Goal: Task Accomplishment & Management: Manage account settings

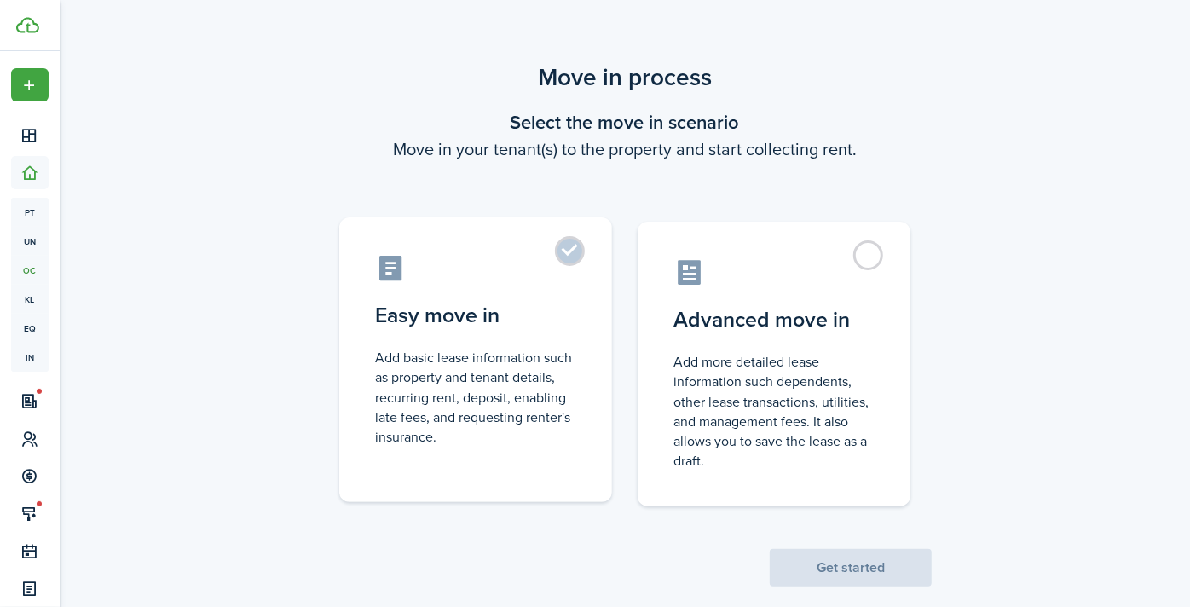
click at [575, 258] on label "Easy move in Add basic lease information such as property and tenant details, r…" at bounding box center [475, 359] width 273 height 285
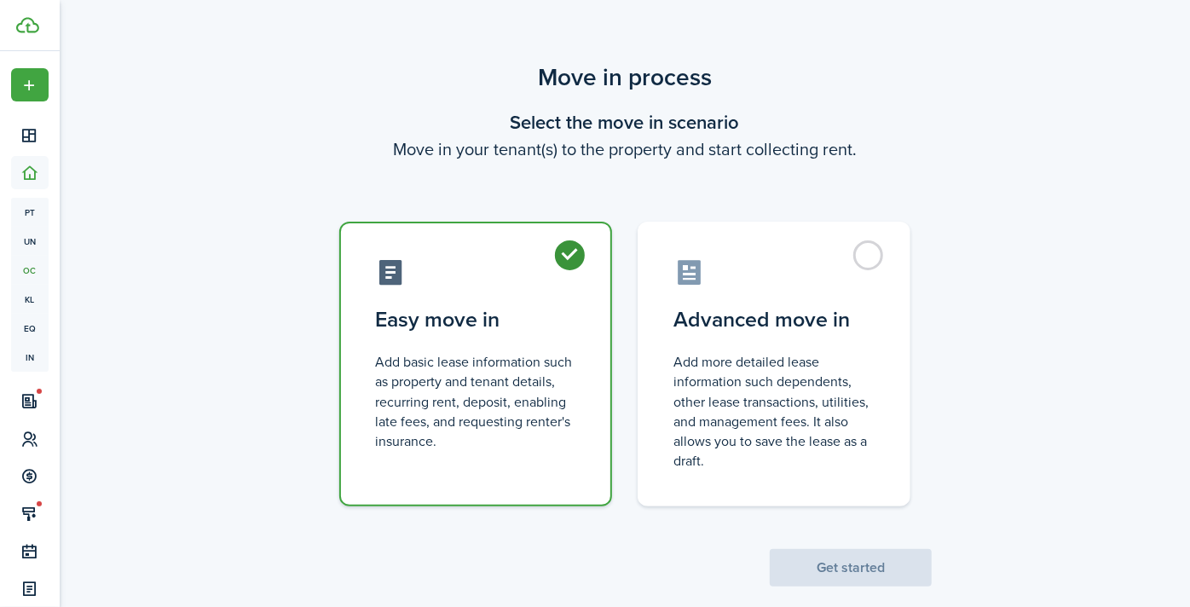
radio input "true"
click at [848, 565] on button "Get started" at bounding box center [851, 568] width 162 height 38
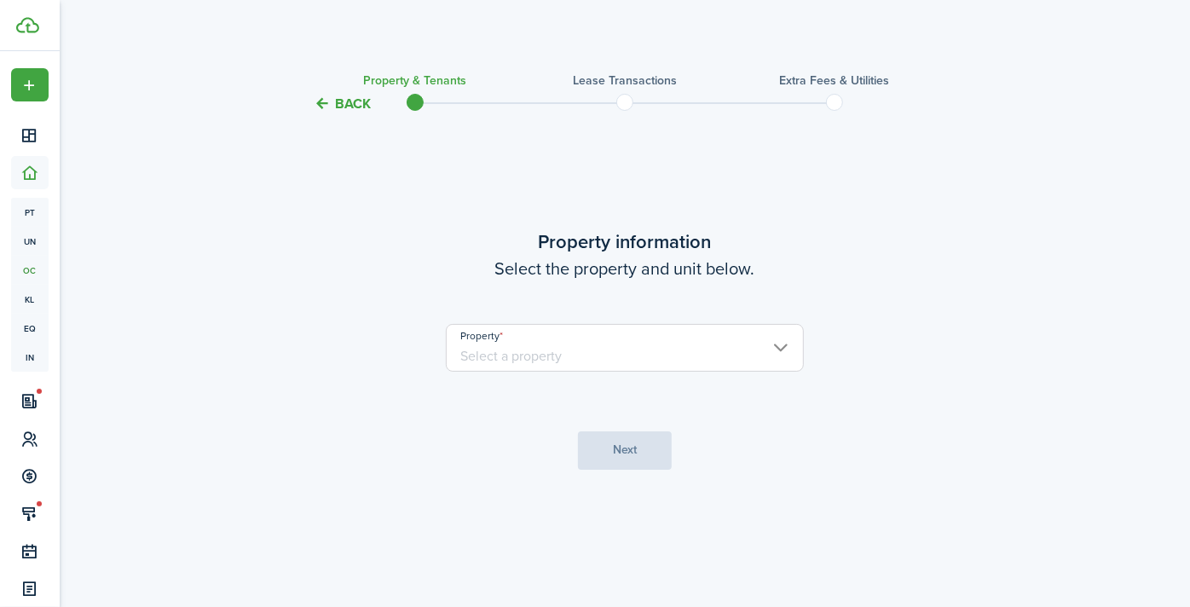
click at [683, 349] on input "Property" at bounding box center [625, 348] width 358 height 48
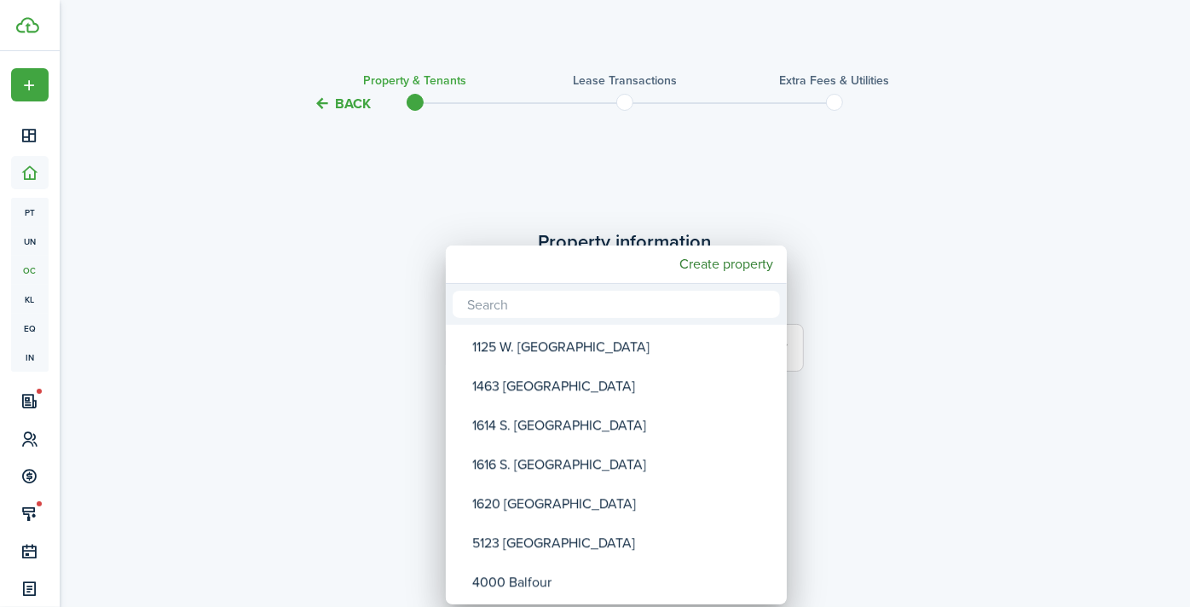
click at [599, 310] on input "text" at bounding box center [616, 304] width 327 height 27
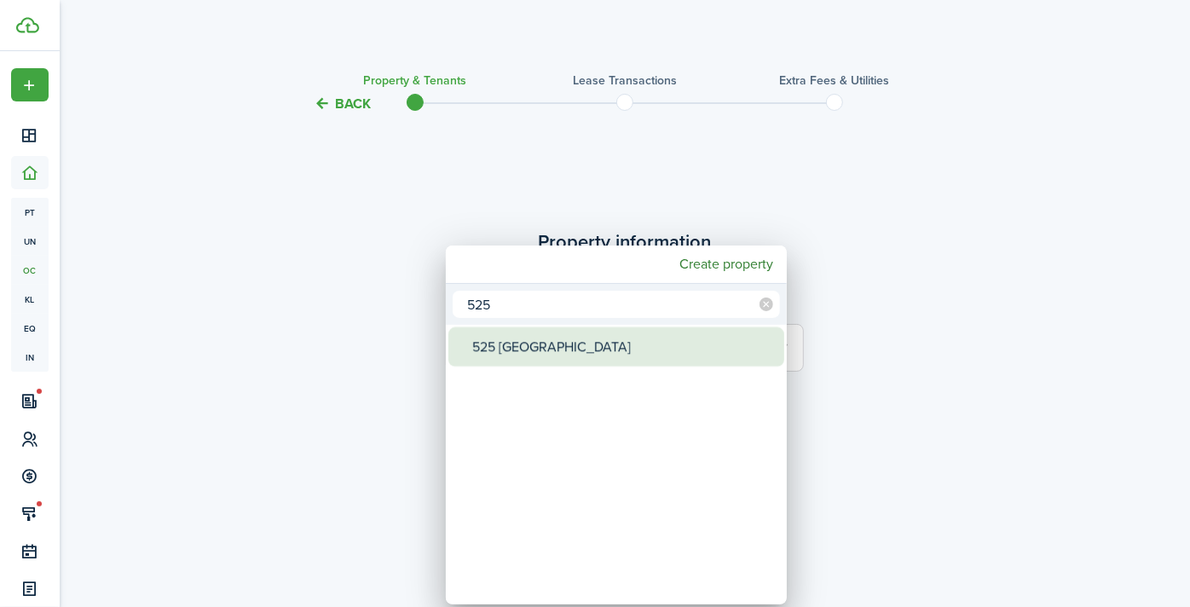
type input "525"
click at [542, 348] on div "525 [GEOGRAPHIC_DATA]" at bounding box center [623, 346] width 302 height 39
type input "525 [GEOGRAPHIC_DATA]"
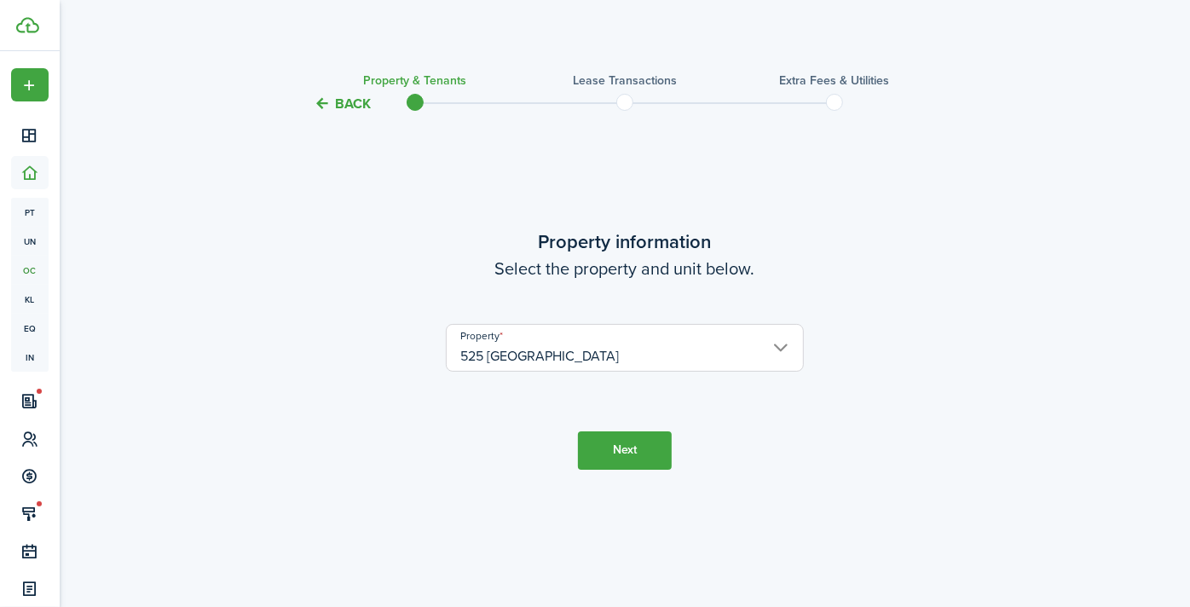
click at [621, 436] on button "Next" at bounding box center [625, 450] width 94 height 38
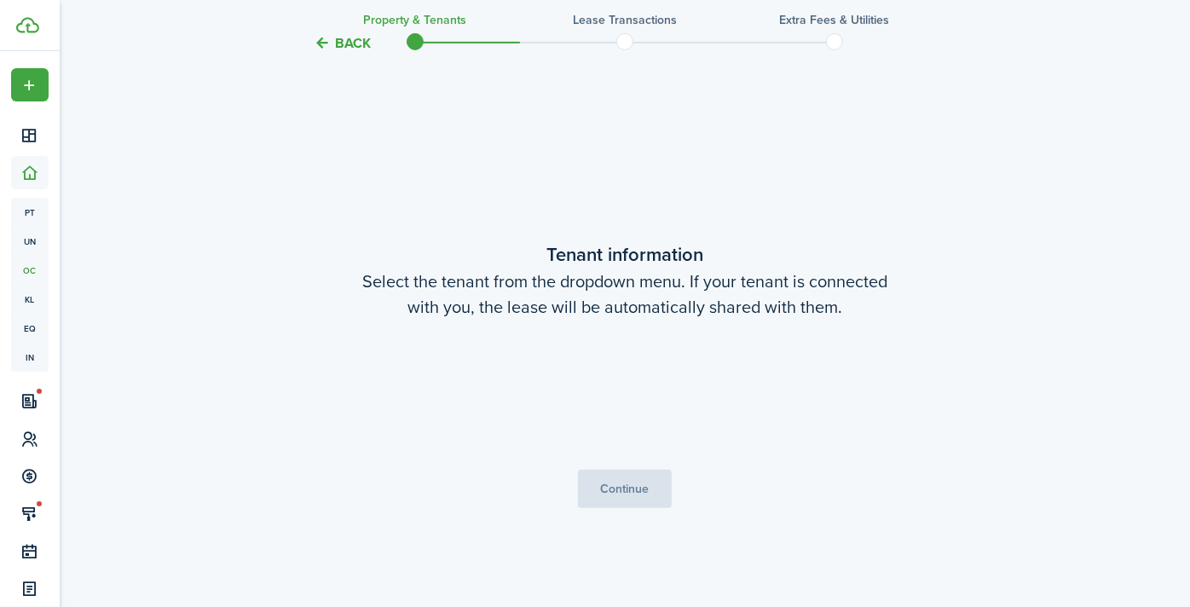
scroll to position [493, 0]
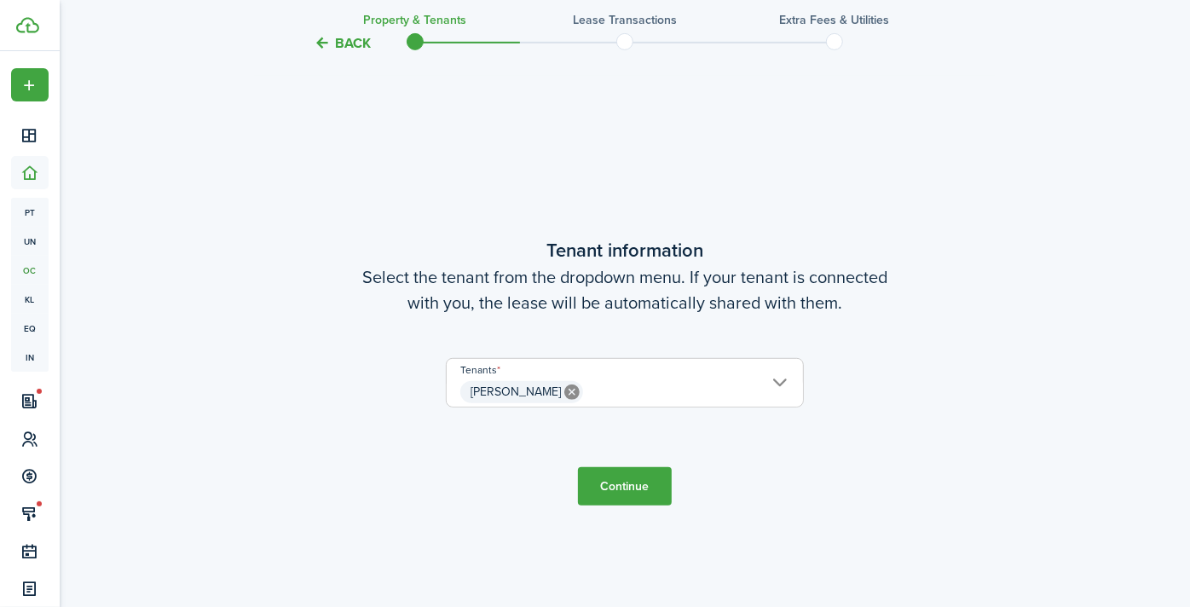
click at [638, 482] on button "Continue" at bounding box center [625, 486] width 94 height 38
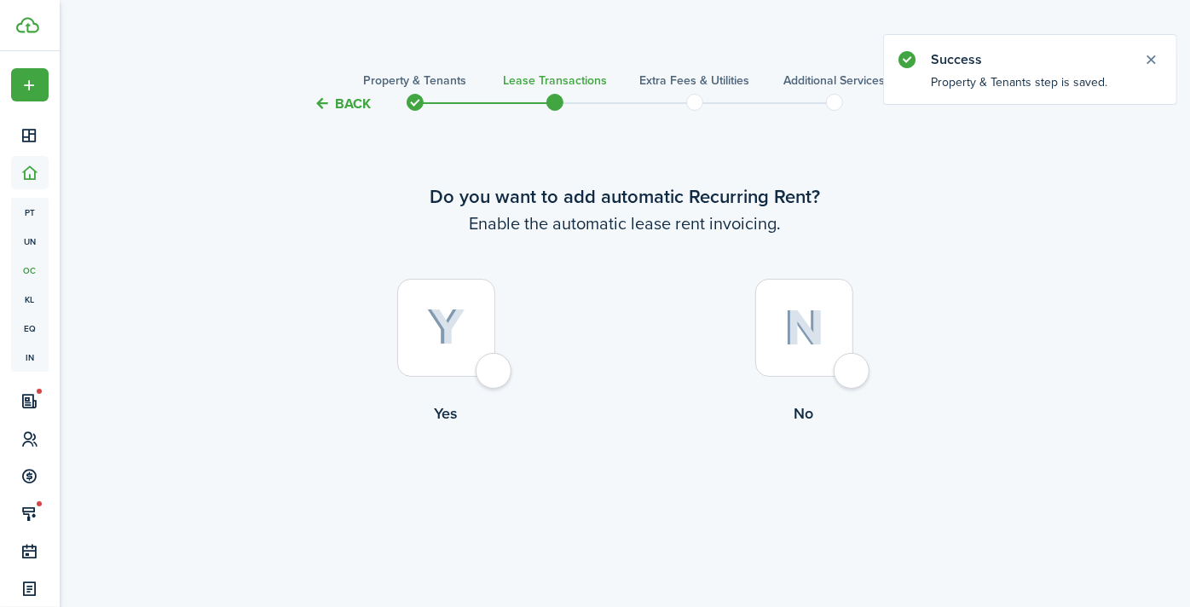
click at [495, 373] on div at bounding box center [446, 328] width 98 height 98
radio input "true"
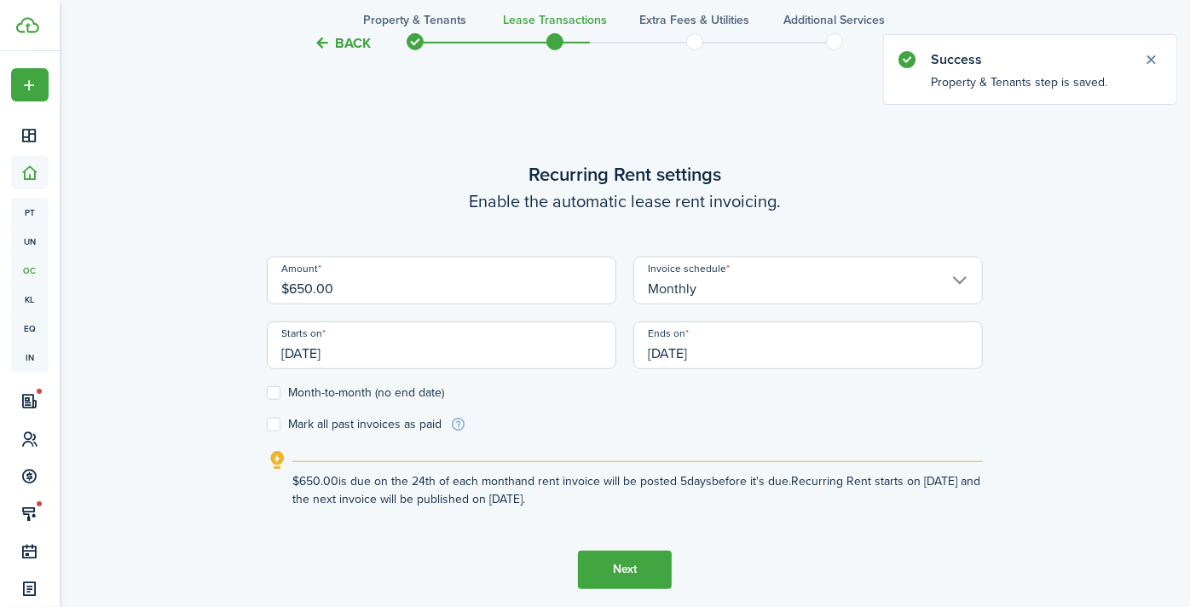
scroll to position [493, 0]
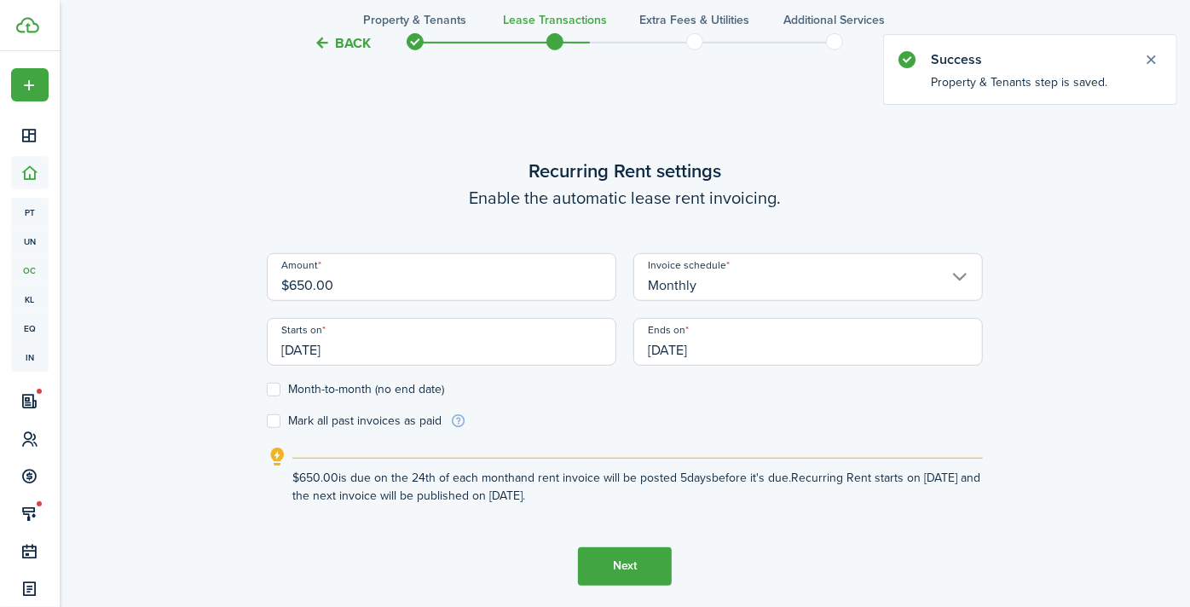
drag, startPoint x: 313, startPoint y: 288, endPoint x: 287, endPoint y: 288, distance: 25.6
click at [287, 288] on input "$650.00" at bounding box center [442, 277] width 350 height 48
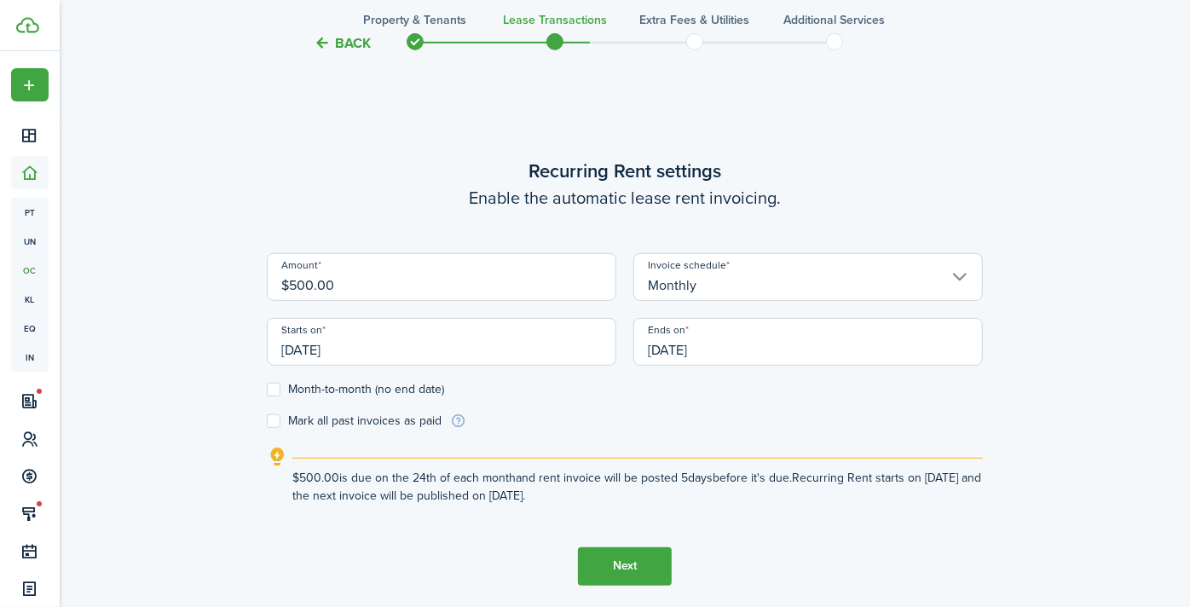
click at [326, 345] on input "[DATE]" at bounding box center [442, 342] width 350 height 48
type input "$500.00"
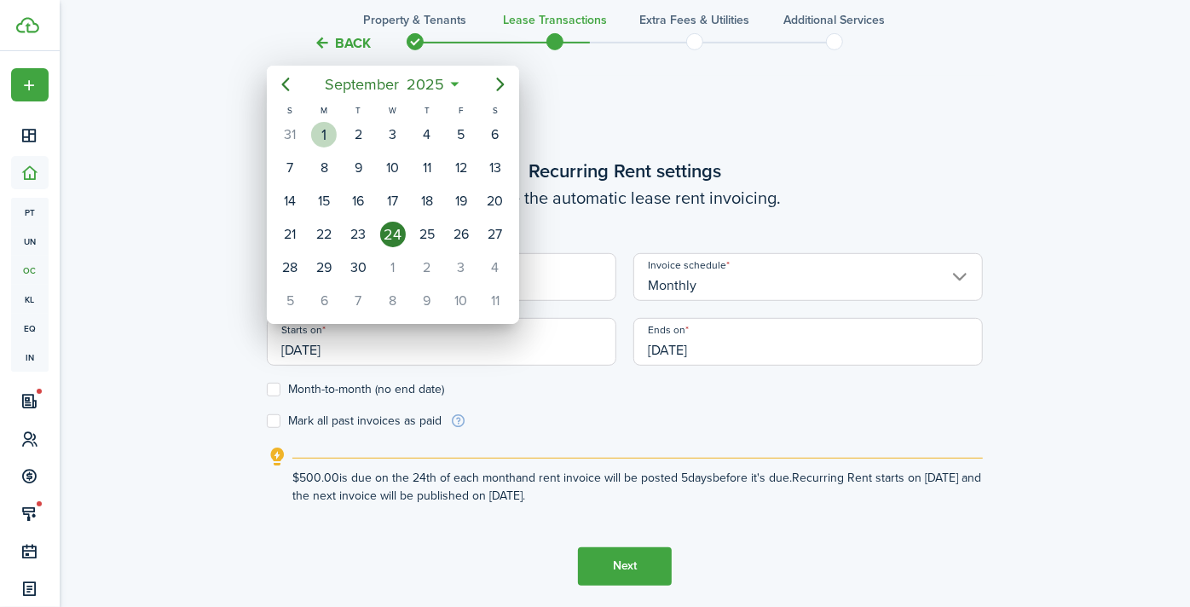
click at [325, 129] on div "1" at bounding box center [324, 135] width 26 height 26
type input "[DATE]"
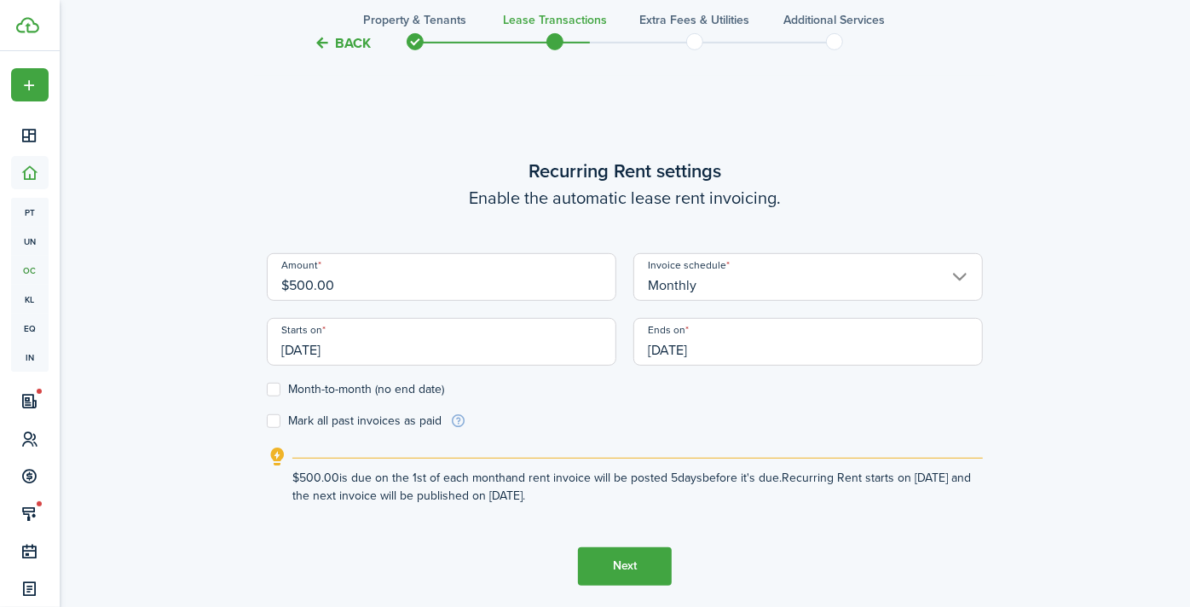
click at [697, 356] on input "[DATE]" at bounding box center [809, 342] width 350 height 48
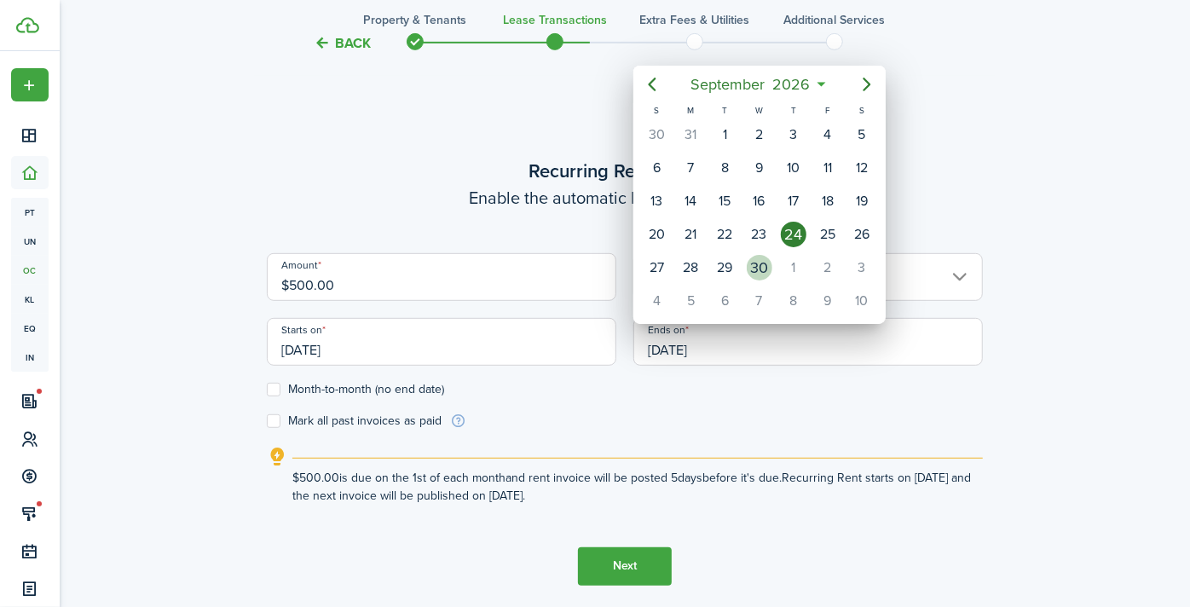
click at [751, 256] on div "30" at bounding box center [760, 268] width 26 height 26
type input "[DATE]"
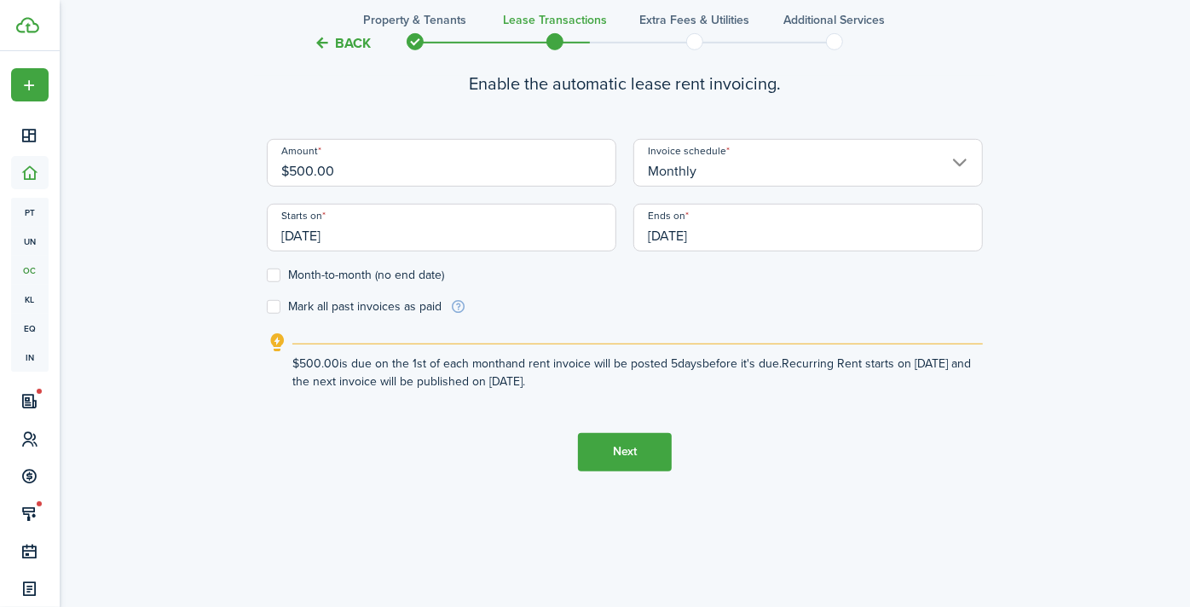
click at [645, 449] on button "Next" at bounding box center [625, 452] width 94 height 38
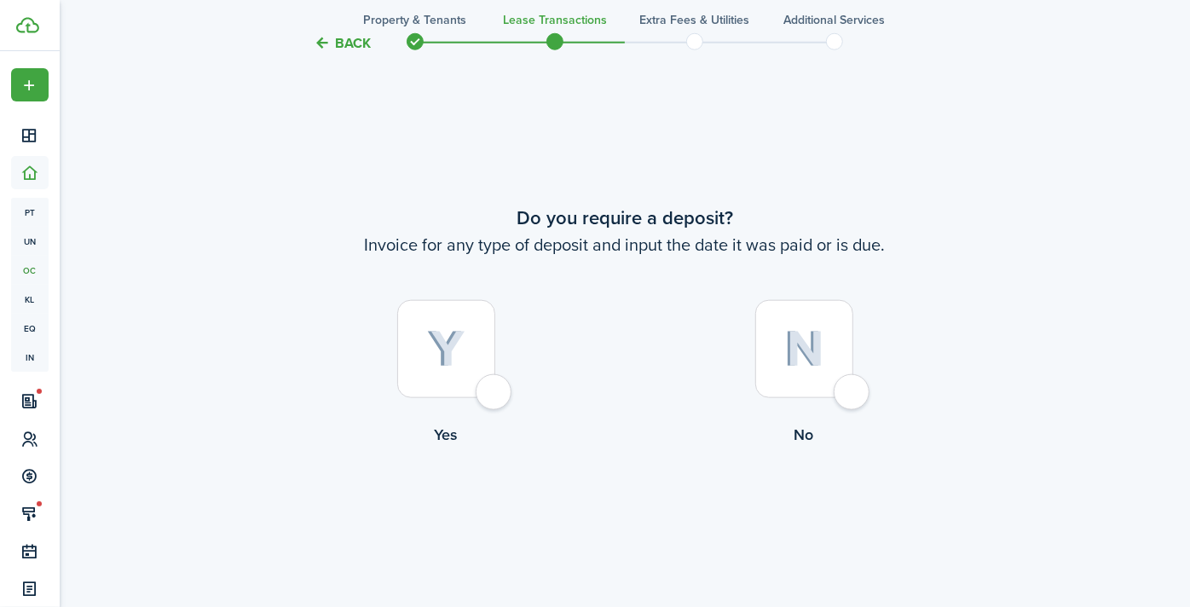
click at [495, 393] on div at bounding box center [446, 349] width 98 height 98
radio input "true"
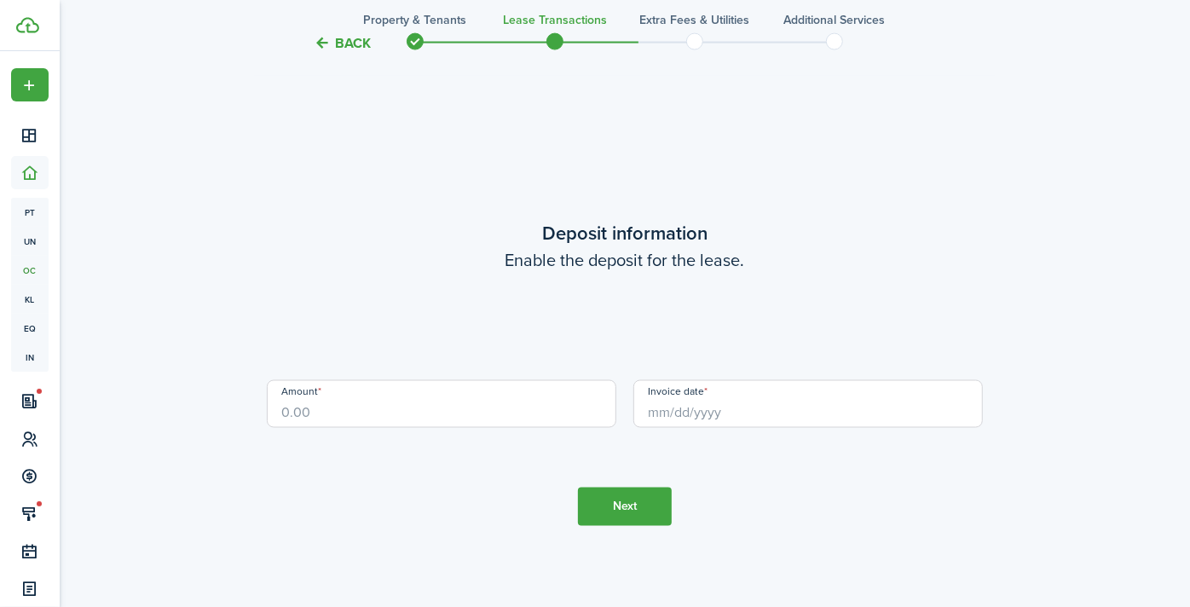
scroll to position [1708, 0]
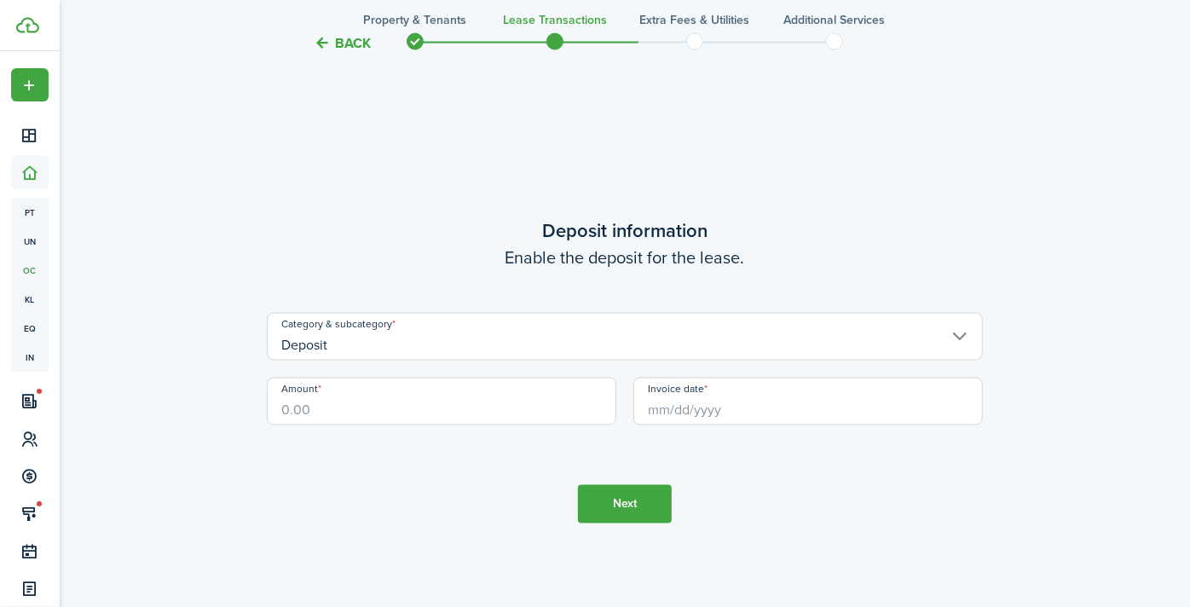
click at [396, 420] on input "Amount" at bounding box center [442, 402] width 350 height 48
click at [747, 408] on input "Invoice date" at bounding box center [809, 402] width 350 height 48
type input "$200.00"
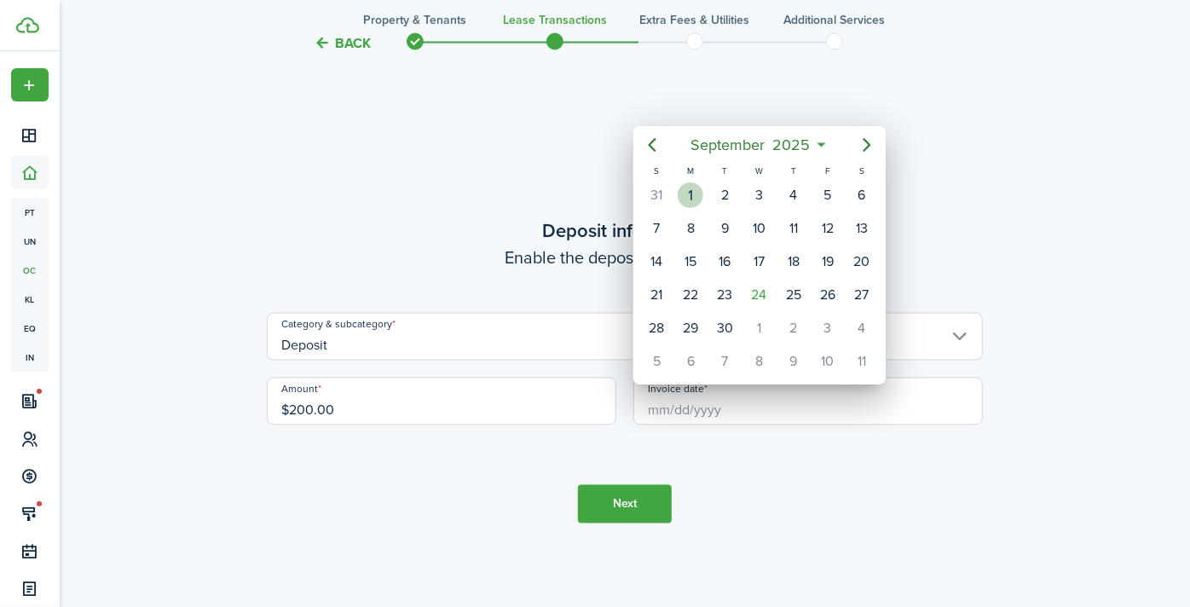
click at [695, 192] on div "1" at bounding box center [691, 195] width 26 height 26
type input "[DATE]"
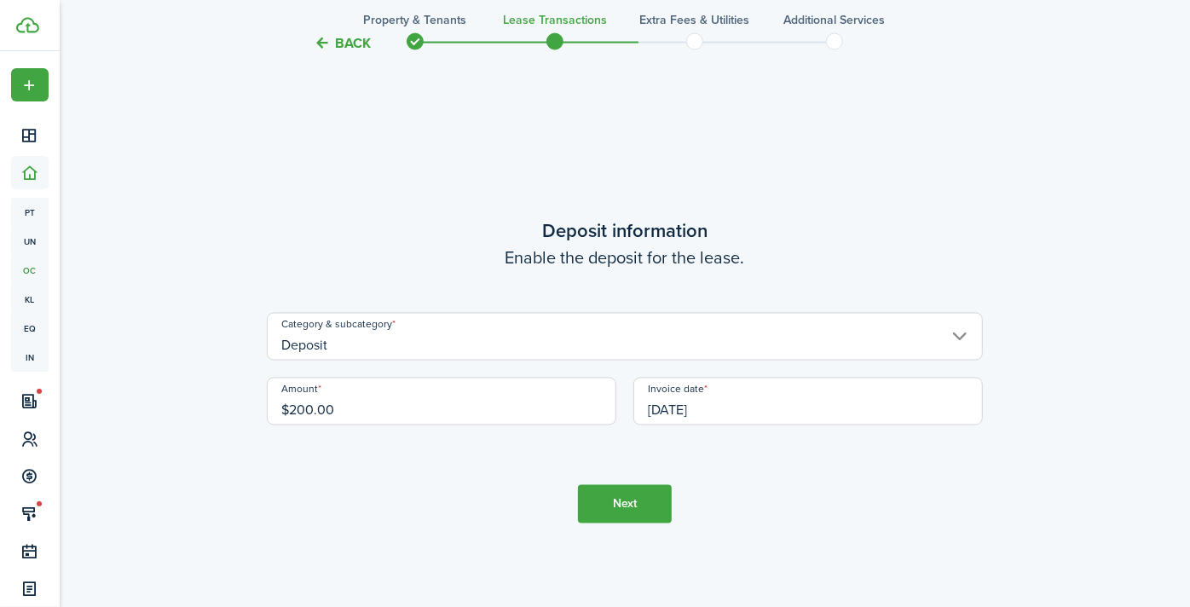
click at [633, 509] on button "Next" at bounding box center [625, 504] width 94 height 38
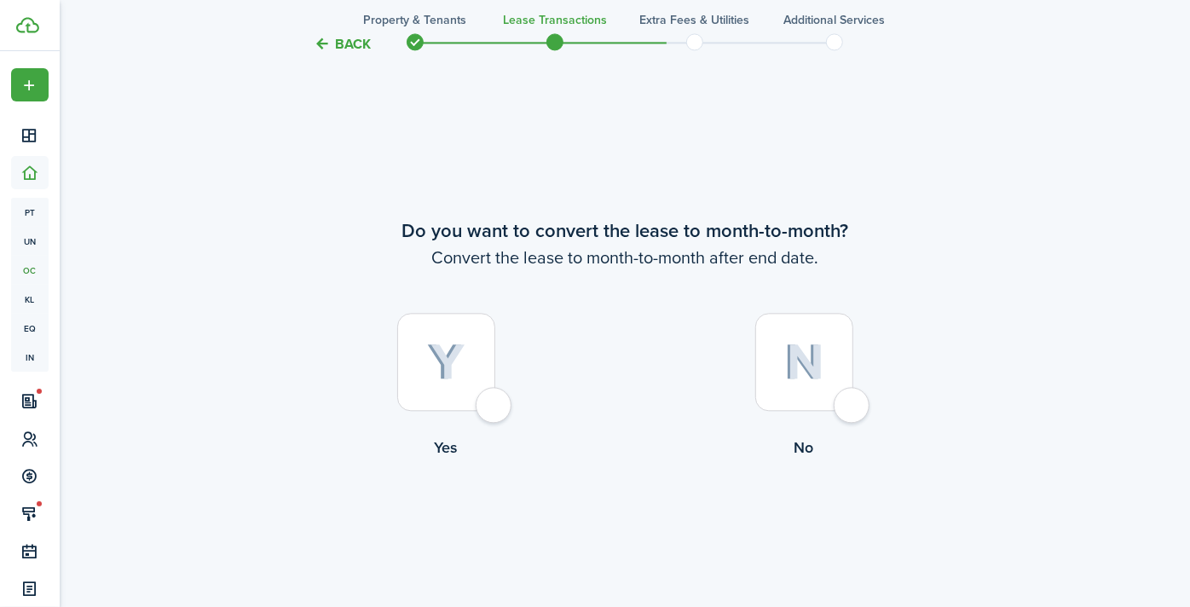
scroll to position [2316, 0]
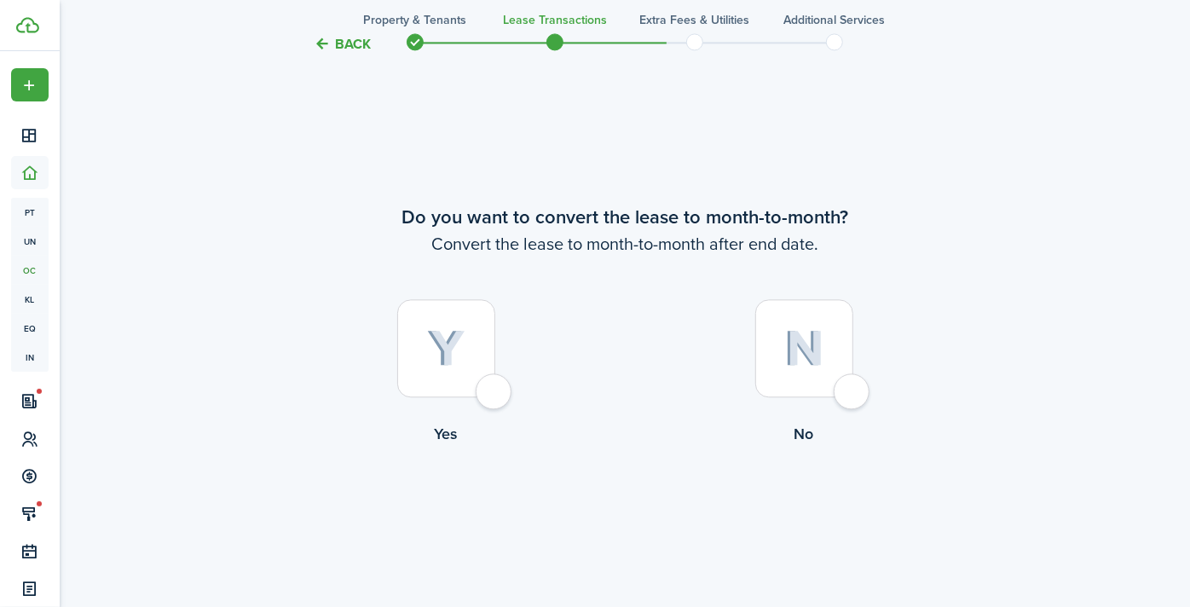
click at [495, 394] on div at bounding box center [446, 348] width 98 height 98
radio input "true"
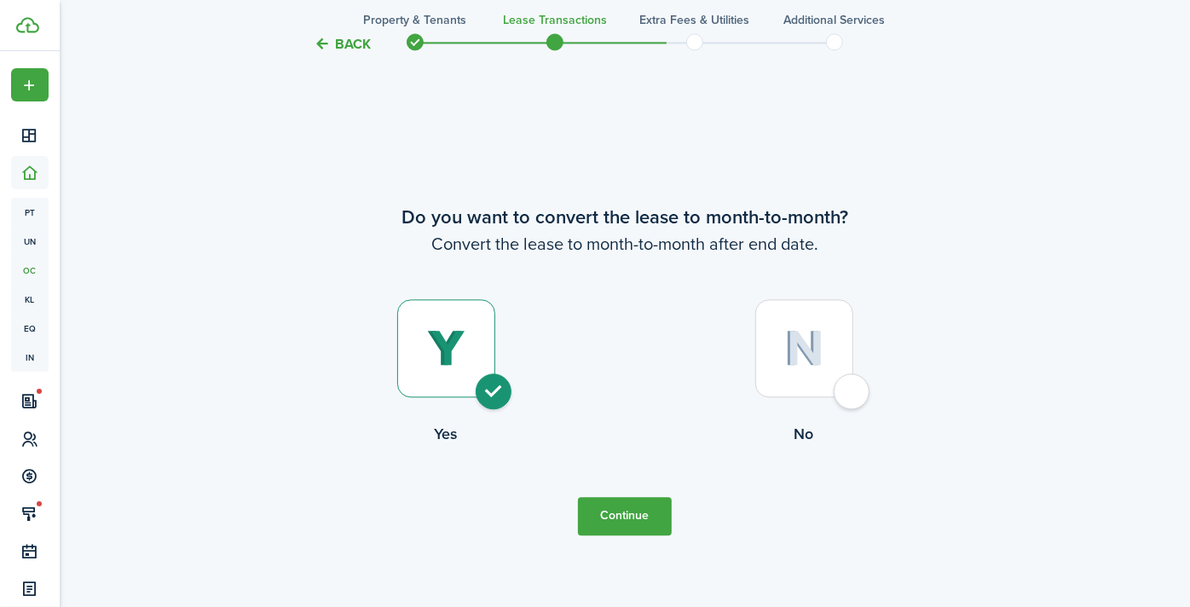
click at [626, 513] on button "Continue" at bounding box center [625, 516] width 94 height 38
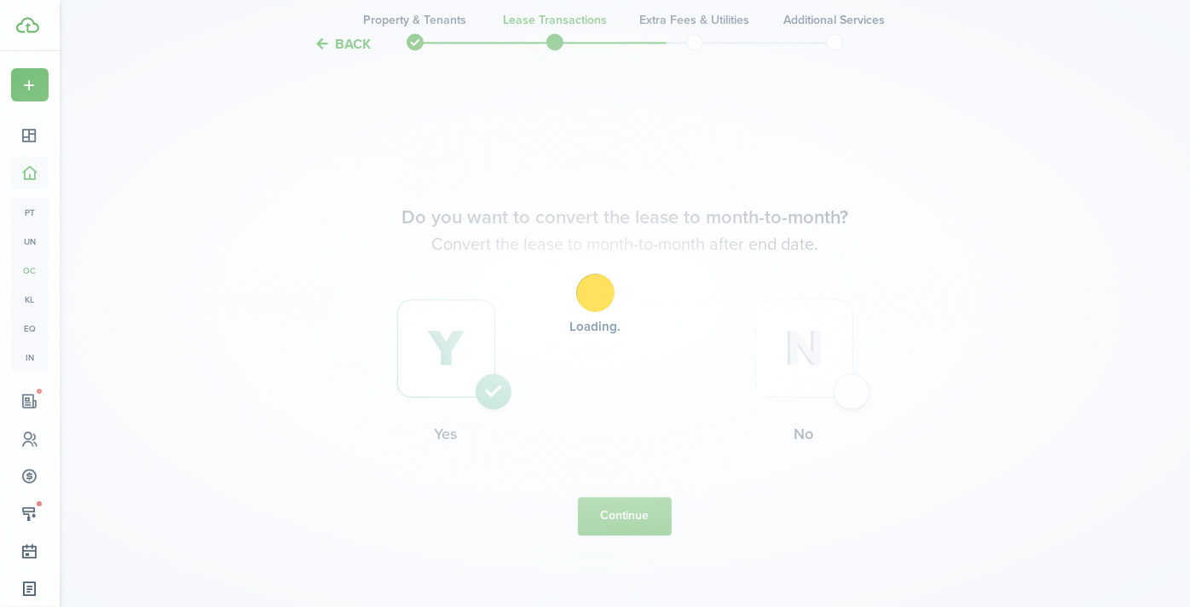
scroll to position [0, 0]
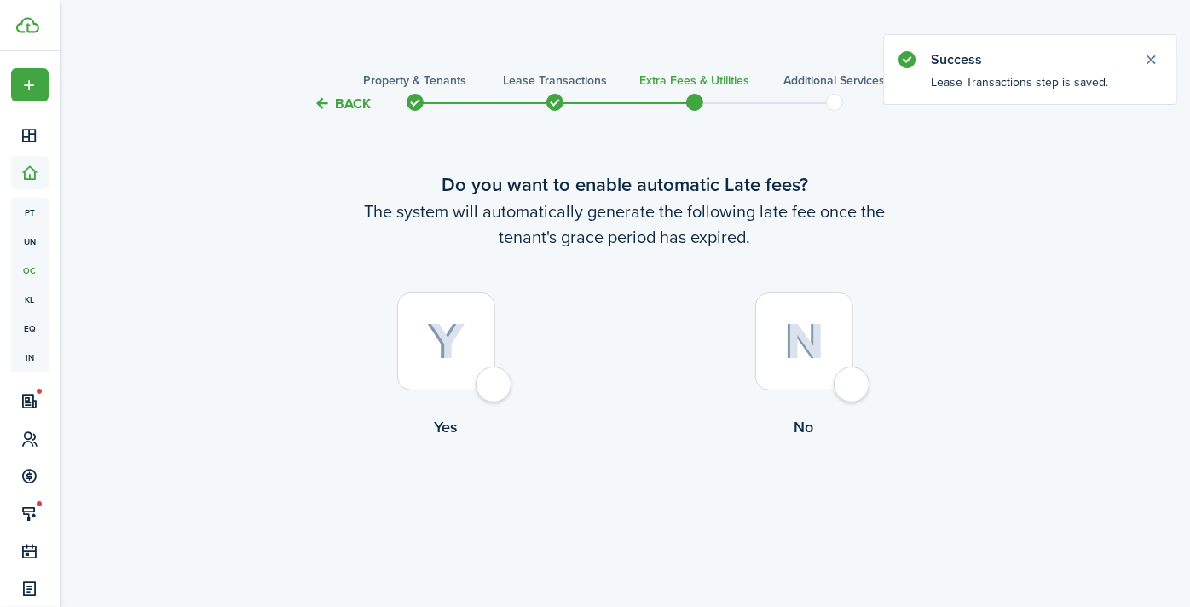
click at [495, 384] on div at bounding box center [446, 341] width 98 height 98
radio input "true"
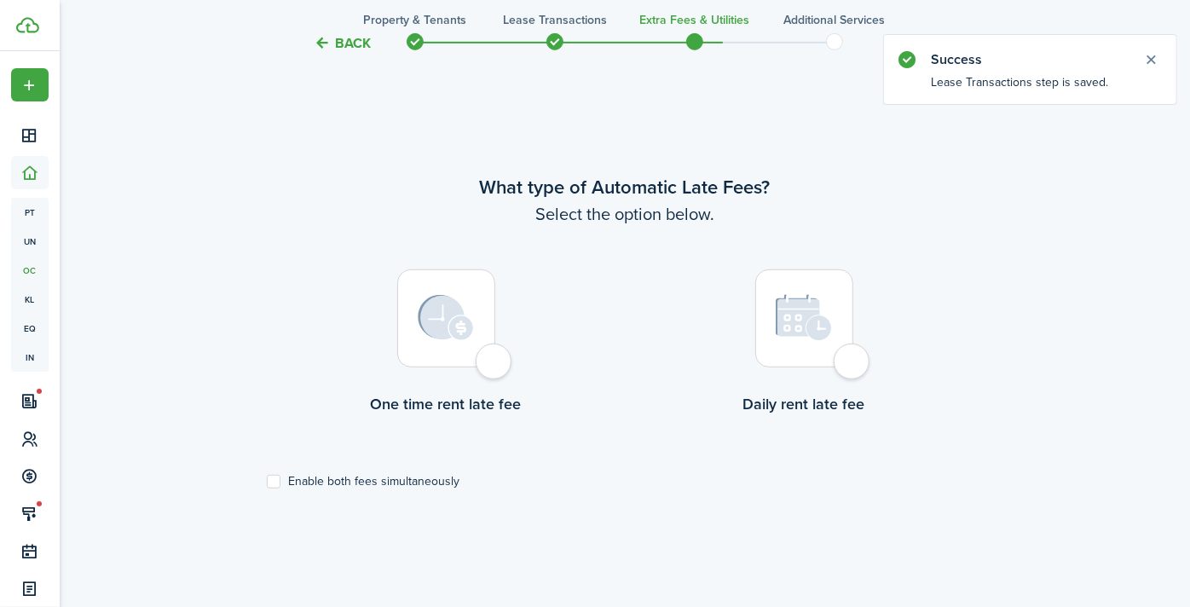
click at [495, 368] on div at bounding box center [446, 318] width 98 height 98
radio input "true"
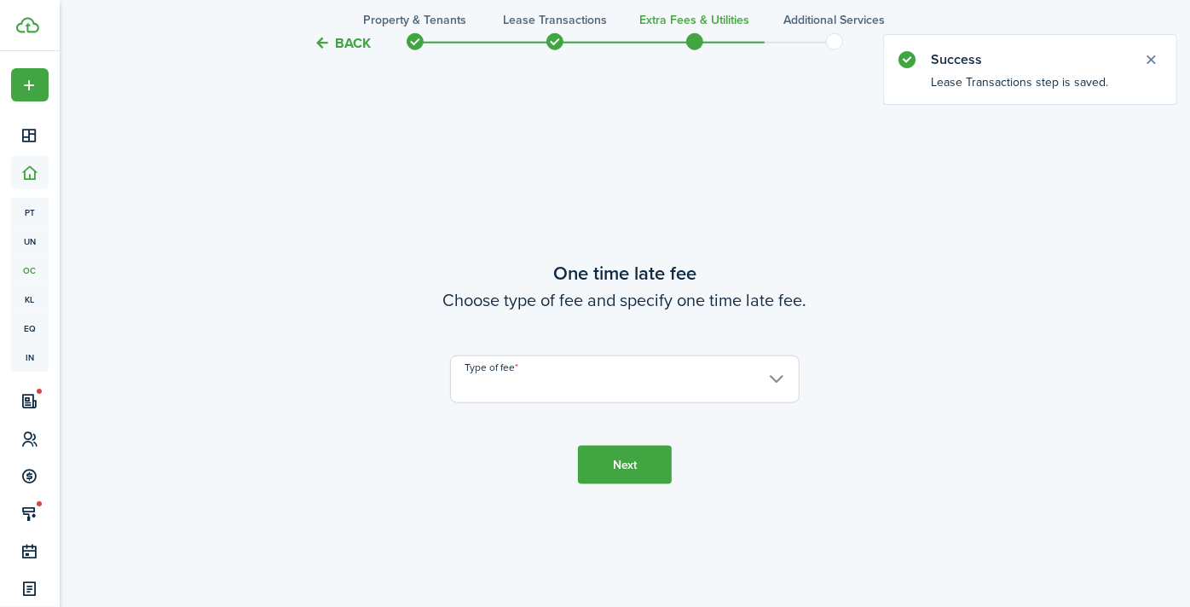
scroll to position [1102, 0]
click at [568, 379] on input "Type of fee" at bounding box center [625, 379] width 350 height 48
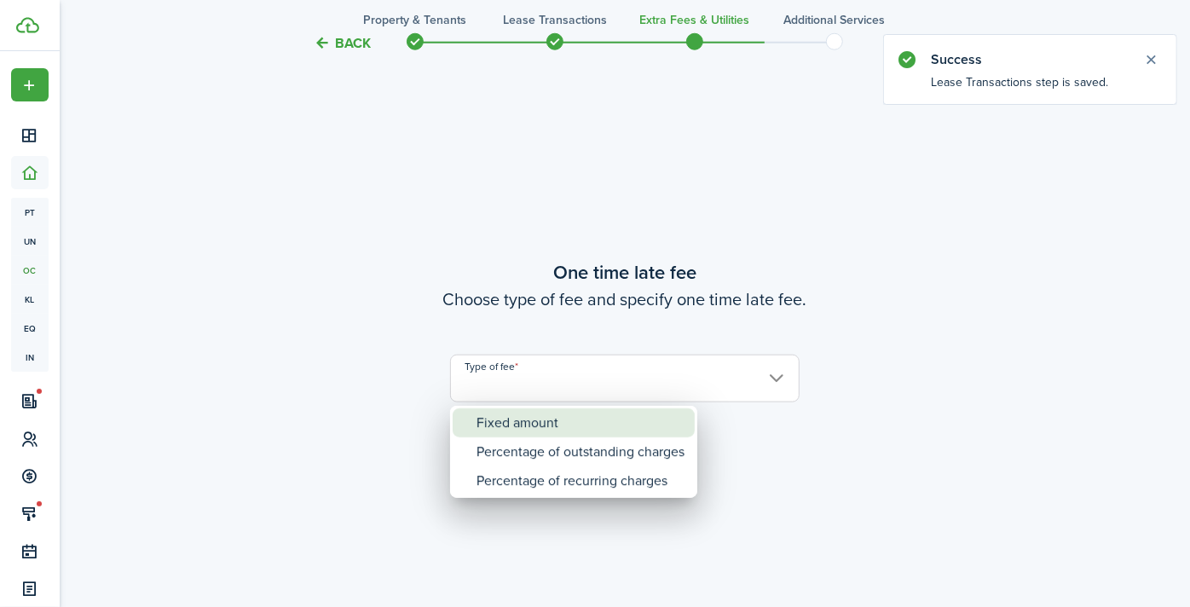
click at [530, 420] on div "Fixed amount" at bounding box center [581, 422] width 208 height 29
type input "Fixed amount"
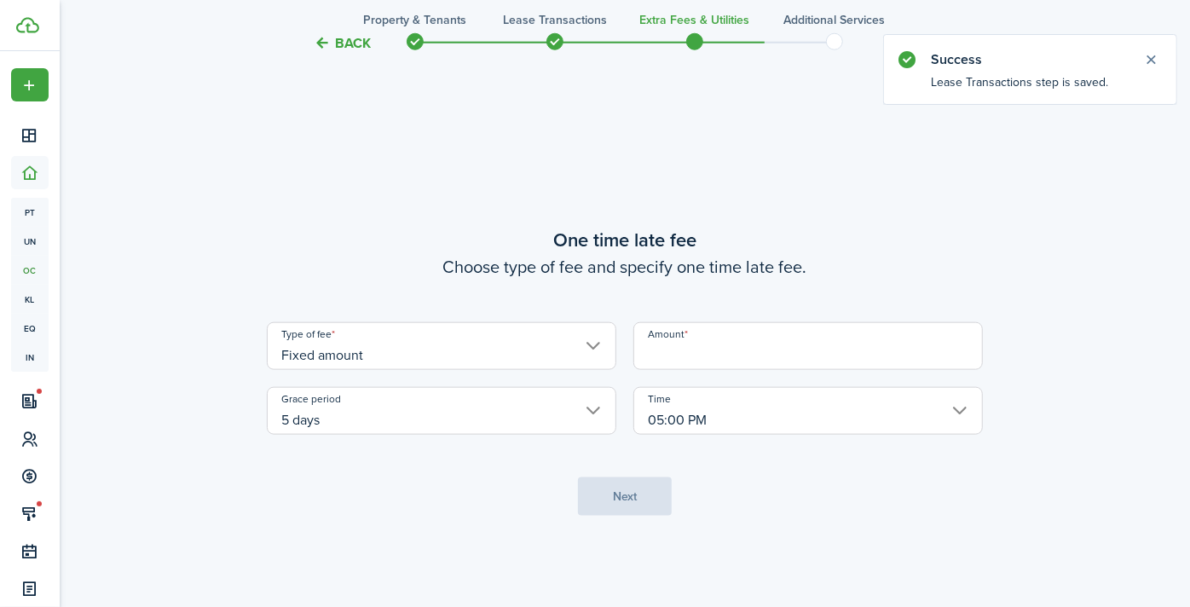
click at [679, 350] on input "Amount" at bounding box center [809, 346] width 350 height 48
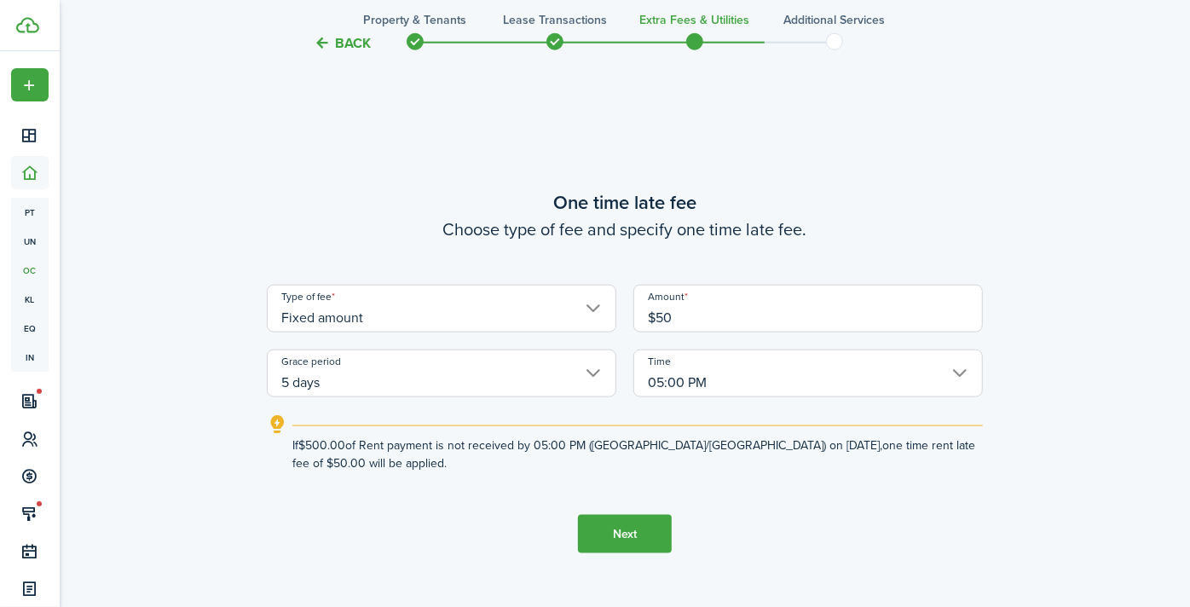
type input "$50.00"
click at [623, 529] on button "Next" at bounding box center [625, 534] width 94 height 38
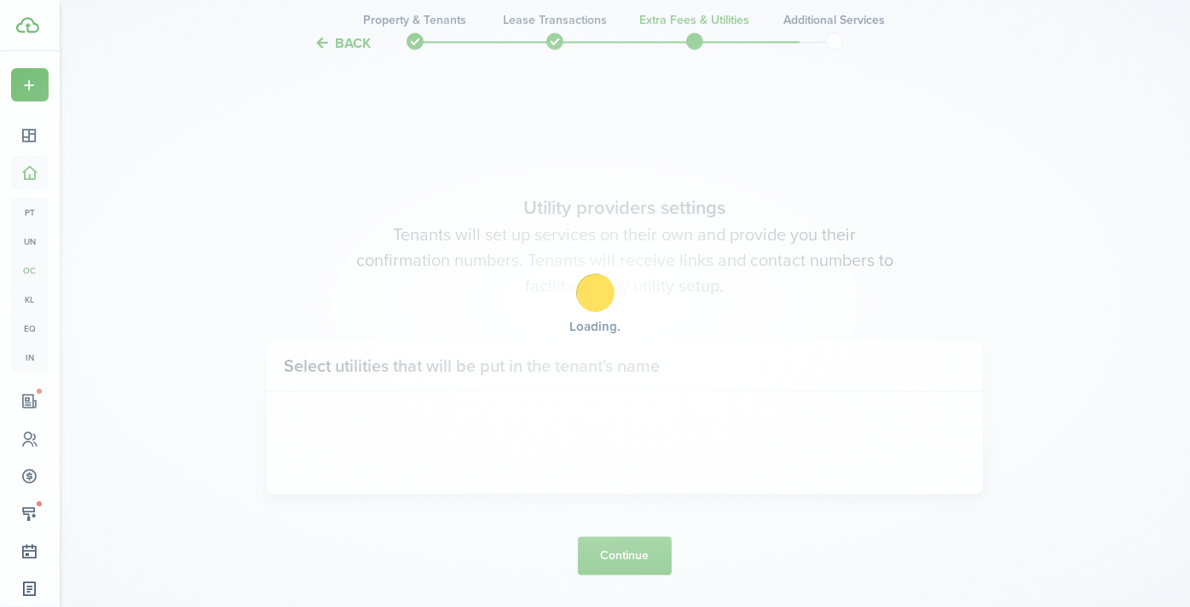
scroll to position [1710, 0]
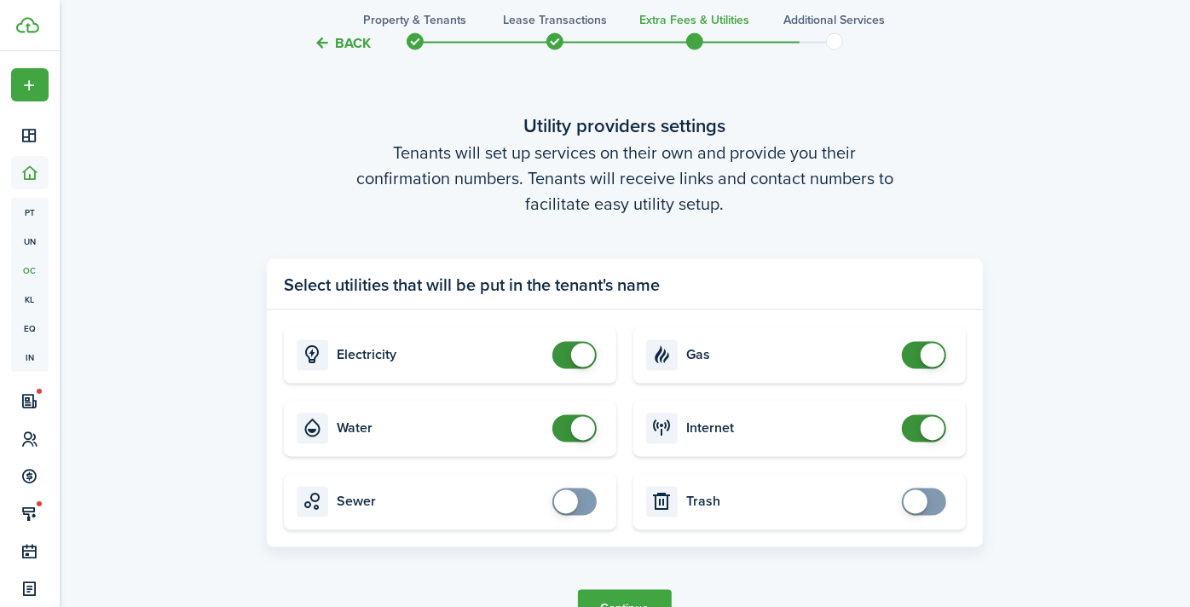
click at [770, 363] on card-title "Gas" at bounding box center [789, 355] width 207 height 15
checkbox input "false"
click at [935, 358] on span at bounding box center [933, 356] width 24 height 24
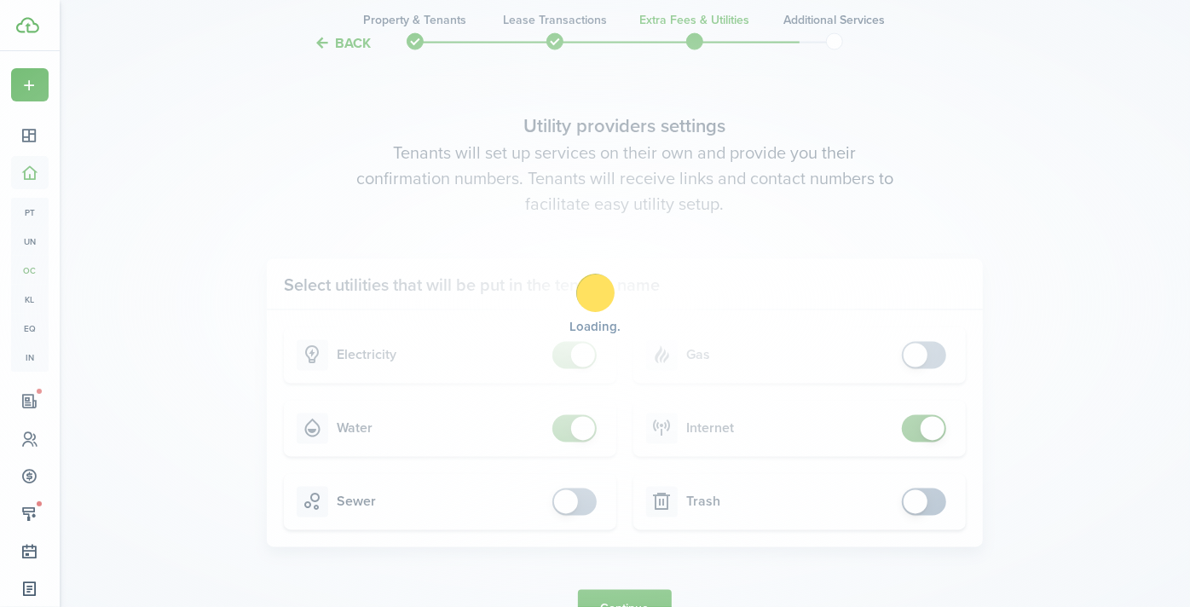
click at [928, 425] on div "Loading" at bounding box center [595, 303] width 1190 height 607
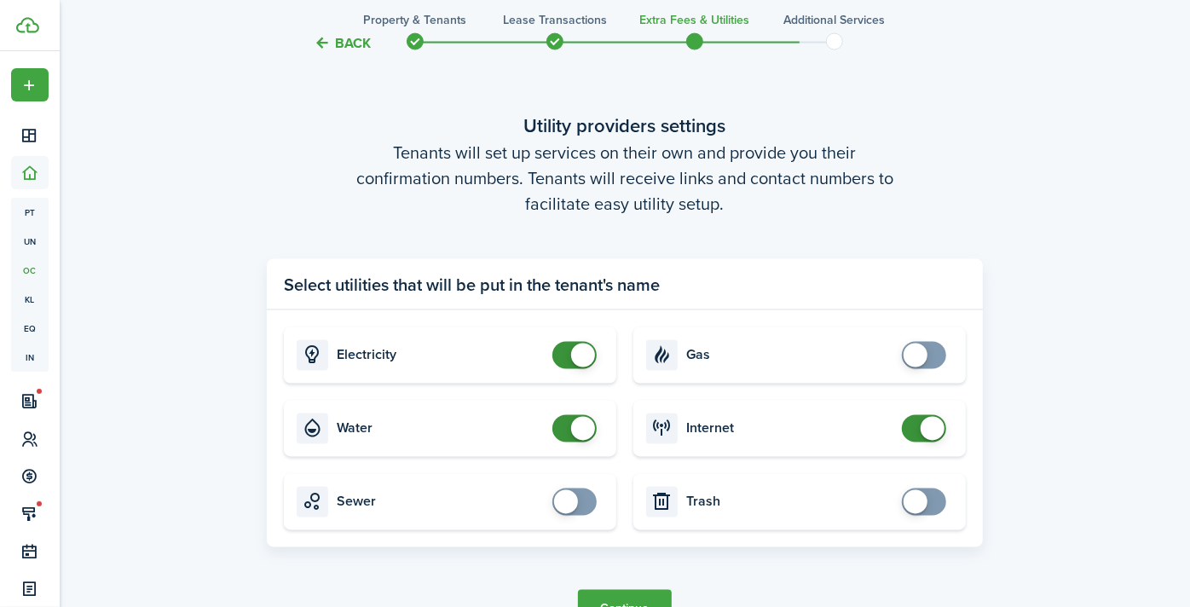
checkbox input "false"
click at [928, 425] on span at bounding box center [933, 429] width 24 height 24
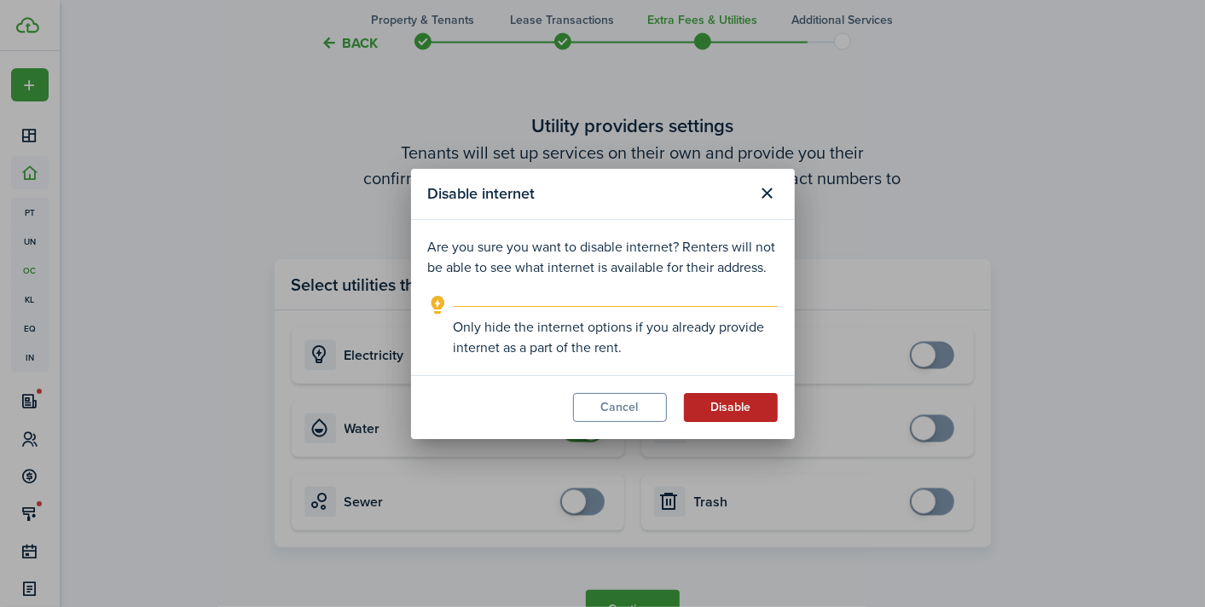
click at [729, 402] on button "Disable" at bounding box center [731, 407] width 94 height 29
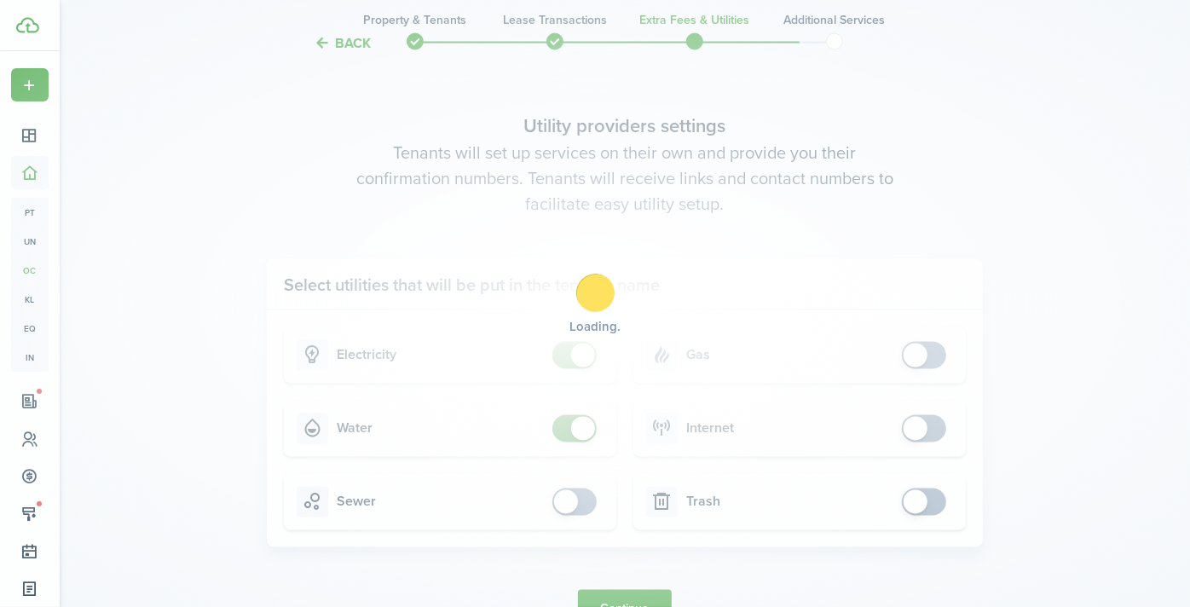
checkbox input "false"
click at [582, 355] on span at bounding box center [583, 356] width 24 height 24
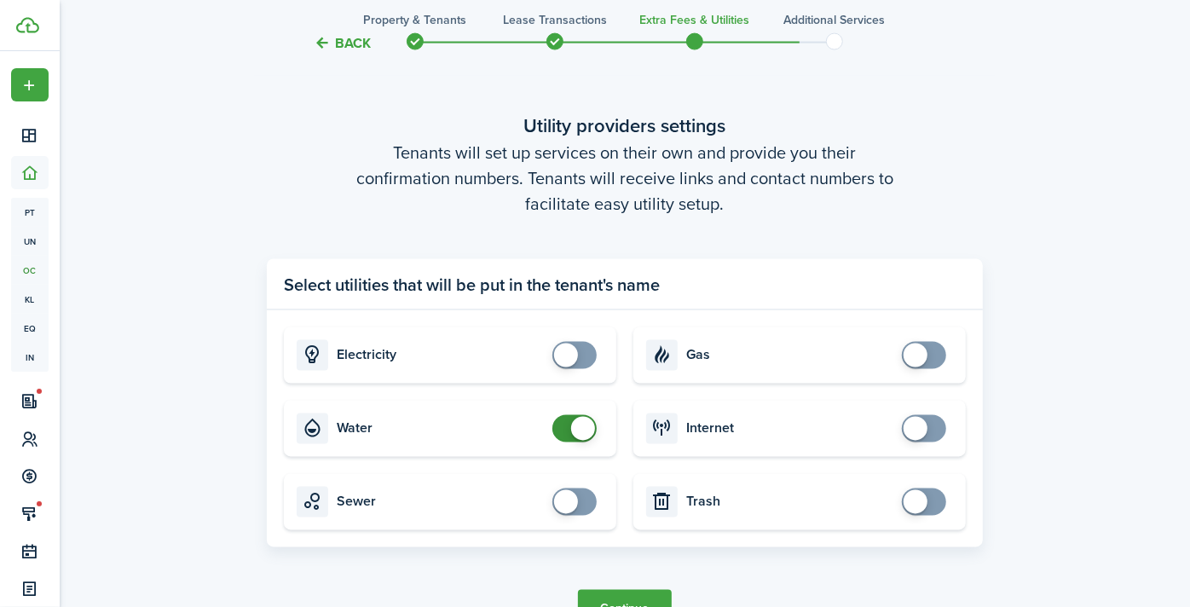
checkbox input "false"
click at [582, 426] on span at bounding box center [583, 429] width 24 height 24
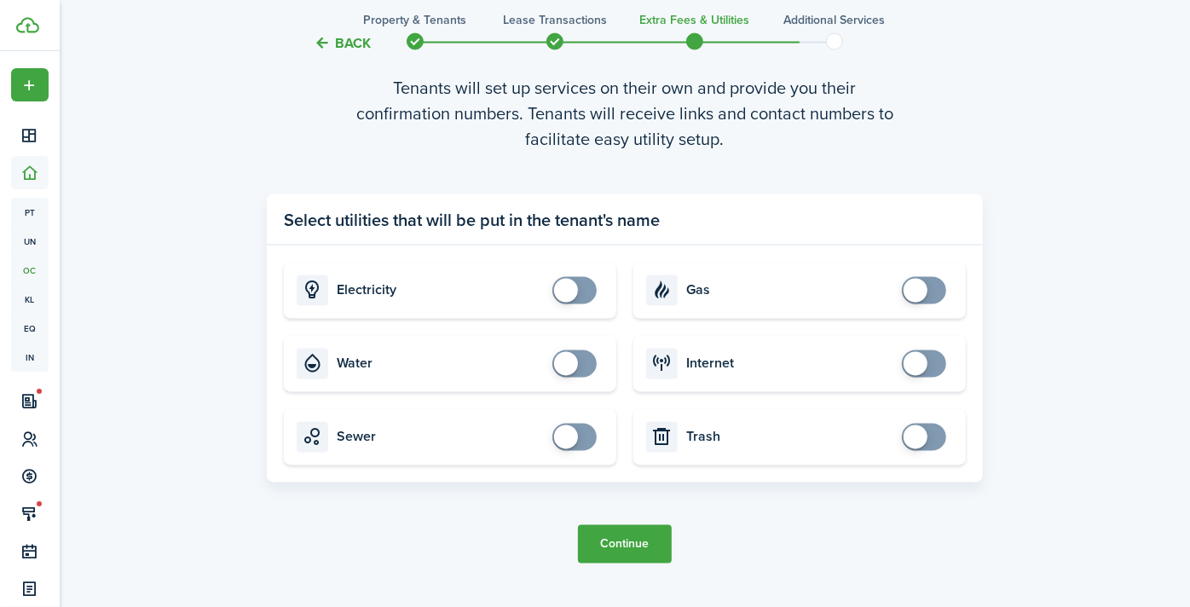
scroll to position [1804, 0]
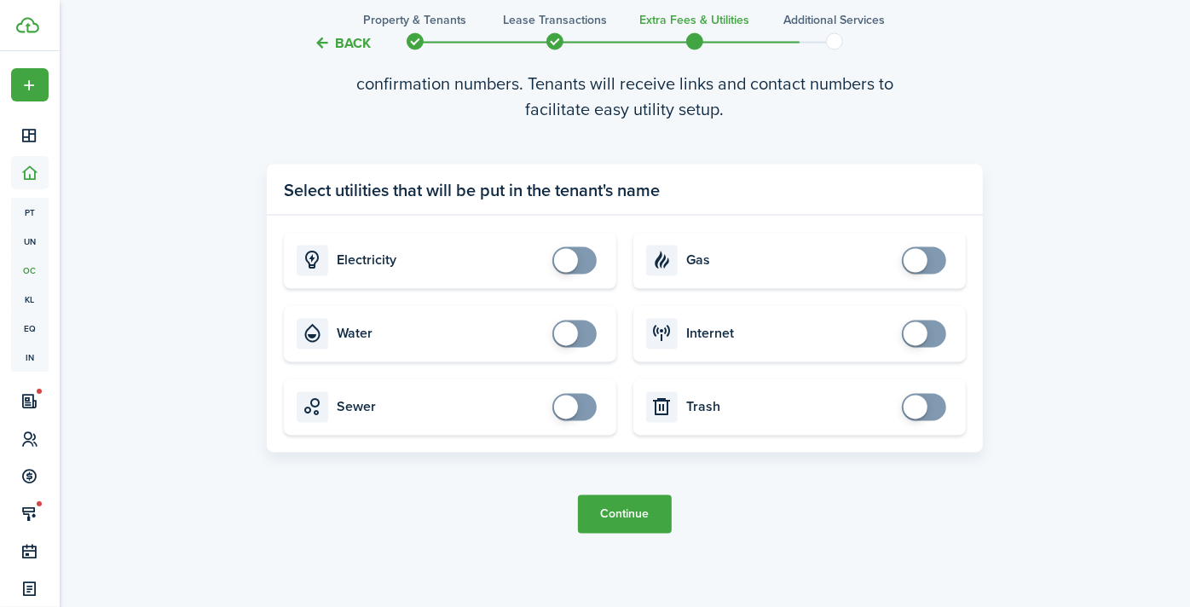
click at [635, 513] on button "Continue" at bounding box center [625, 514] width 94 height 38
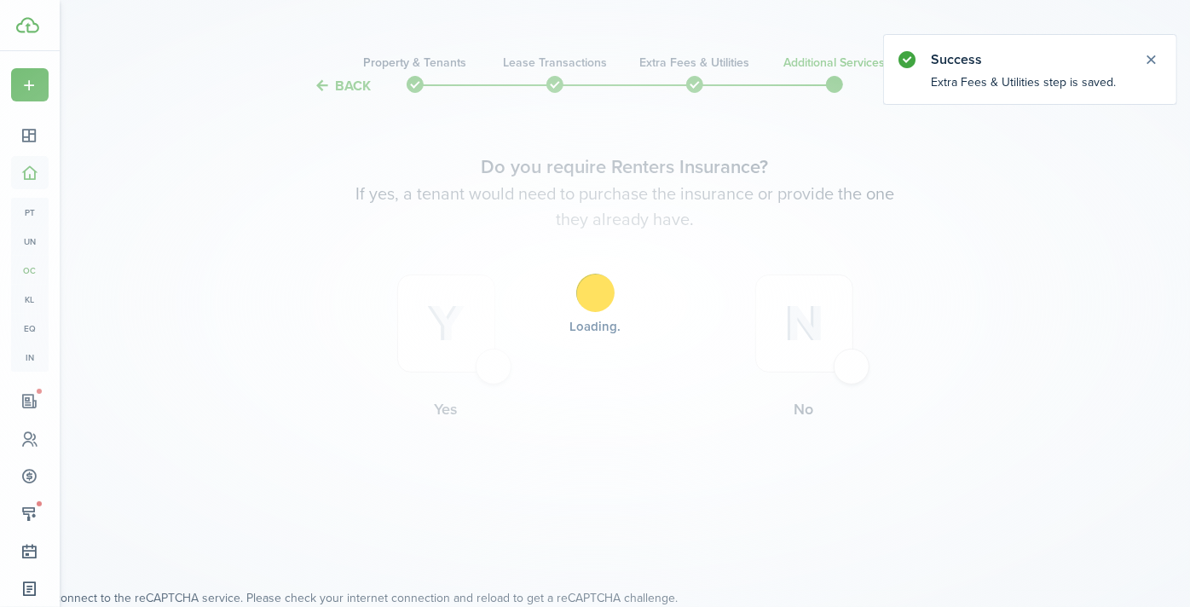
scroll to position [0, 0]
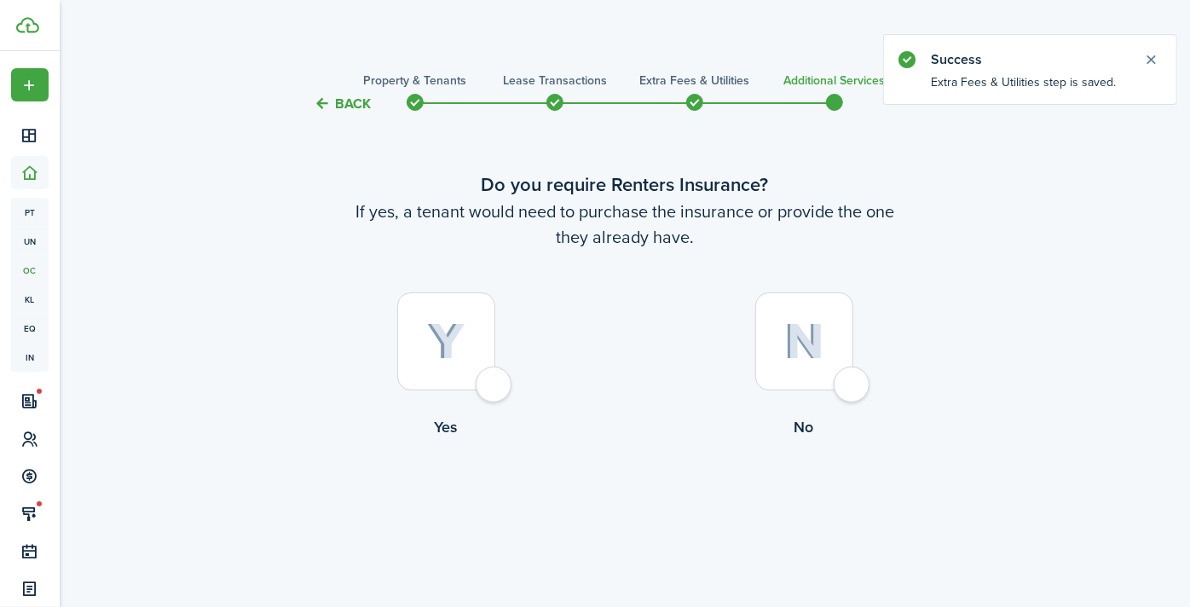
click at [846, 379] on div at bounding box center [804, 341] width 98 height 98
radio input "true"
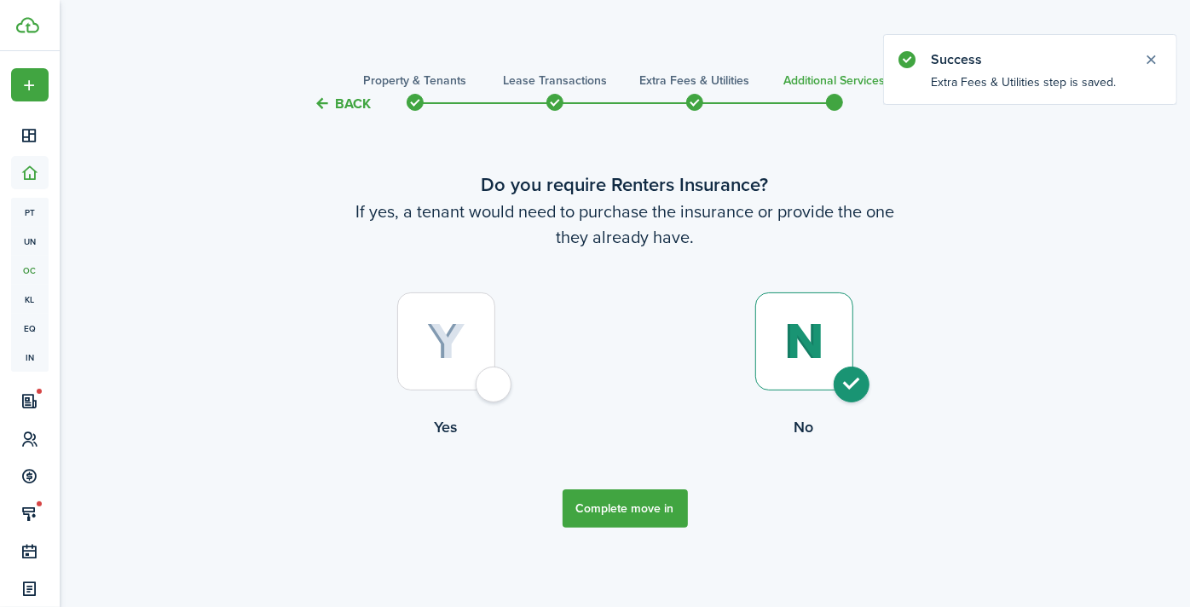
click at [624, 498] on button "Complete move in" at bounding box center [625, 508] width 125 height 38
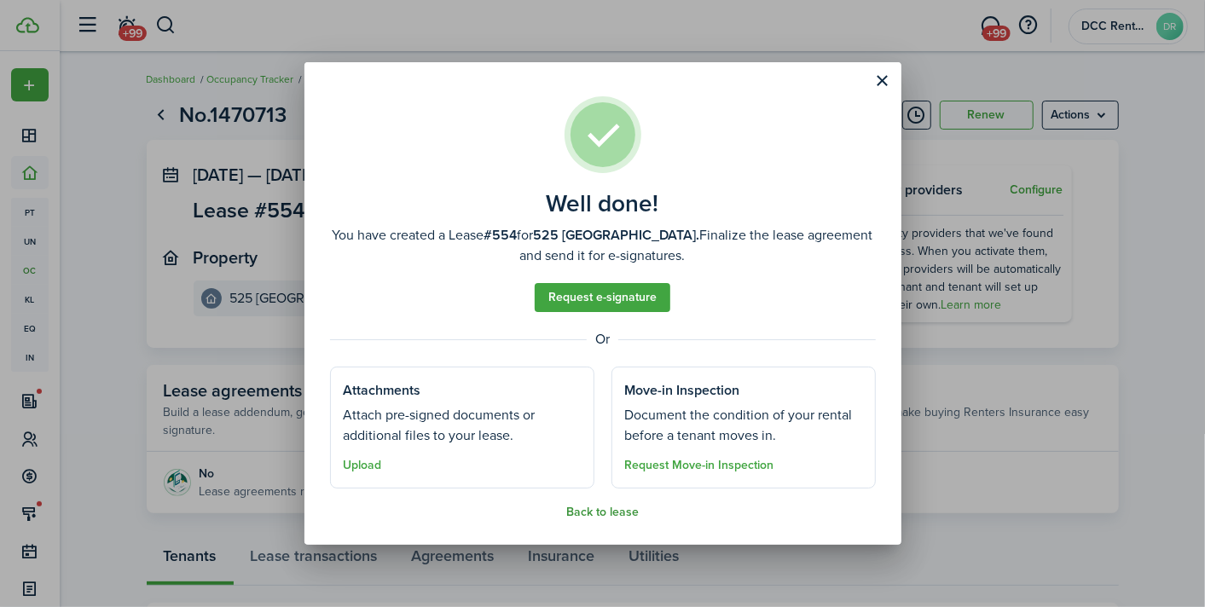
click at [615, 508] on button "Back to lease" at bounding box center [602, 513] width 72 height 14
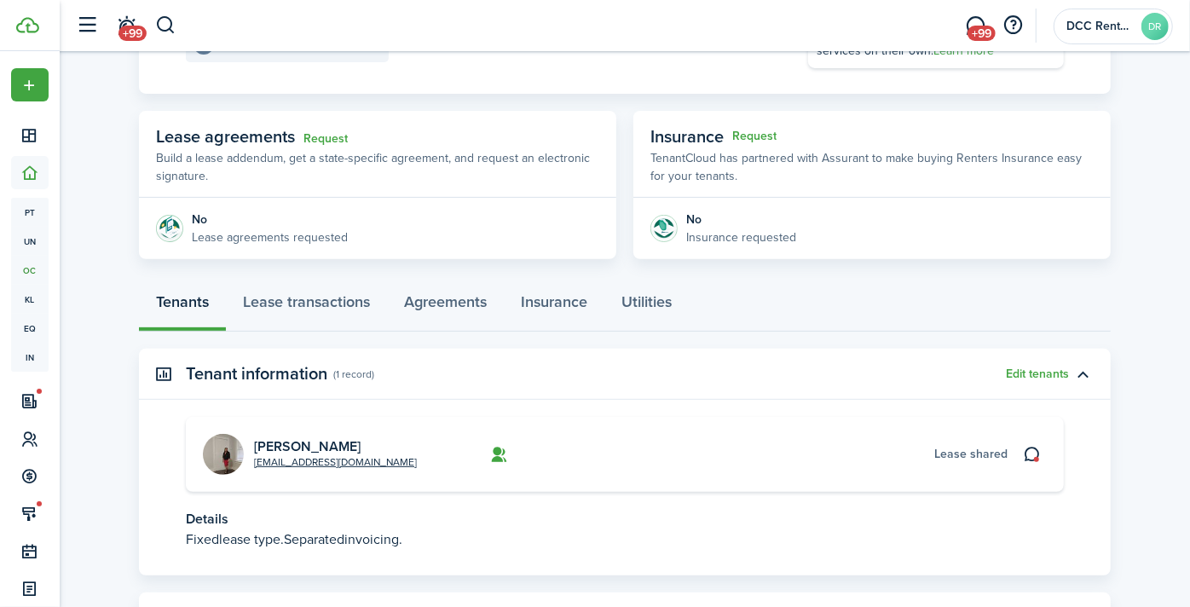
scroll to position [284, 0]
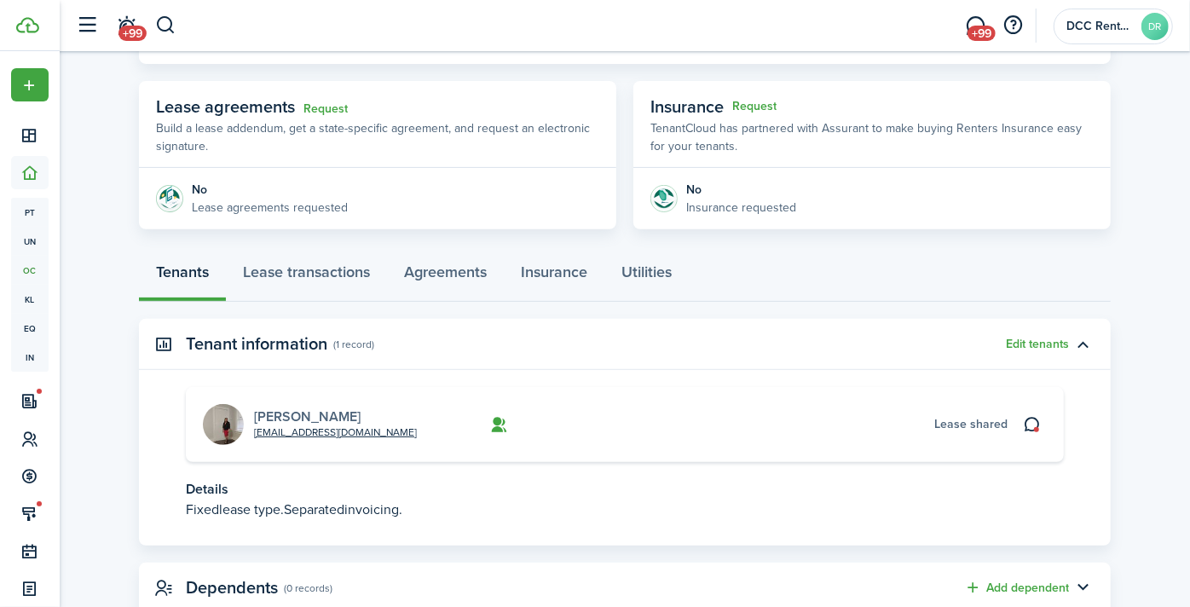
click at [297, 413] on link "[PERSON_NAME]" at bounding box center [307, 417] width 107 height 20
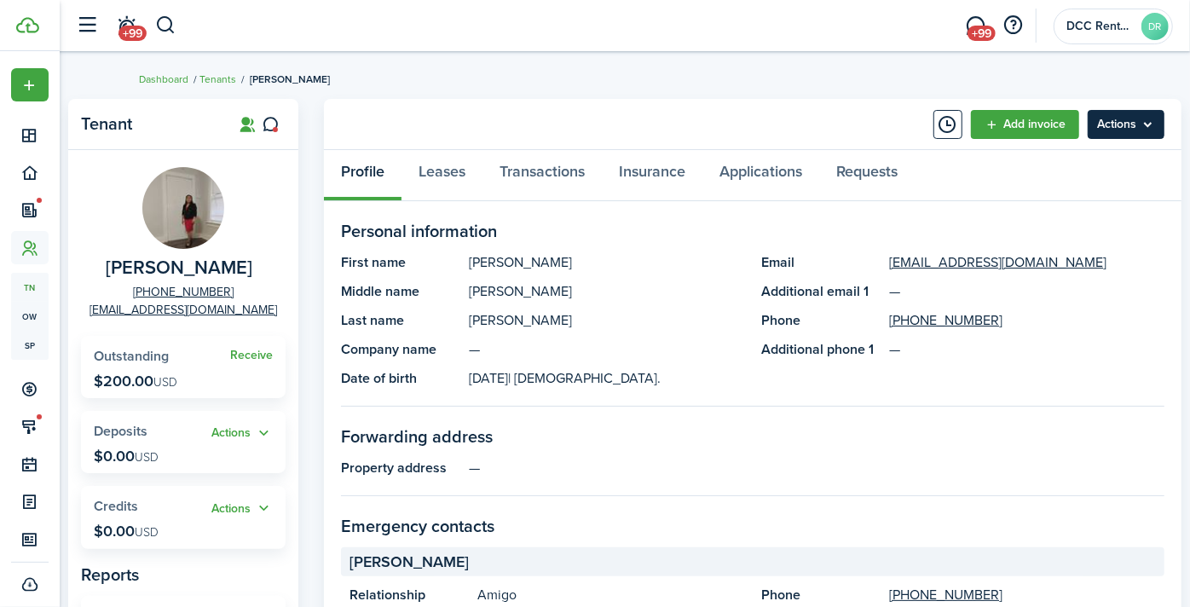
click at [1088, 124] on menu-btn "Actions" at bounding box center [1126, 124] width 77 height 29
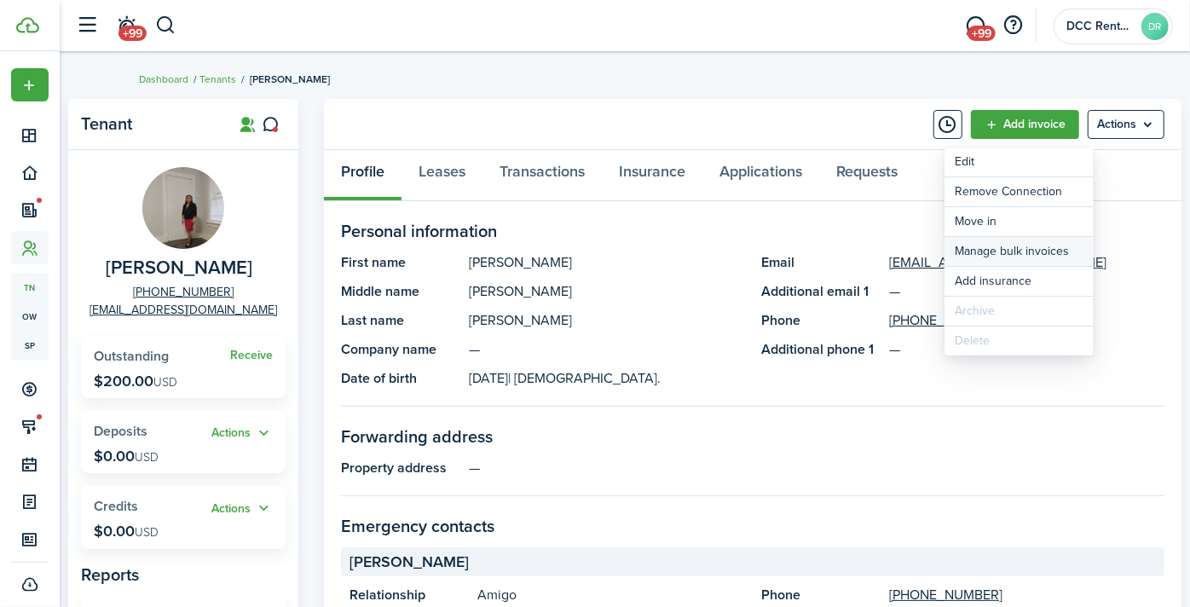
click at [988, 251] on link "Manage bulk invoices" at bounding box center [1019, 251] width 149 height 29
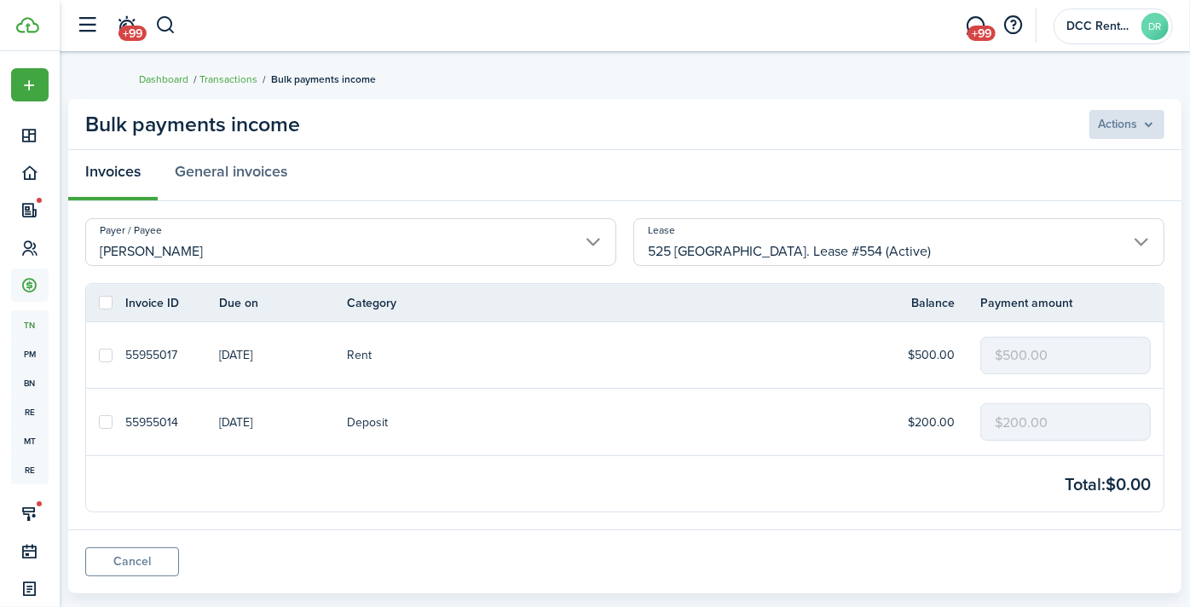
click at [113, 298] on label at bounding box center [106, 303] width 14 height 14
click at [99, 303] on input "checkbox" at bounding box center [98, 303] width 1 height 1
checkbox input "true"
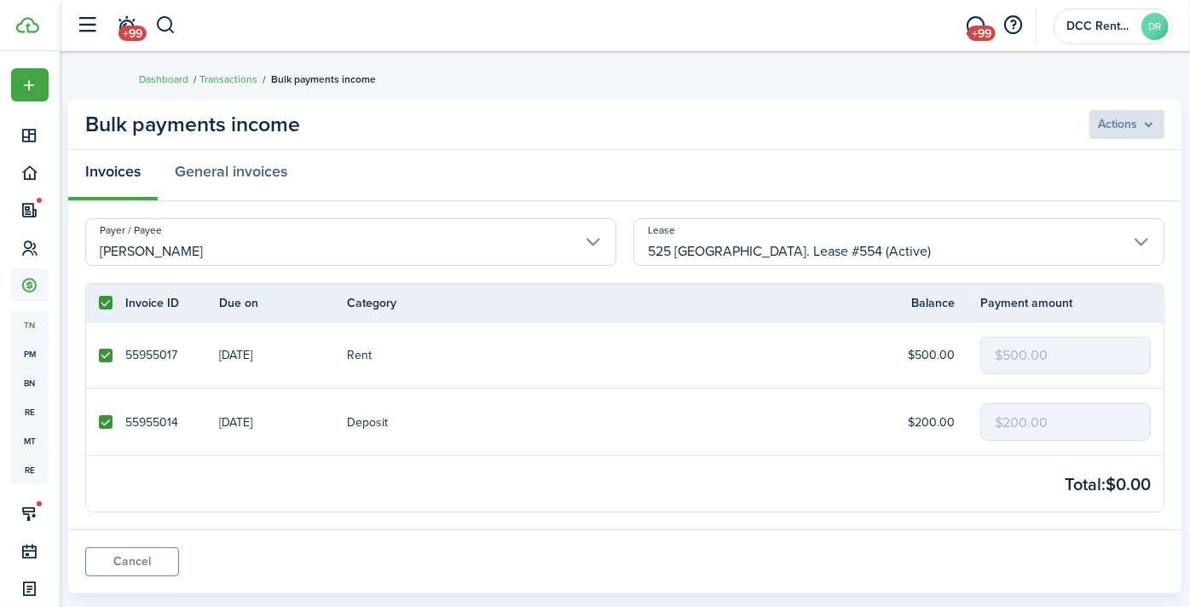
checkbox input "true"
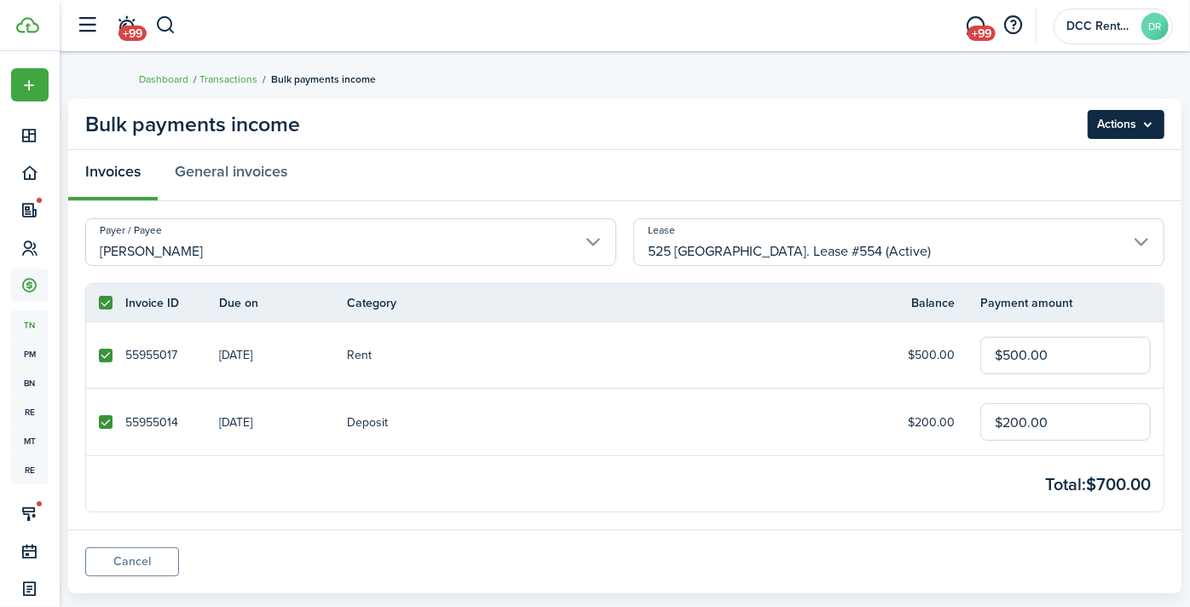
click at [1088, 126] on menu-btn "Actions" at bounding box center [1126, 124] width 77 height 29
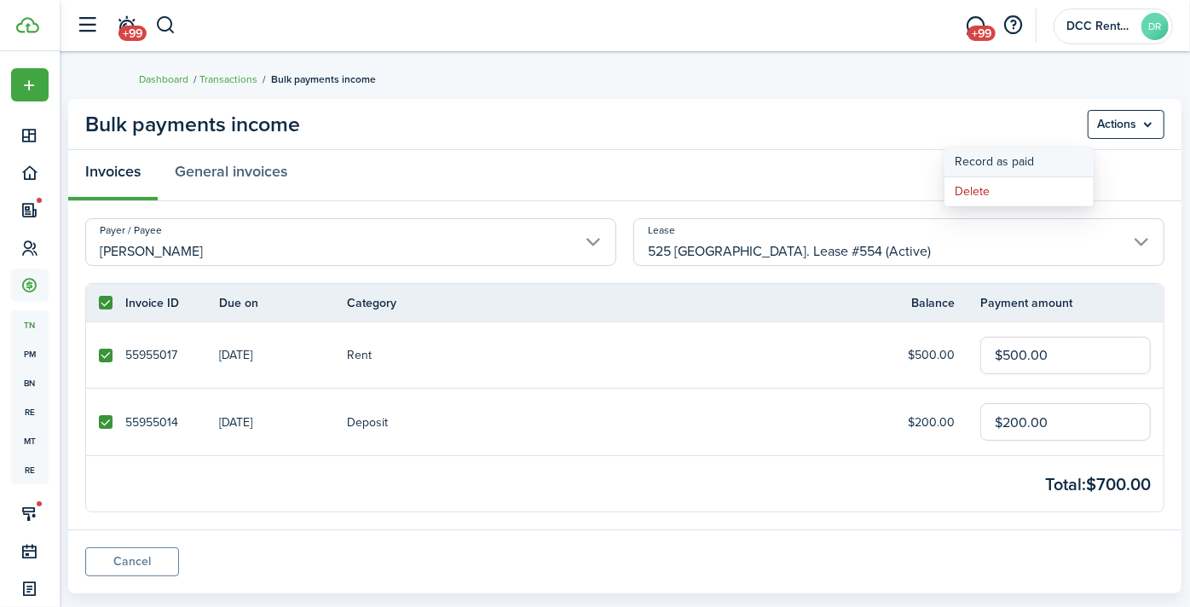
click at [987, 160] on button "Record as paid" at bounding box center [1019, 162] width 149 height 29
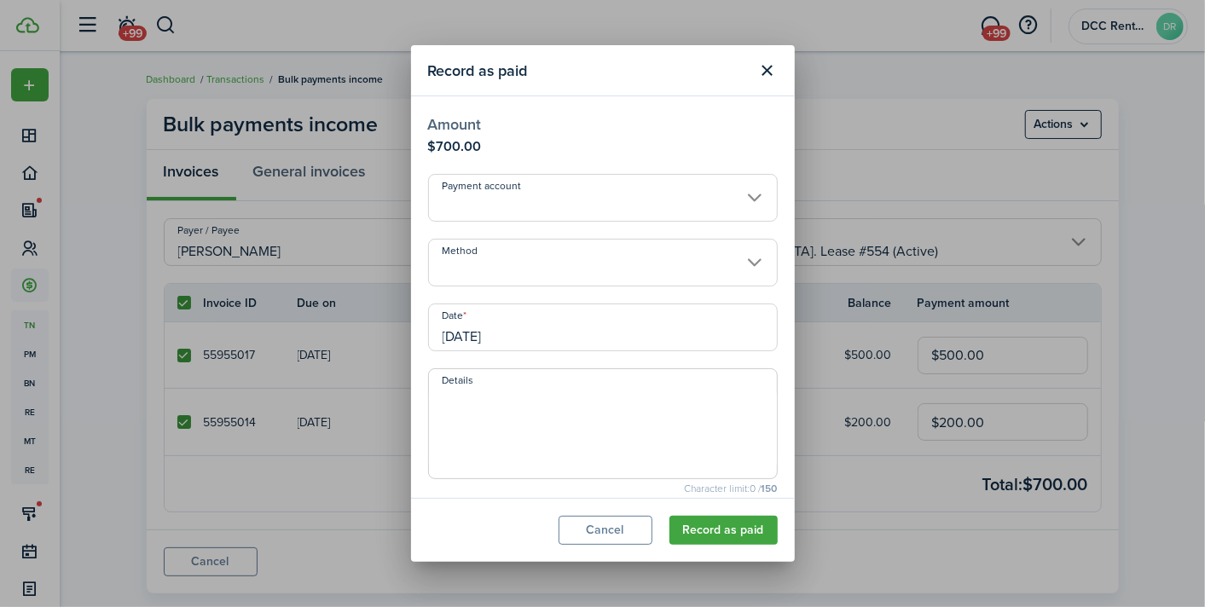
click at [535, 217] on input "Payment account" at bounding box center [603, 198] width 350 height 48
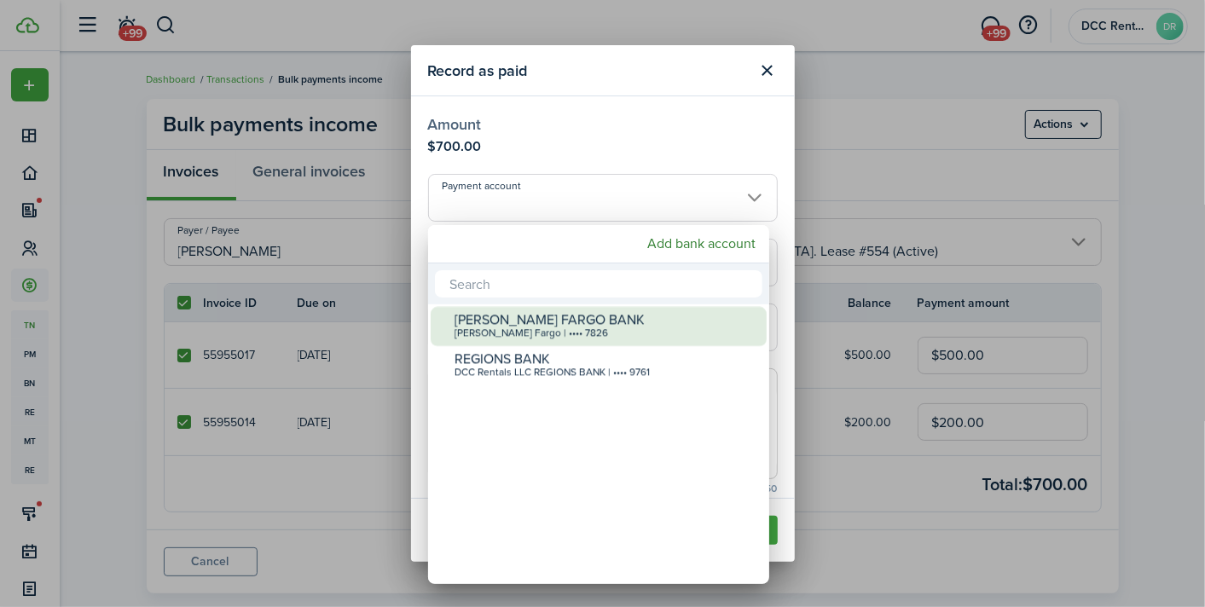
click at [513, 321] on div "[PERSON_NAME] FARGO BANK" at bounding box center [605, 319] width 302 height 15
type input "•••• •••• •••• 7826"
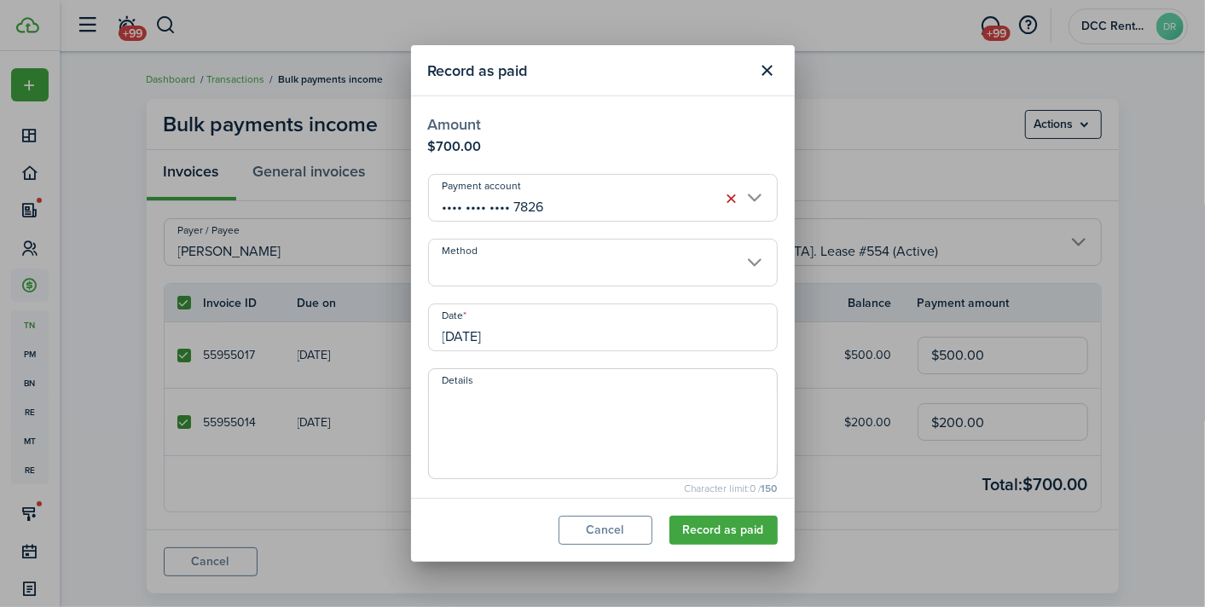
click at [513, 261] on input "Method" at bounding box center [603, 263] width 350 height 48
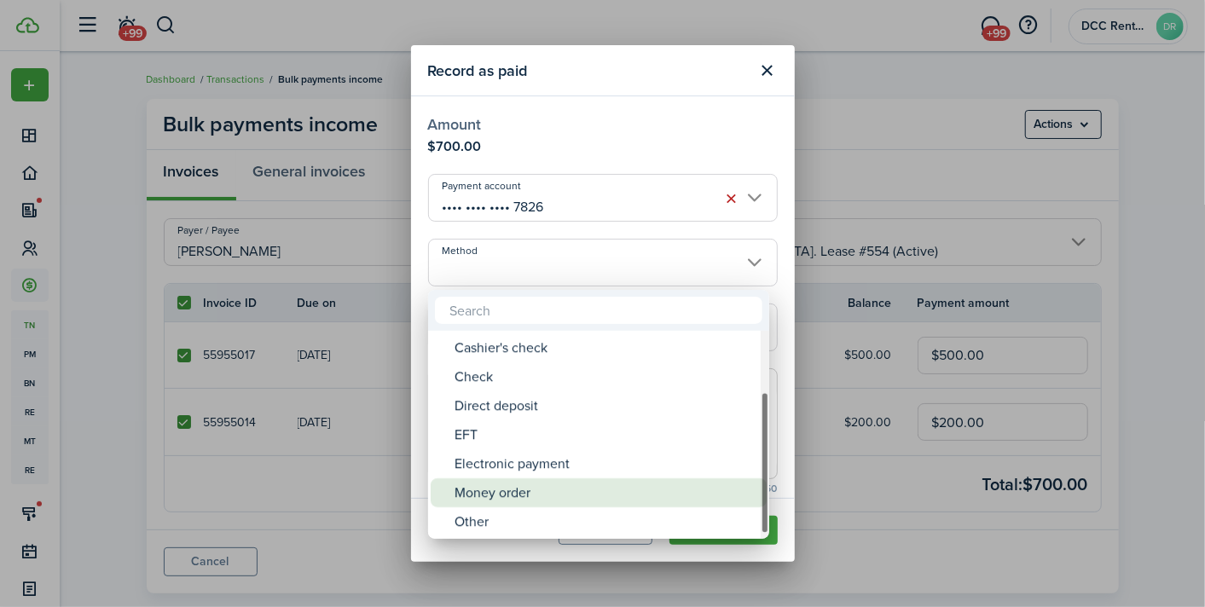
click at [511, 484] on div "Money order" at bounding box center [605, 492] width 302 height 29
type input "Money order"
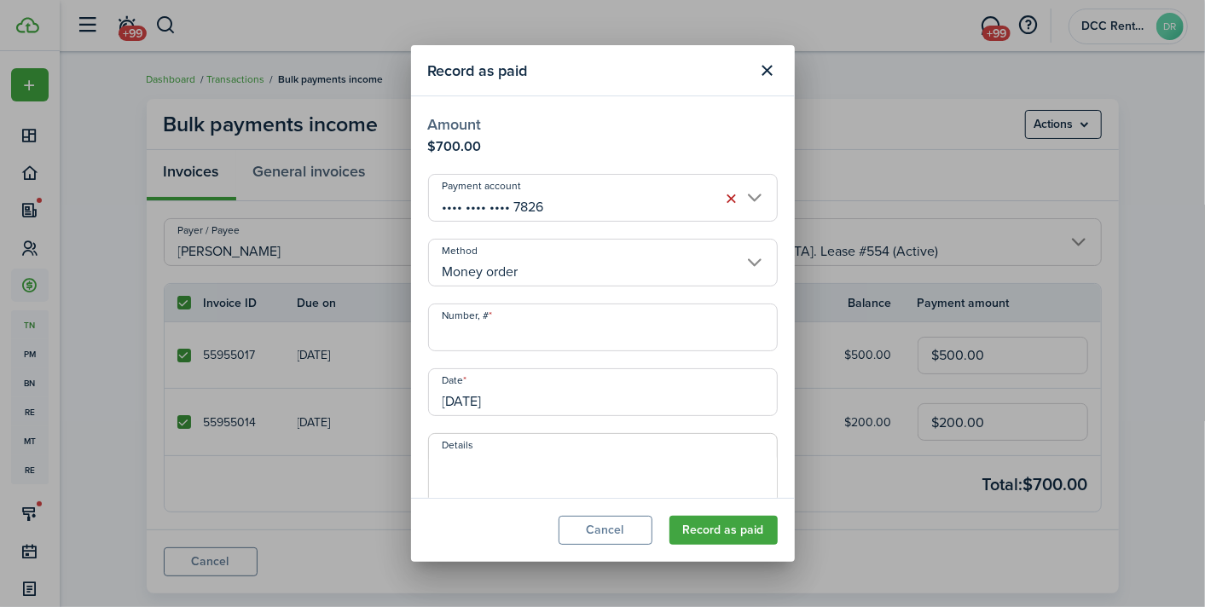
click at [502, 341] on input "Number, #" at bounding box center [603, 328] width 350 height 48
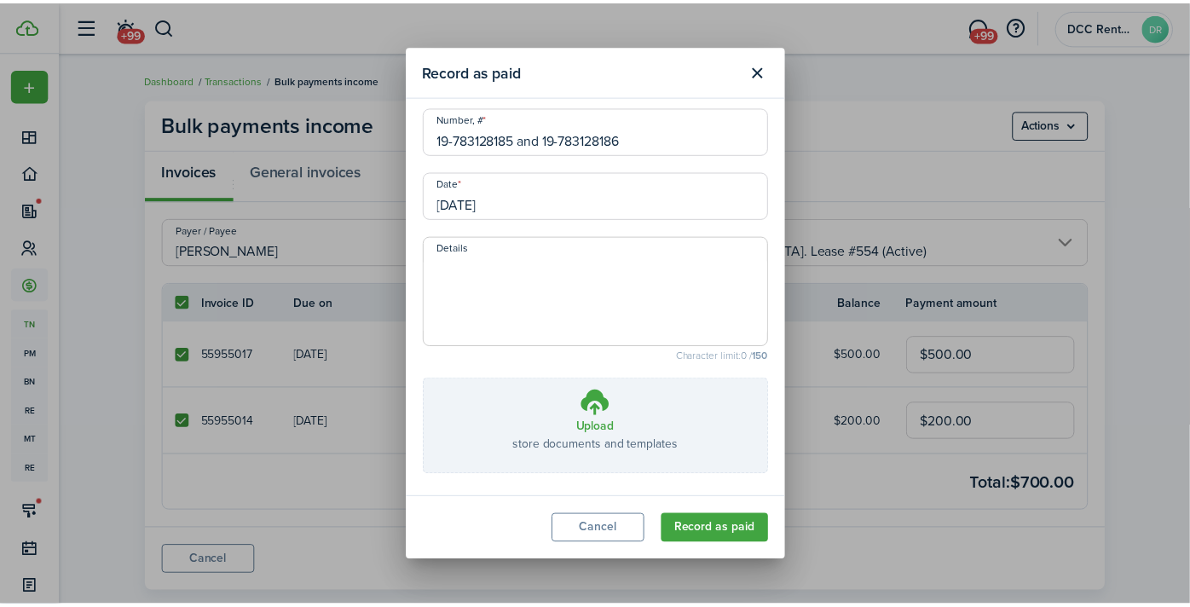
scroll to position [251, 0]
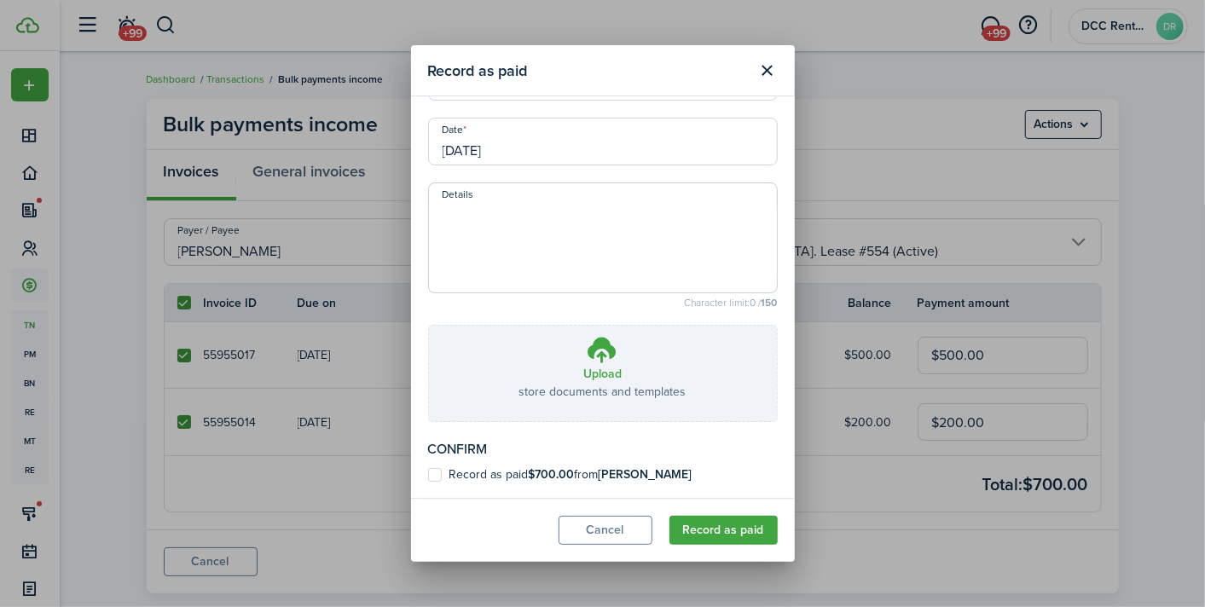
type input "19-783128185 and 19-783128186"
click at [578, 478] on label "Record as paid $700.00 from [PERSON_NAME]" at bounding box center [560, 475] width 264 height 14
checkbox input "true"
click at [738, 523] on button "Record as paid" at bounding box center [723, 530] width 108 height 29
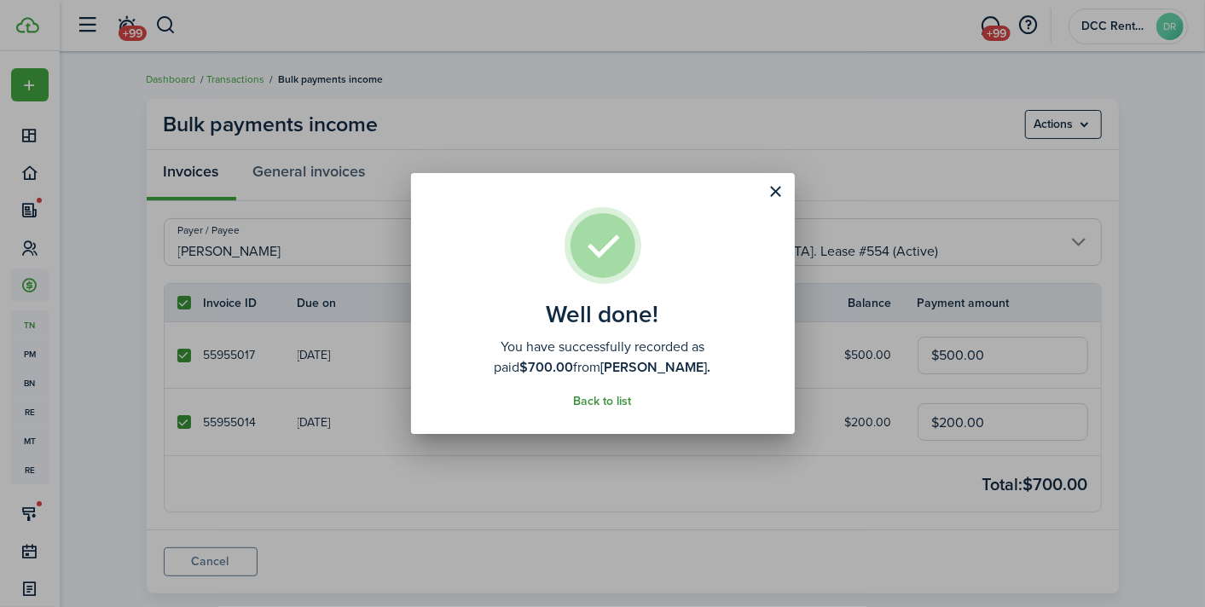
click at [607, 402] on link "Back to list" at bounding box center [603, 402] width 58 height 14
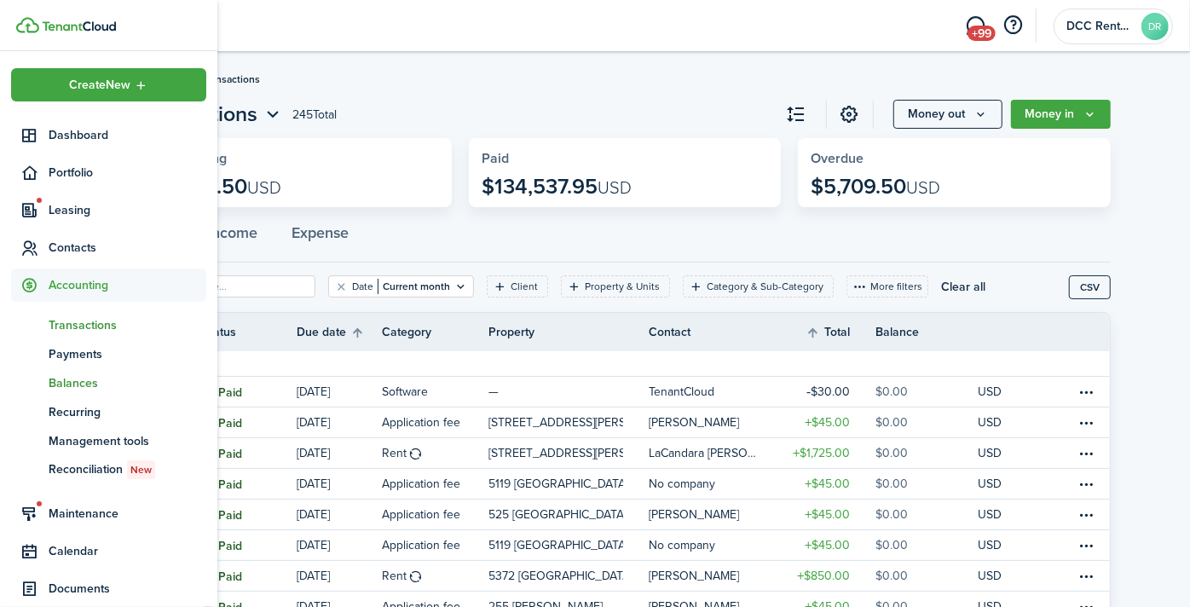
click at [75, 380] on span "Balances" at bounding box center [128, 383] width 158 height 18
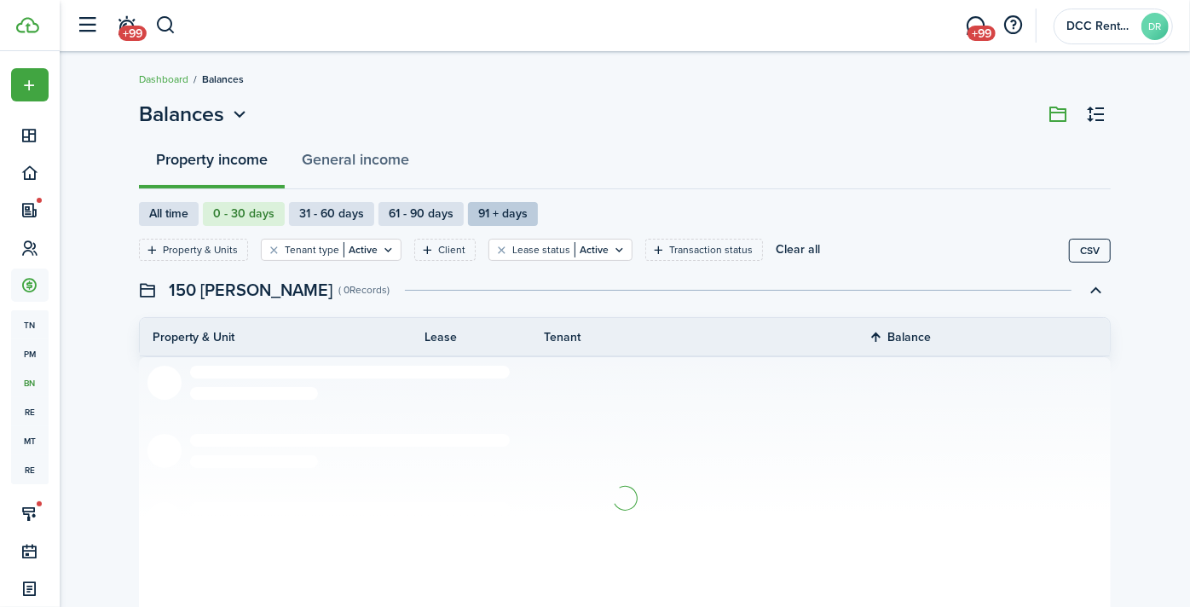
click at [513, 215] on label "91 + days" at bounding box center [503, 214] width 70 height 24
radio input "false"
radio input "true"
click at [168, 214] on label "All time" at bounding box center [169, 214] width 60 height 24
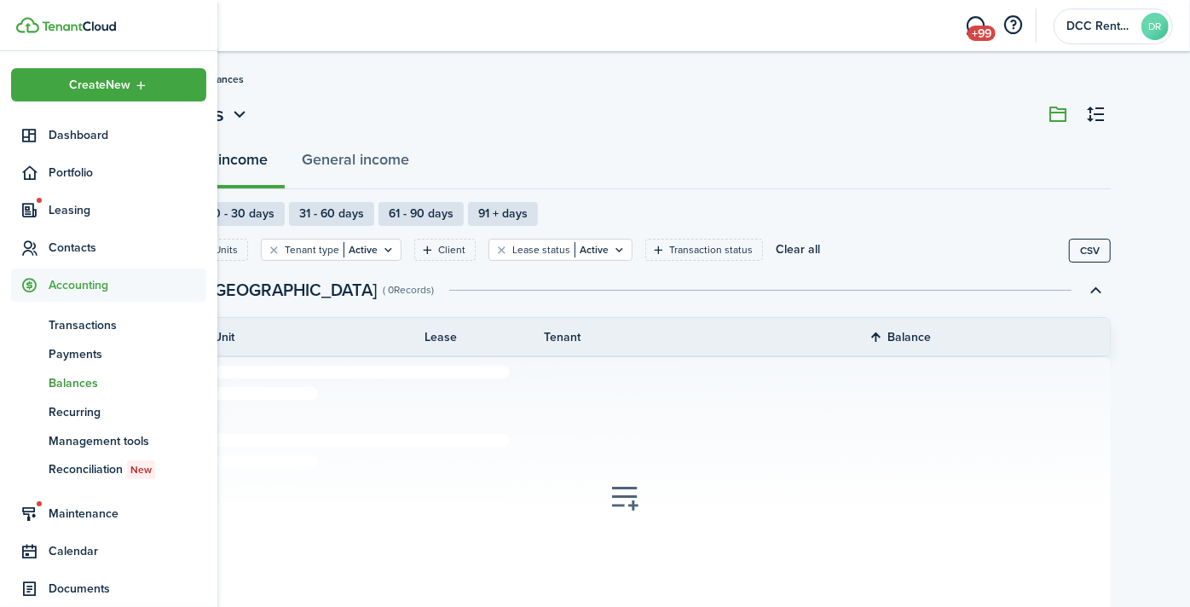
click at [66, 380] on span "Balances" at bounding box center [128, 383] width 158 height 18
click at [83, 377] on span "Balances" at bounding box center [128, 383] width 158 height 18
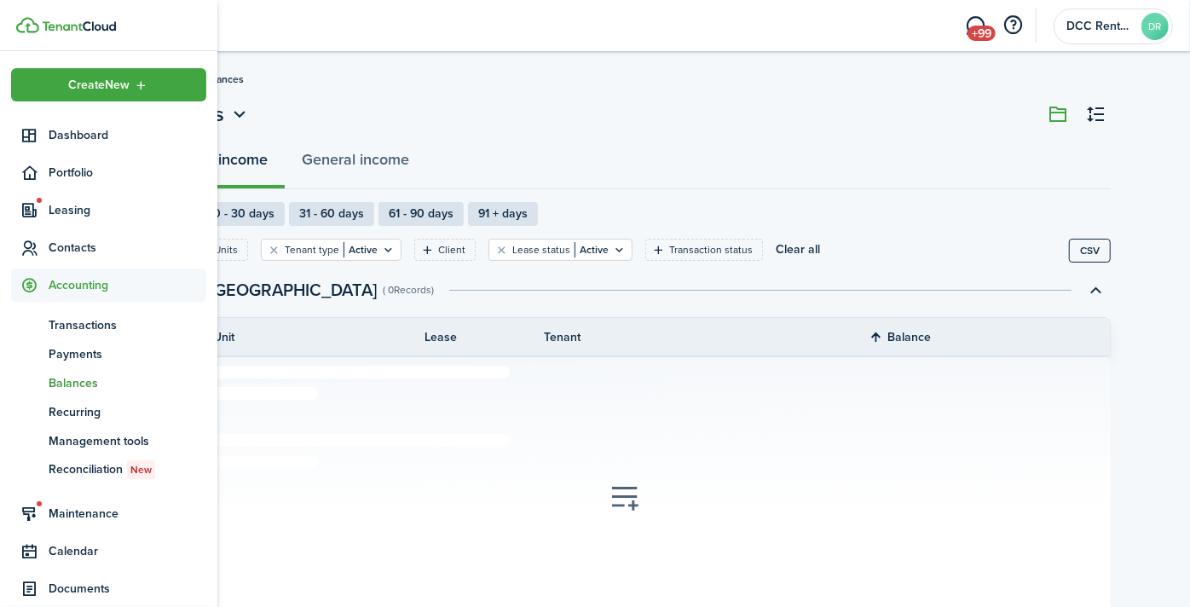
click at [84, 378] on span "Balances" at bounding box center [128, 383] width 158 height 18
click at [85, 379] on span "Balances" at bounding box center [128, 383] width 158 height 18
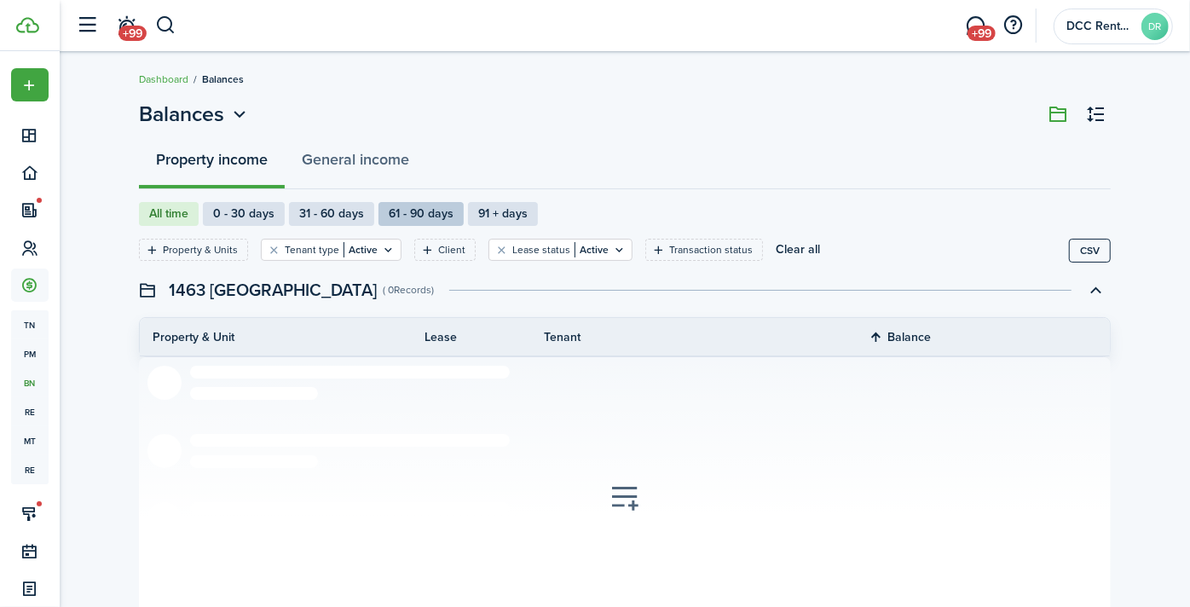
click at [402, 211] on label "61 - 90 days" at bounding box center [421, 214] width 85 height 24
radio input "false"
radio input "true"
click at [331, 211] on label "31 - 60 days" at bounding box center [331, 214] width 85 height 24
radio input "true"
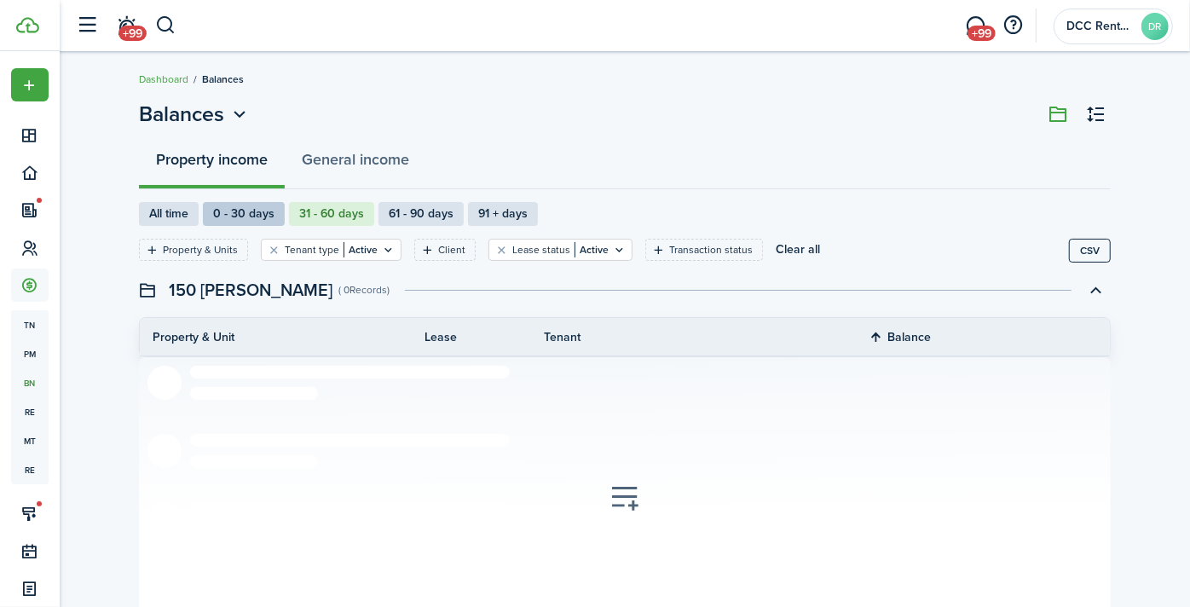
click at [252, 208] on label "0 - 30 days" at bounding box center [244, 214] width 82 height 24
radio input "true"
click at [384, 252] on icon "Open filter" at bounding box center [388, 250] width 14 height 14
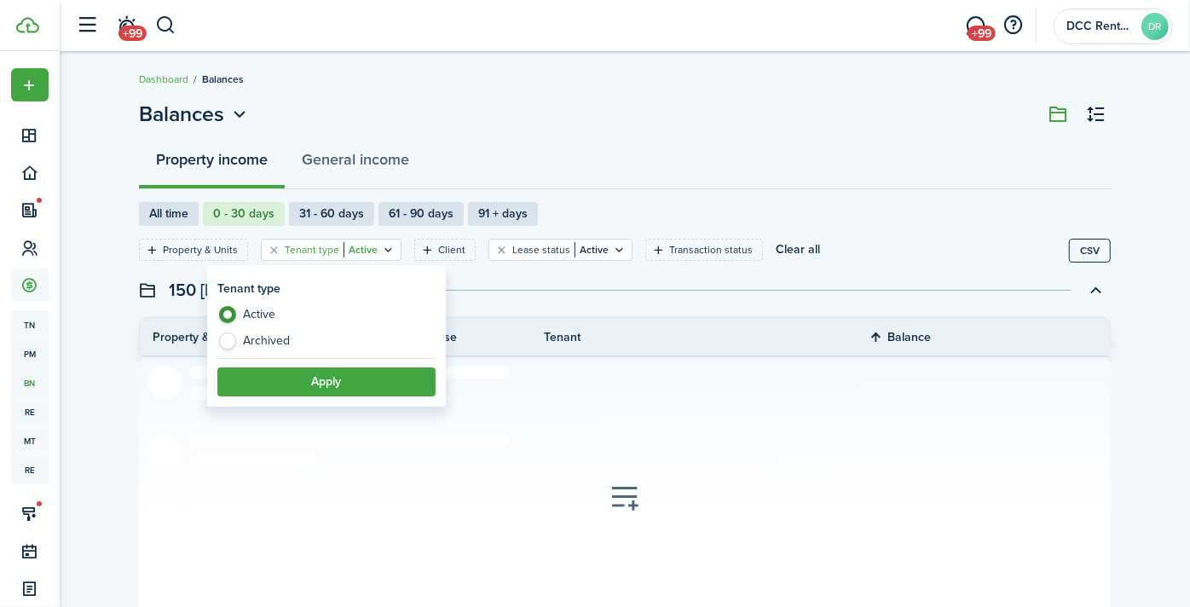
click at [384, 252] on icon "Open filter" at bounding box center [388, 250] width 14 height 14
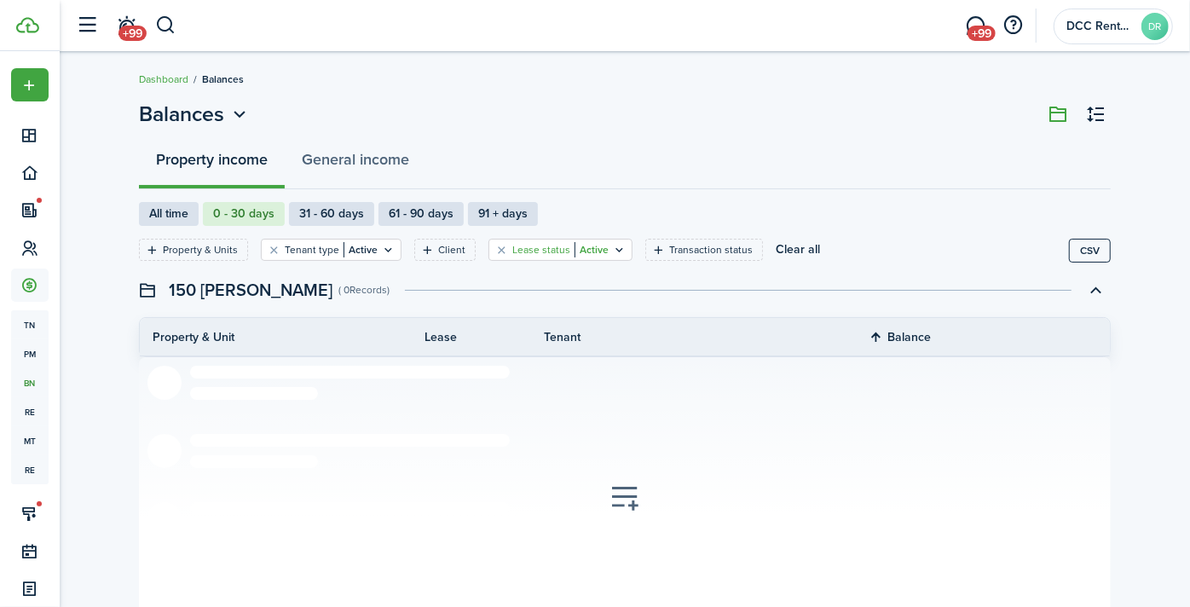
click at [612, 249] on icon "Open filter" at bounding box center [619, 250] width 14 height 14
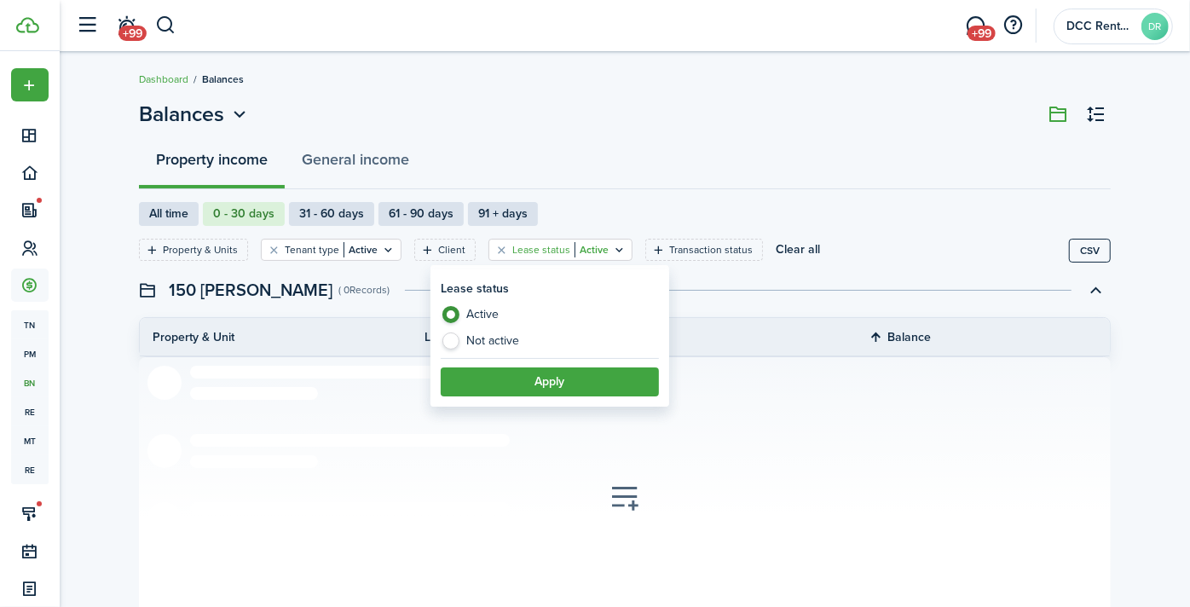
click at [612, 249] on icon "Open filter" at bounding box center [619, 250] width 14 height 14
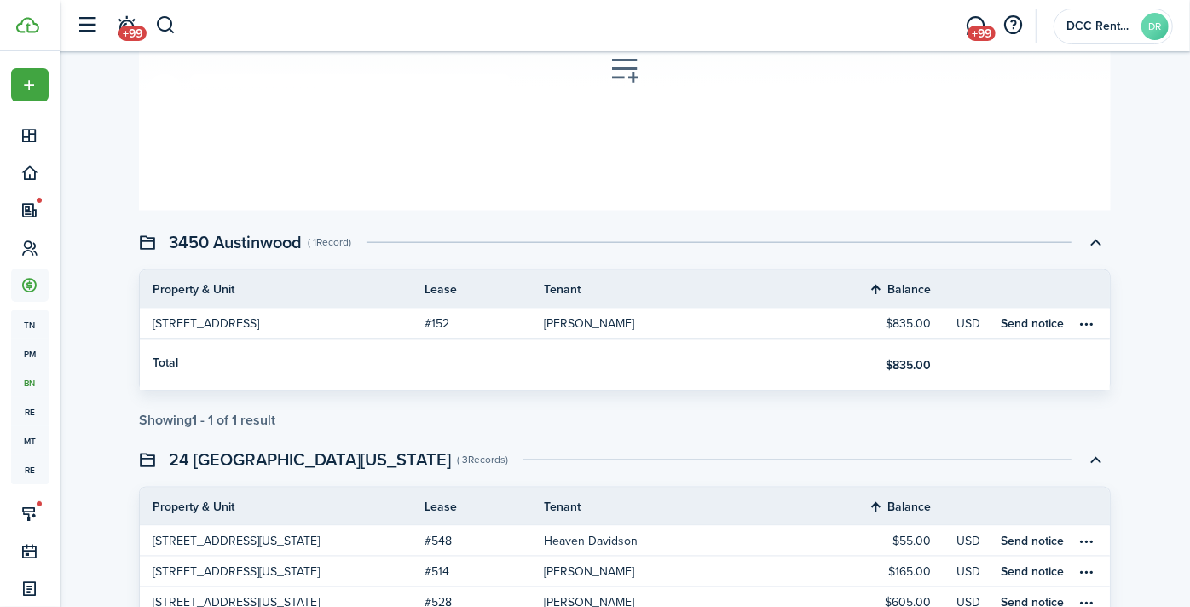
scroll to position [1213, 0]
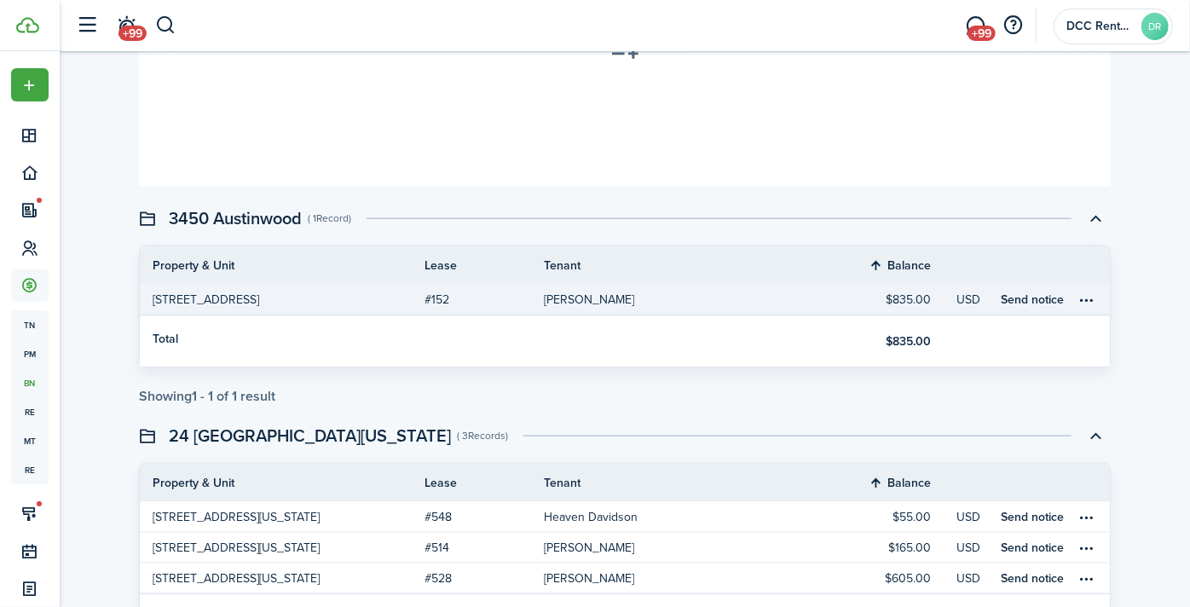
click at [577, 299] on table-profile-info-text "[PERSON_NAME]" at bounding box center [589, 300] width 90 height 14
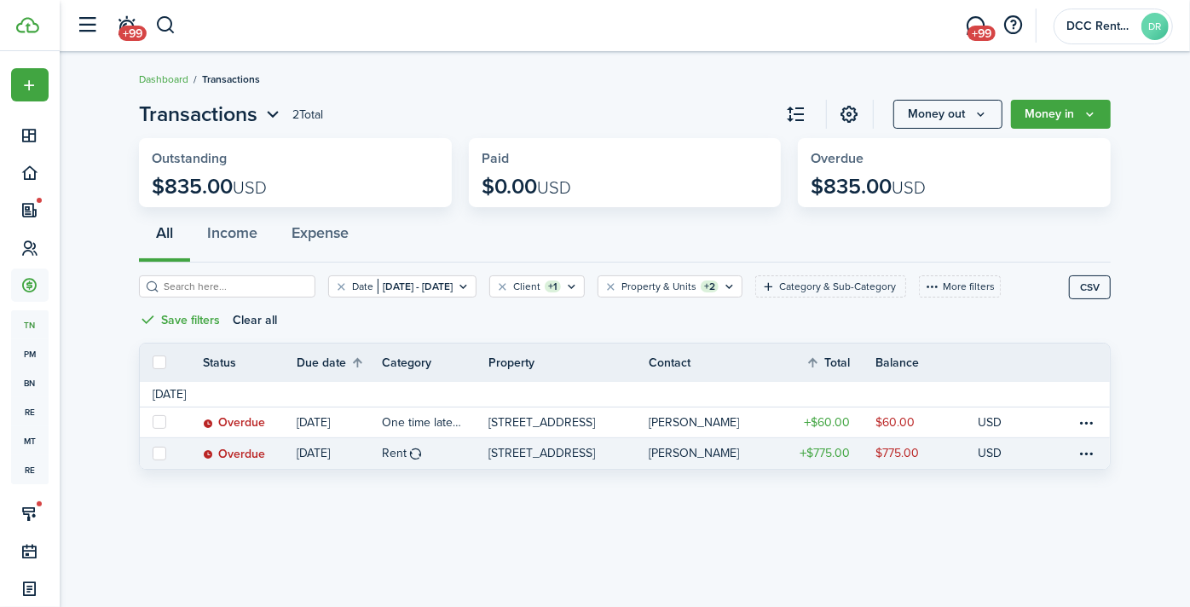
click at [152, 451] on link at bounding box center [159, 453] width 38 height 31
click at [160, 450] on label at bounding box center [160, 454] width 14 height 14
click at [153, 453] on input "checkbox" at bounding box center [152, 453] width 1 height 1
checkbox input "true"
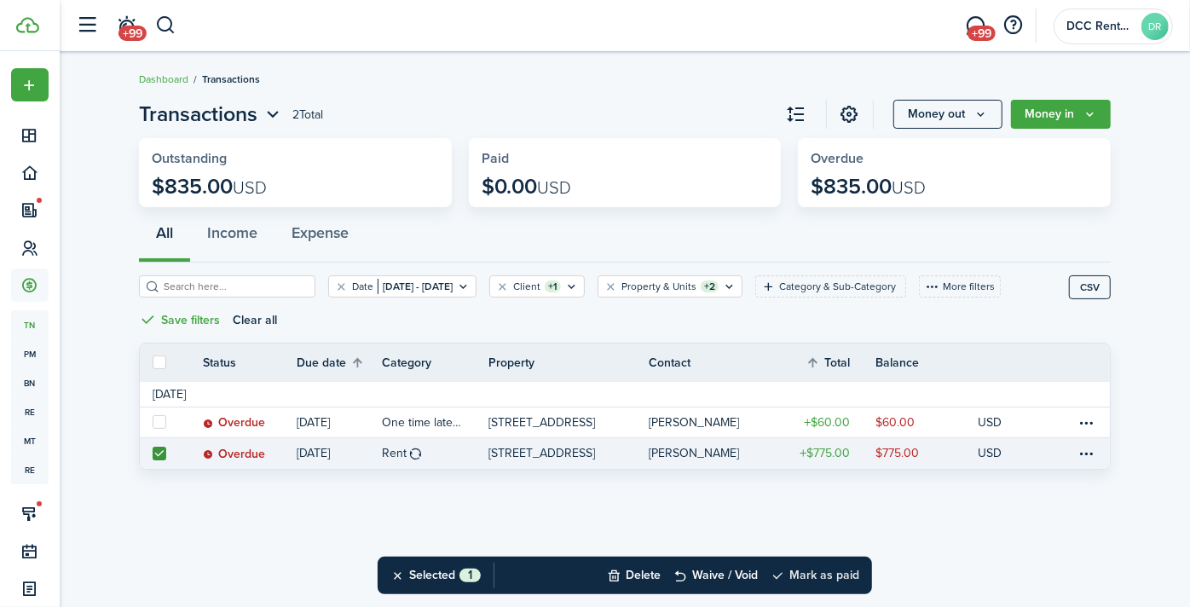
click at [814, 566] on button "Mark as paid" at bounding box center [815, 576] width 89 height 38
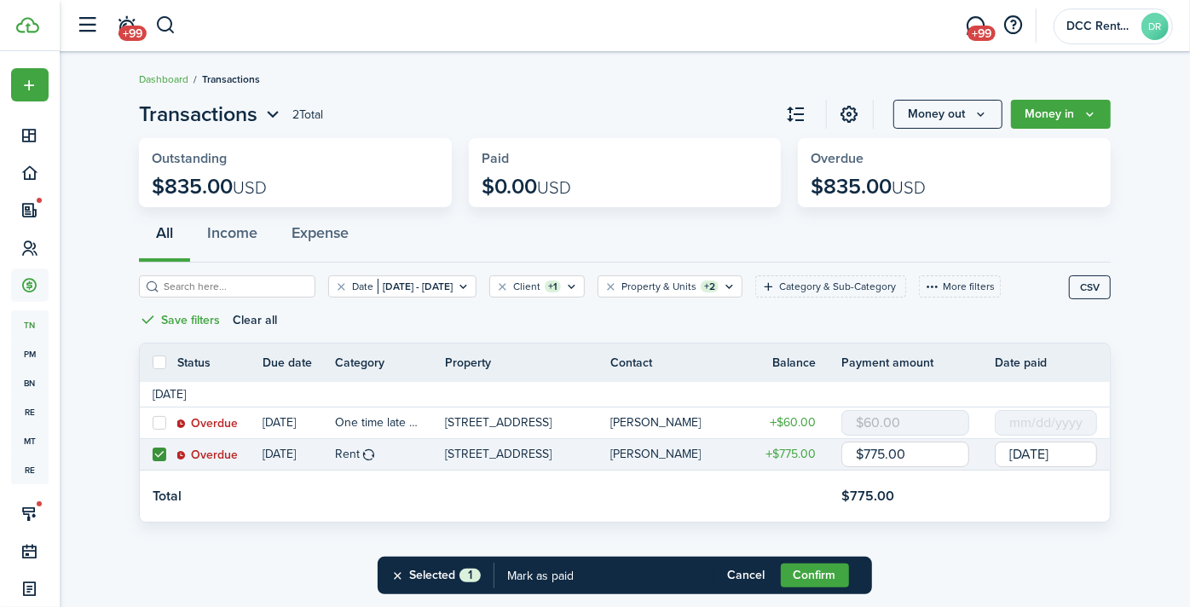
click at [885, 449] on input "$775.00" at bounding box center [906, 455] width 128 height 26
type input "$700.00"
click at [830, 572] on button "Confirm" at bounding box center [815, 576] width 68 height 24
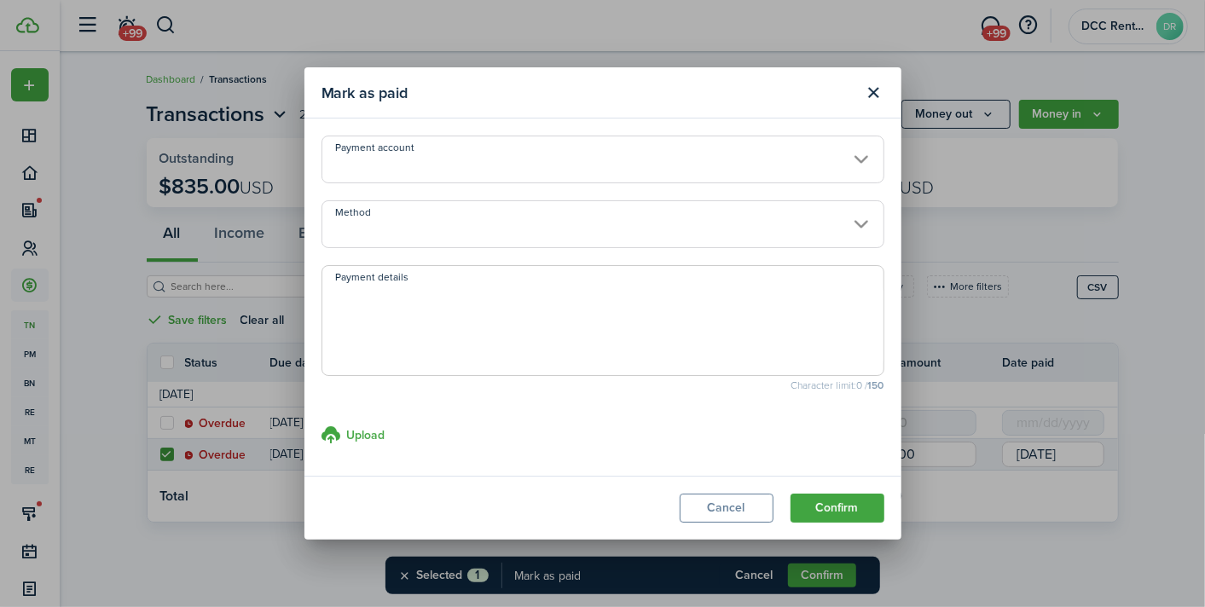
click at [486, 165] on input "Payment account" at bounding box center [602, 160] width 563 height 48
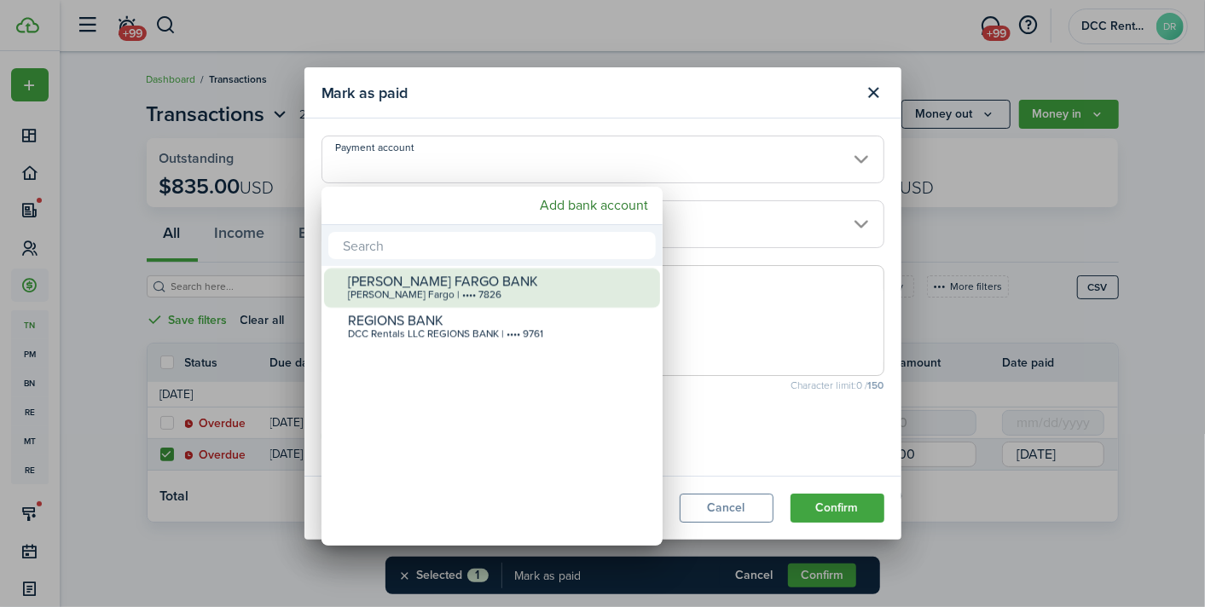
click at [443, 277] on div "[PERSON_NAME] FARGO BANK" at bounding box center [499, 281] width 302 height 15
type input "•••• •••• •••• 7826"
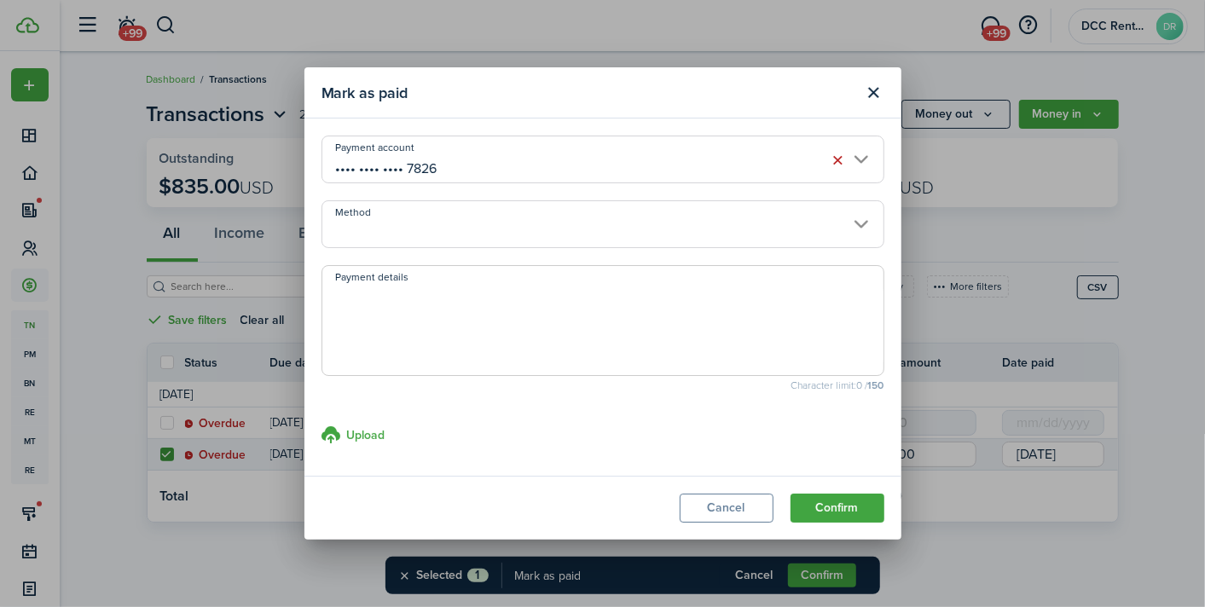
click at [431, 245] on input "Method" at bounding box center [602, 224] width 563 height 48
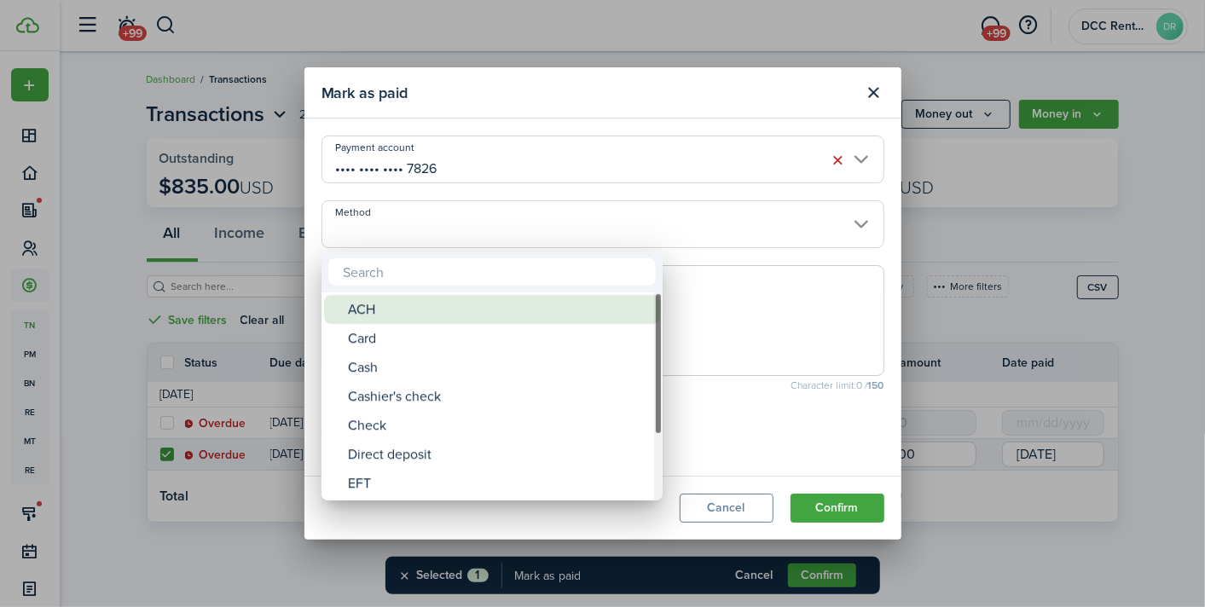
click at [421, 311] on div "ACH" at bounding box center [499, 309] width 302 height 29
type input "ACH"
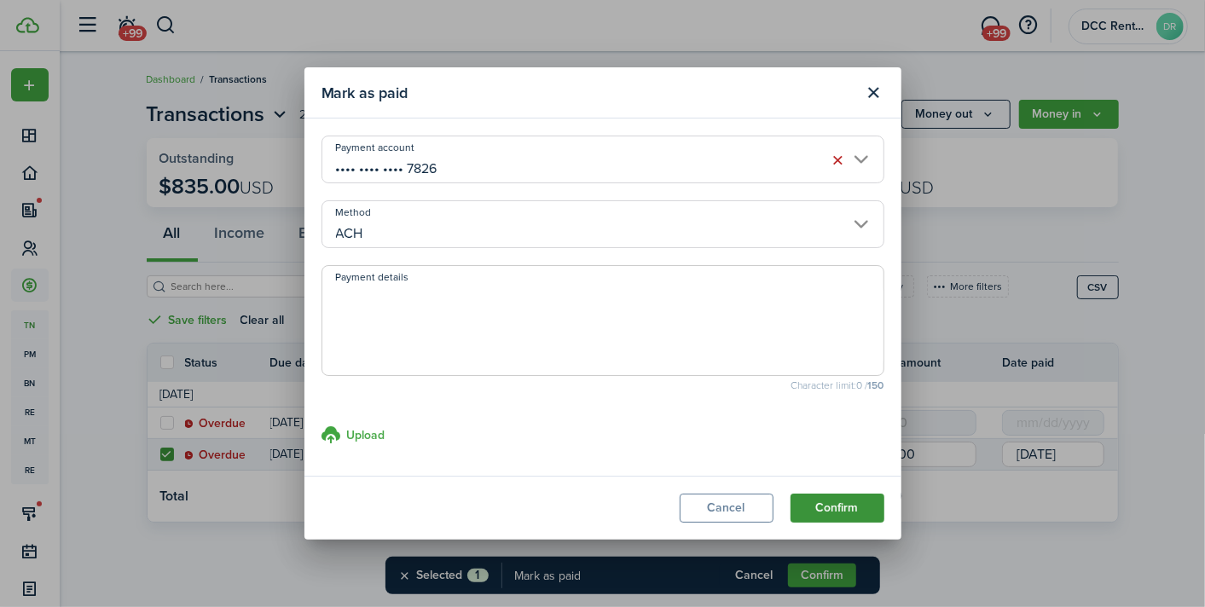
click at [874, 502] on button "Confirm" at bounding box center [837, 508] width 94 height 29
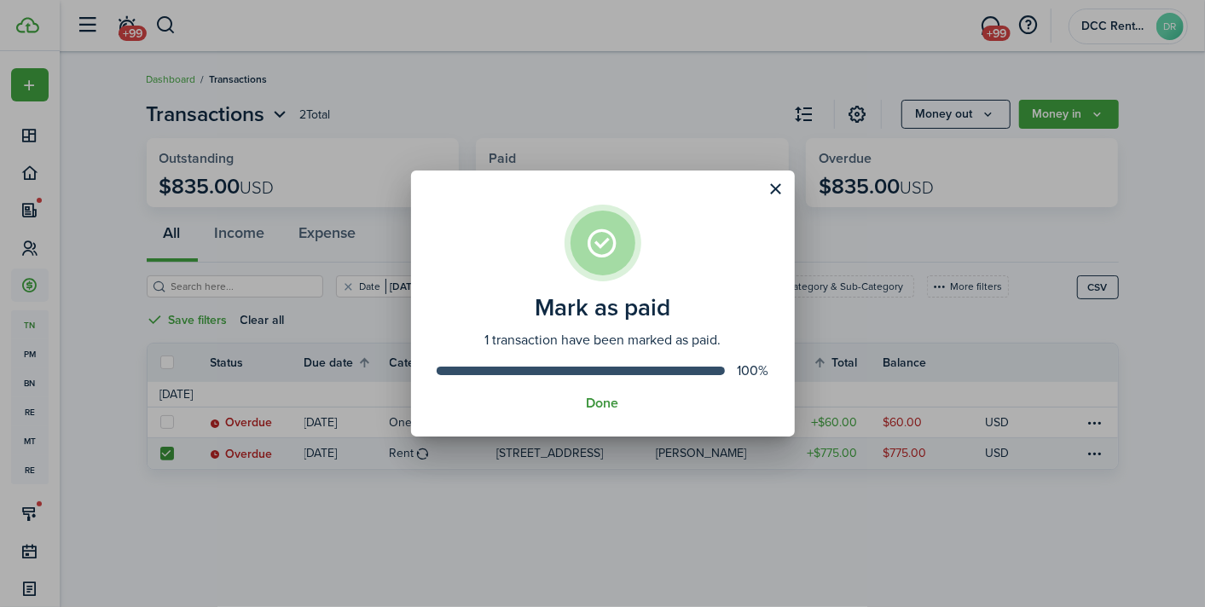
click at [598, 400] on button "Done" at bounding box center [603, 403] width 32 height 15
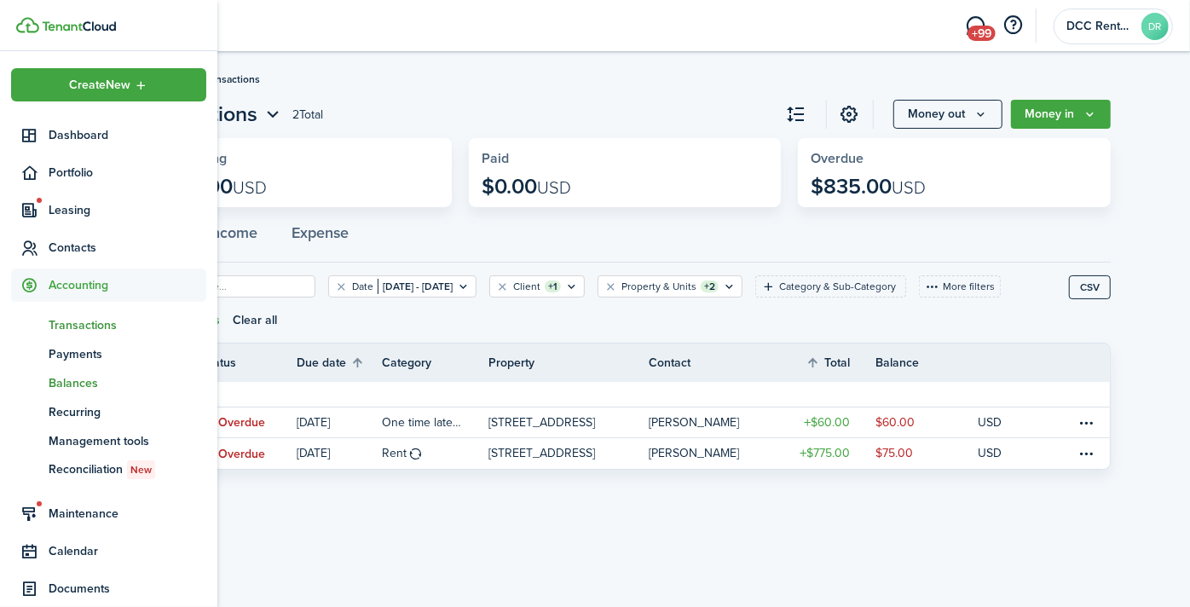
click at [77, 379] on span "Balances" at bounding box center [128, 383] width 158 height 18
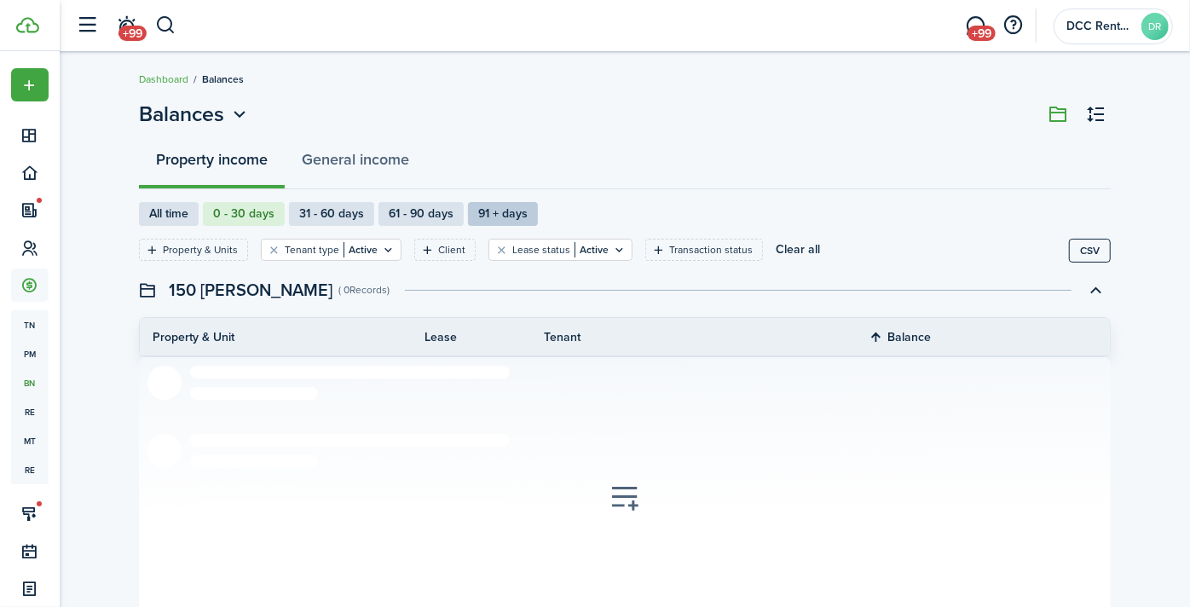
click at [487, 211] on label "91 + days" at bounding box center [503, 214] width 70 height 24
radio input "false"
radio input "true"
click at [253, 217] on label "0 - 30 days" at bounding box center [244, 214] width 82 height 24
click at [337, 212] on label "31 - 60 days" at bounding box center [331, 214] width 85 height 24
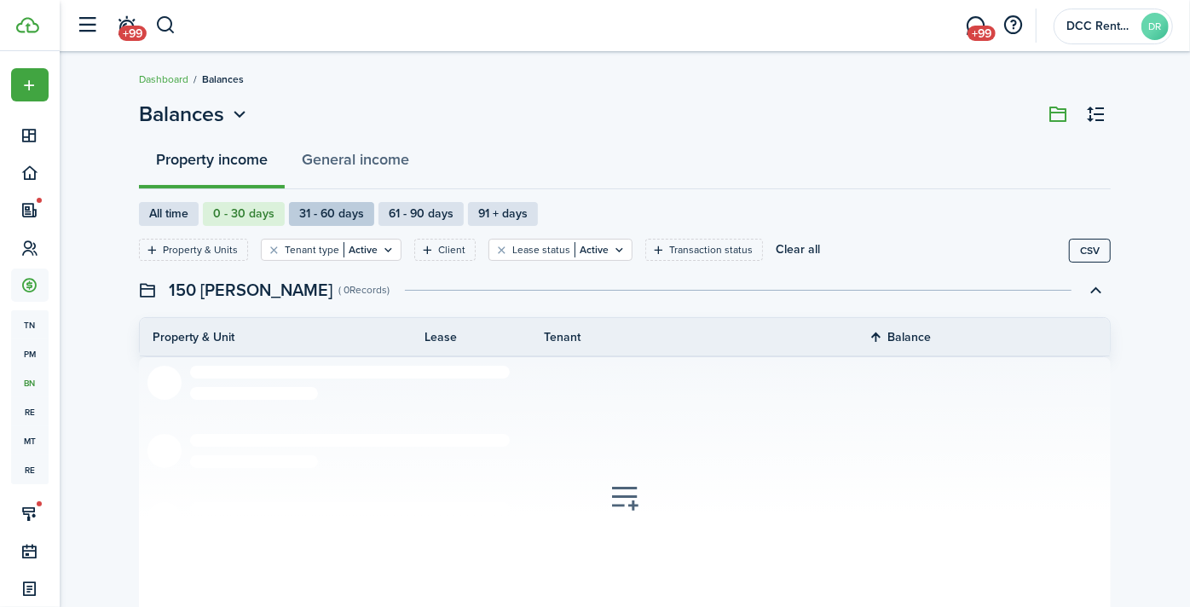
radio input "false"
click at [486, 211] on label "91 + days" at bounding box center [503, 214] width 70 height 24
radio input "false"
radio input "true"
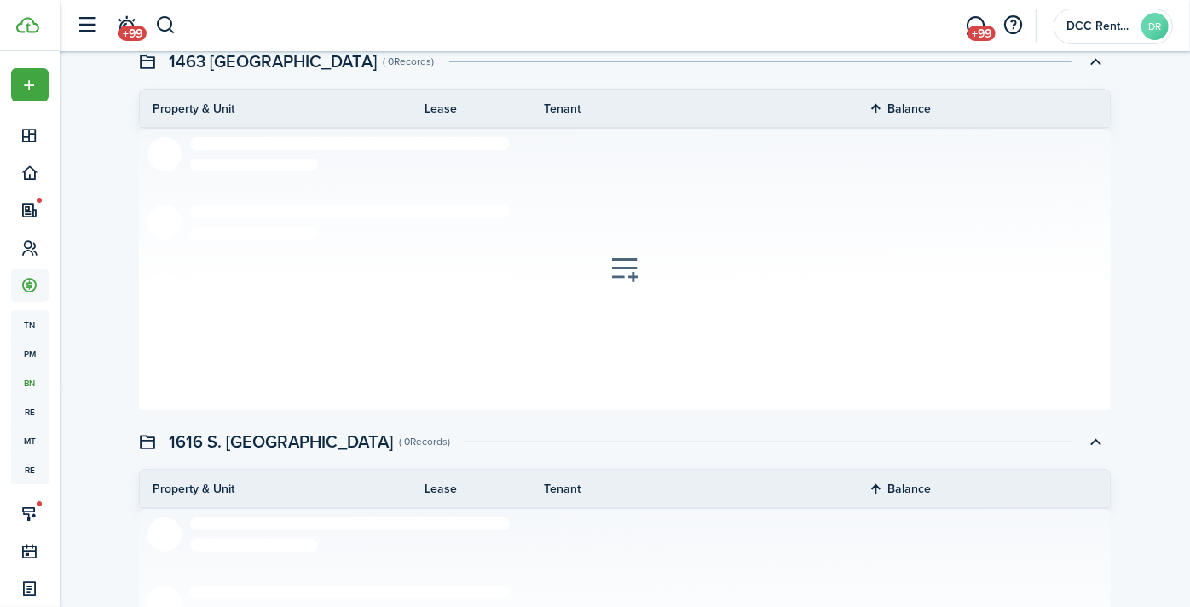
scroll to position [95, 0]
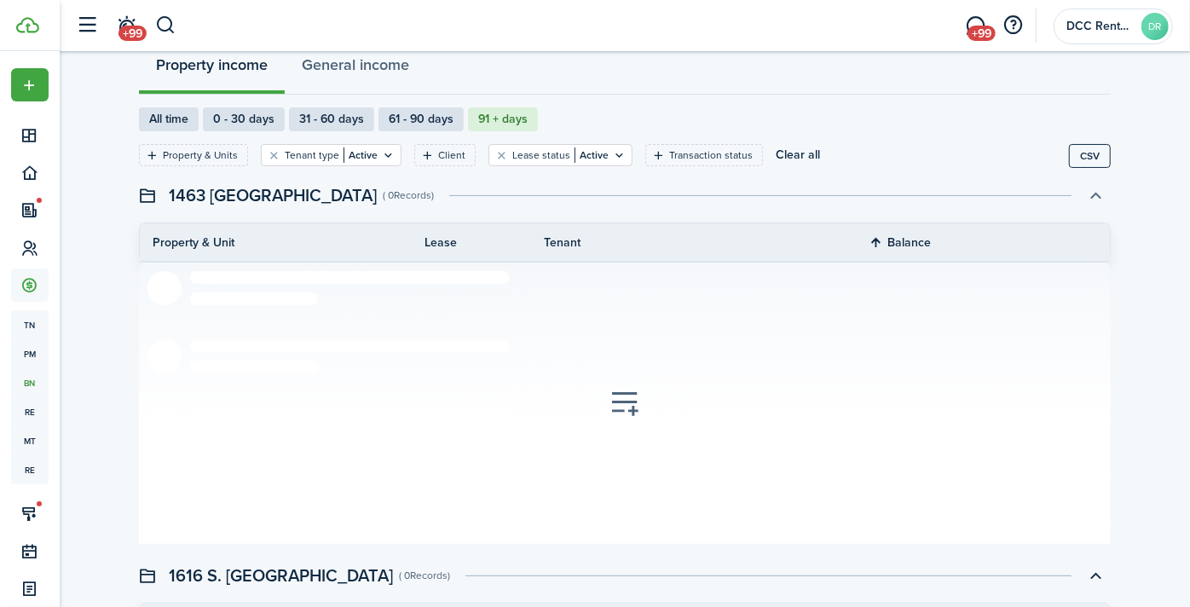
click at [1096, 192] on button "button" at bounding box center [1096, 195] width 29 height 29
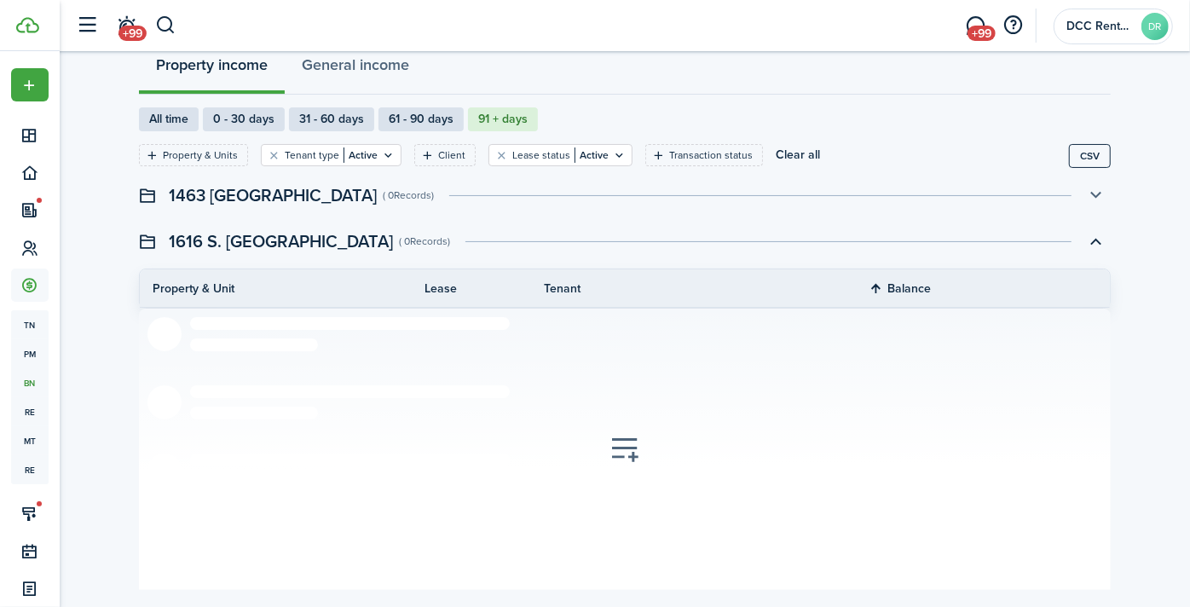
click at [1096, 192] on button "button" at bounding box center [1096, 195] width 29 height 29
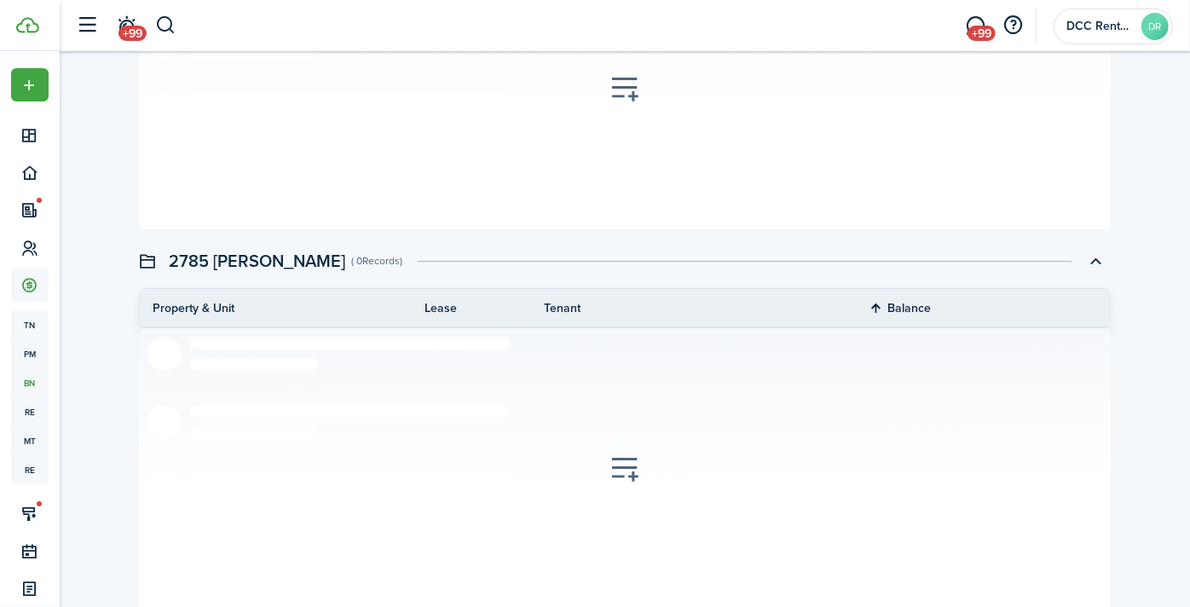
scroll to position [3555, 0]
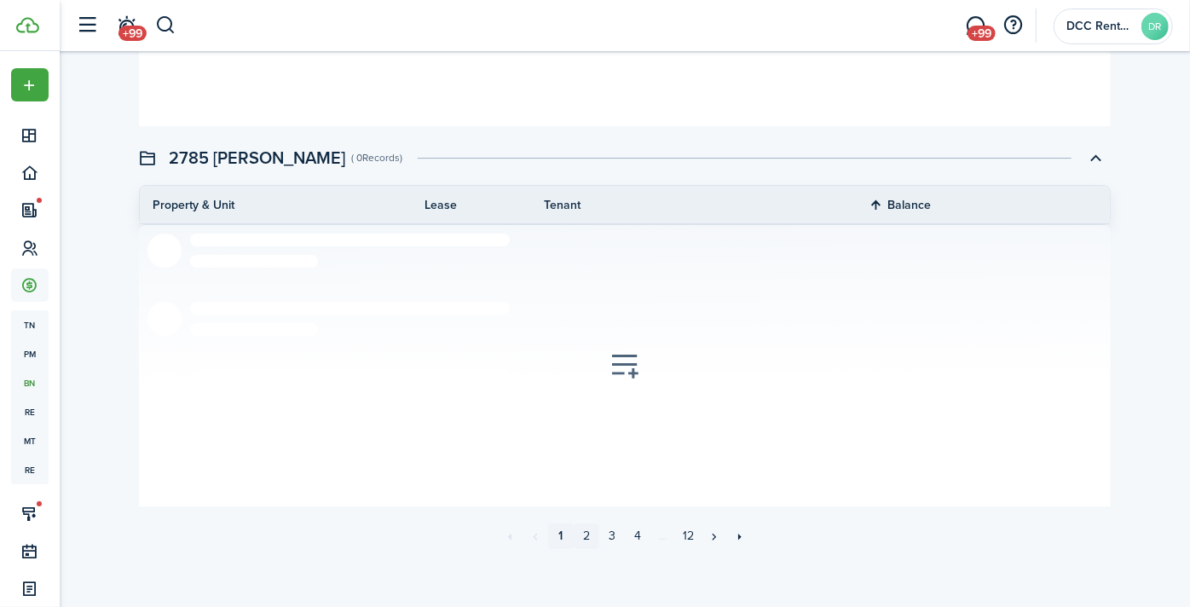
click at [589, 530] on link "2" at bounding box center [587, 537] width 26 height 26
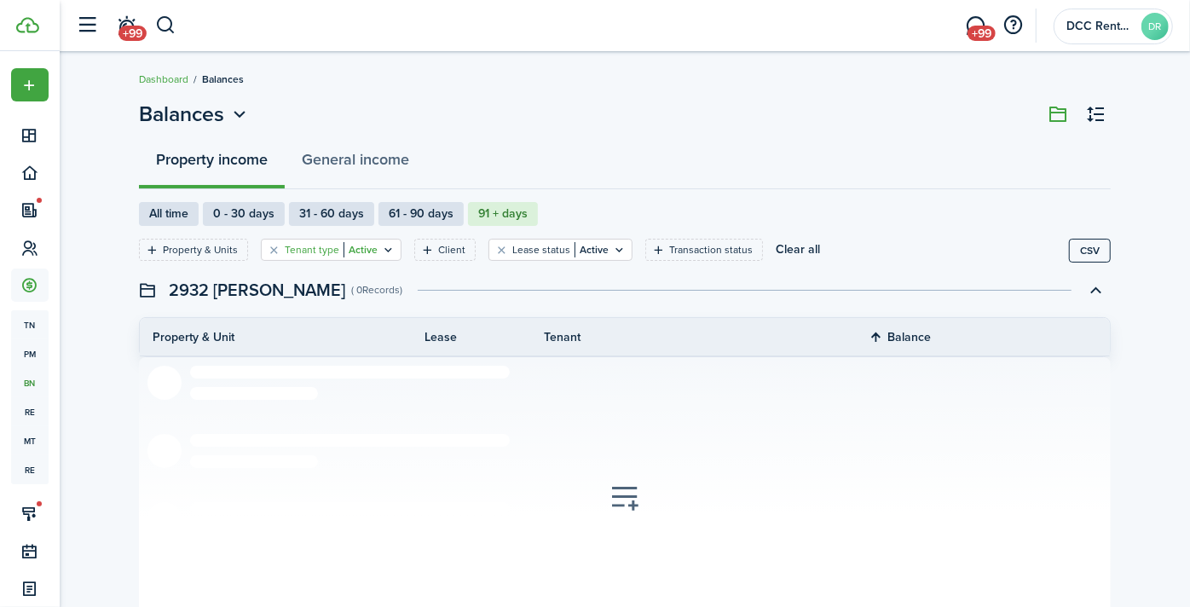
click at [390, 246] on filter-tag "Tenant type Active" at bounding box center [331, 250] width 141 height 22
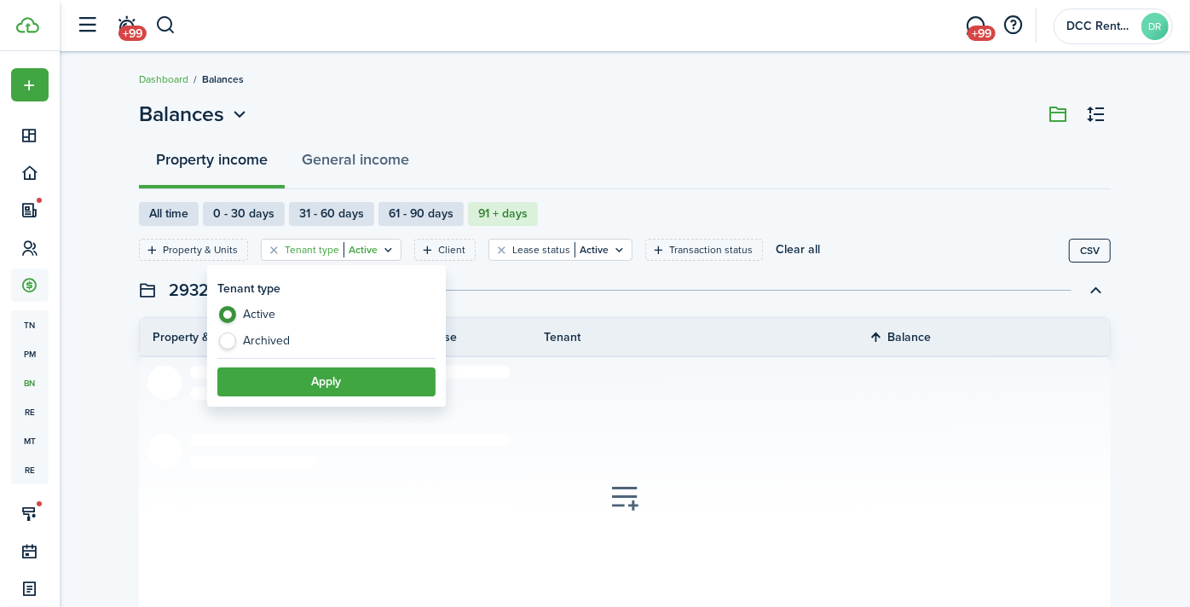
click at [390, 246] on filter-tag "Tenant type Active" at bounding box center [331, 250] width 141 height 22
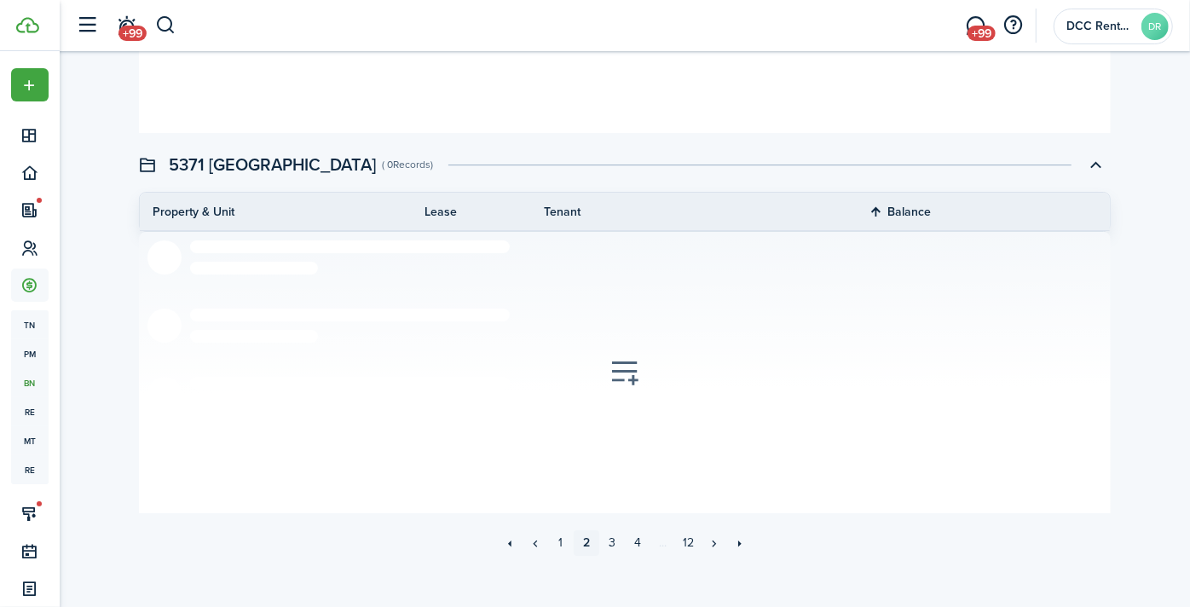
scroll to position [3555, 0]
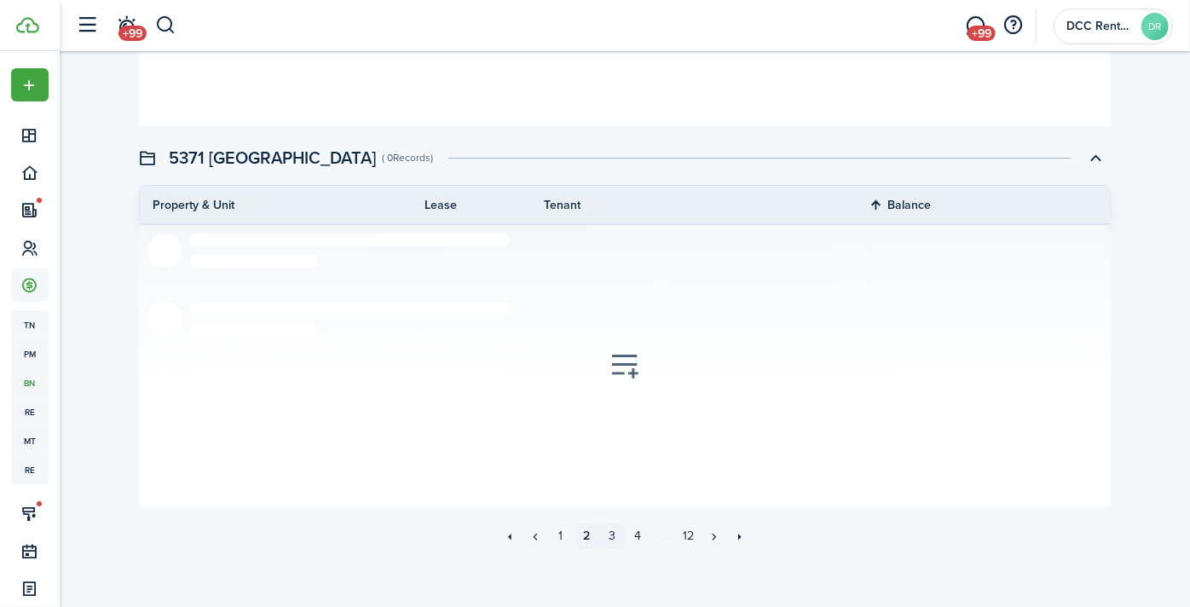
click at [610, 528] on link "3" at bounding box center [612, 537] width 26 height 26
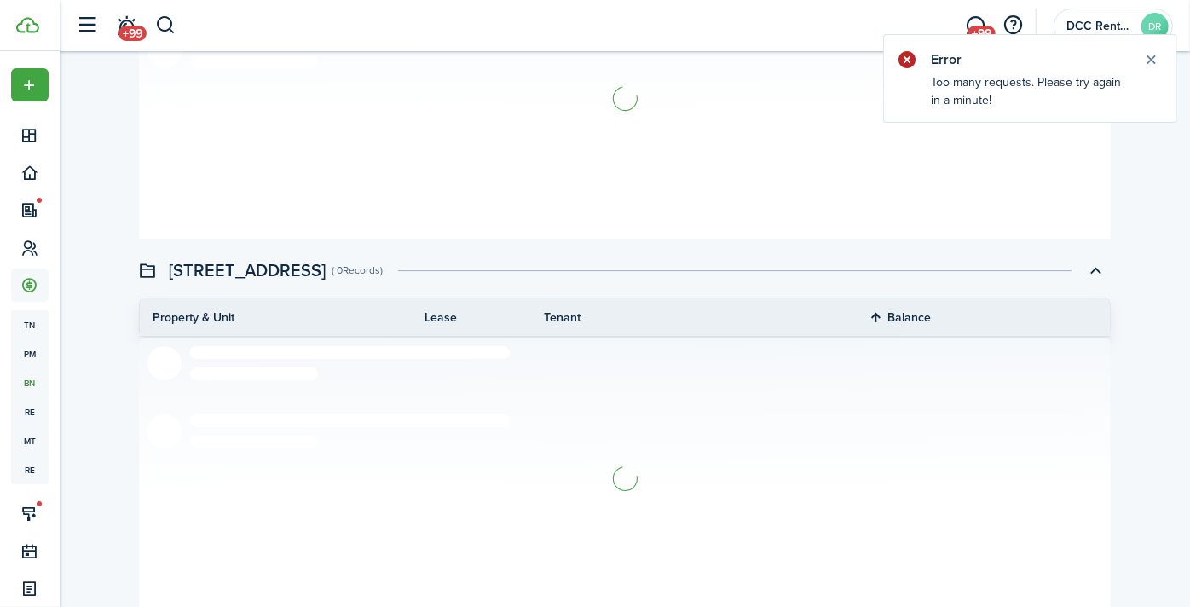
scroll to position [3555, 0]
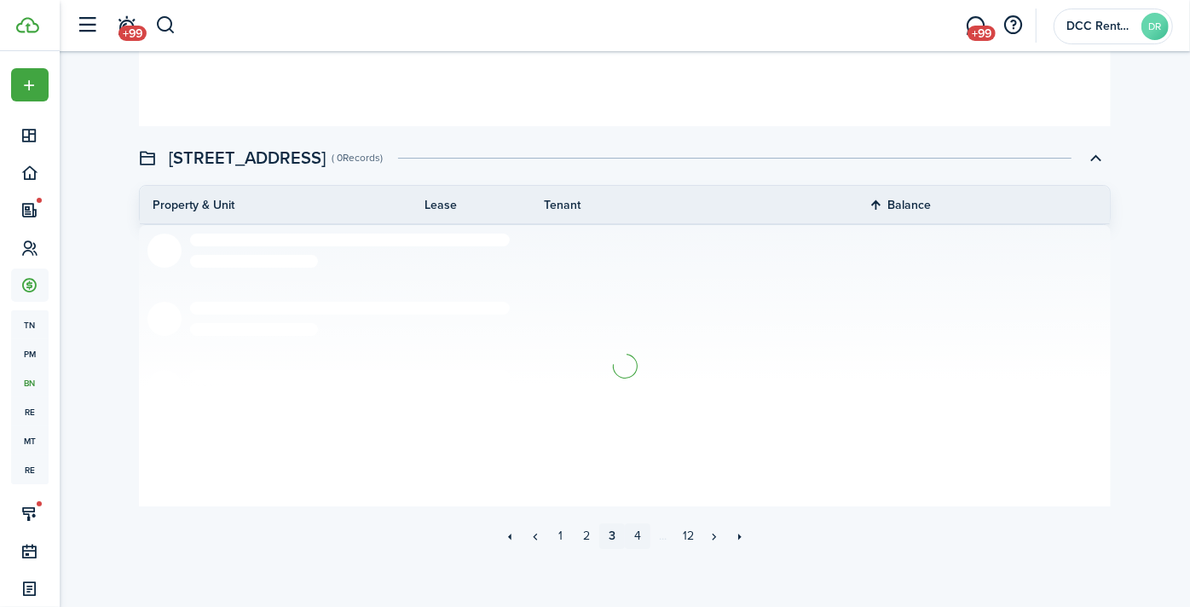
click at [638, 526] on link "4" at bounding box center [638, 537] width 26 height 26
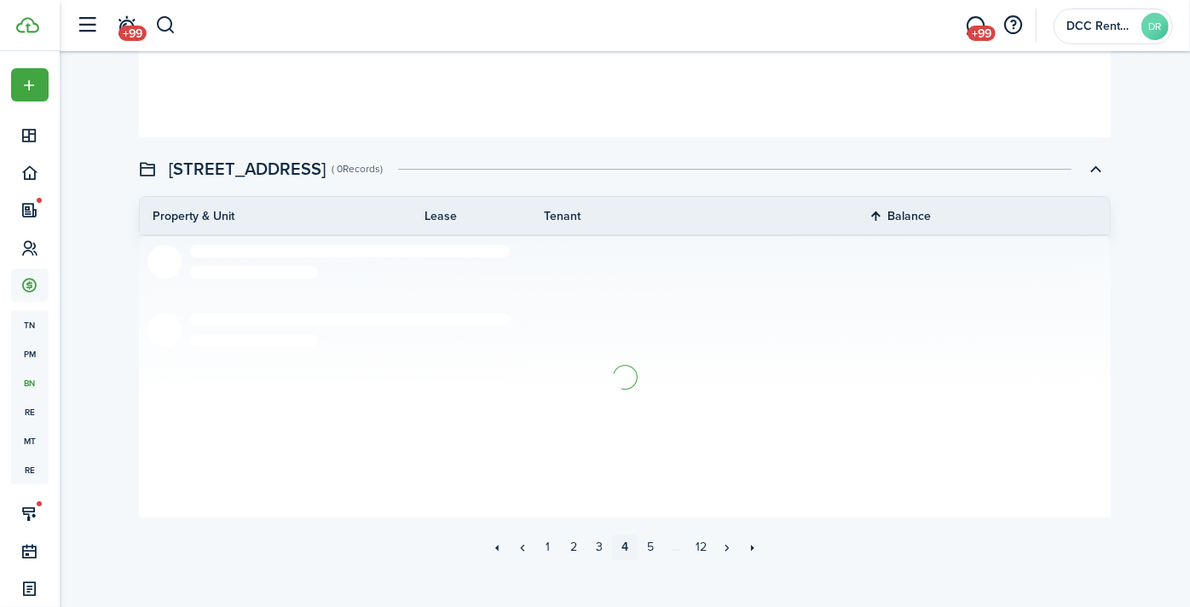
scroll to position [3555, 0]
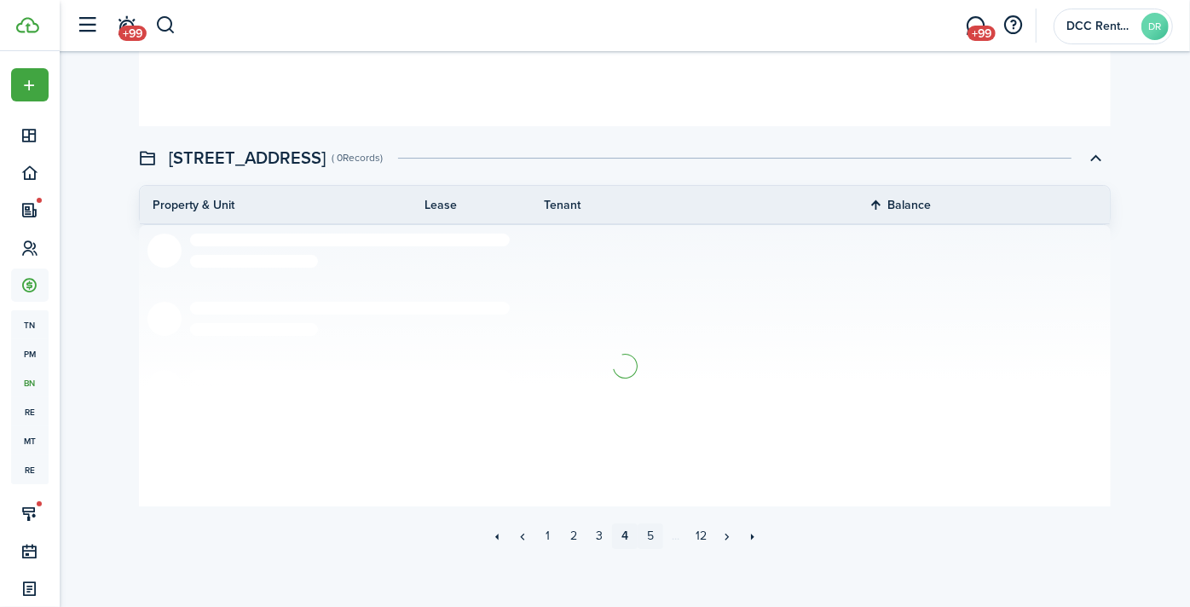
click at [647, 526] on link "5" at bounding box center [651, 537] width 26 height 26
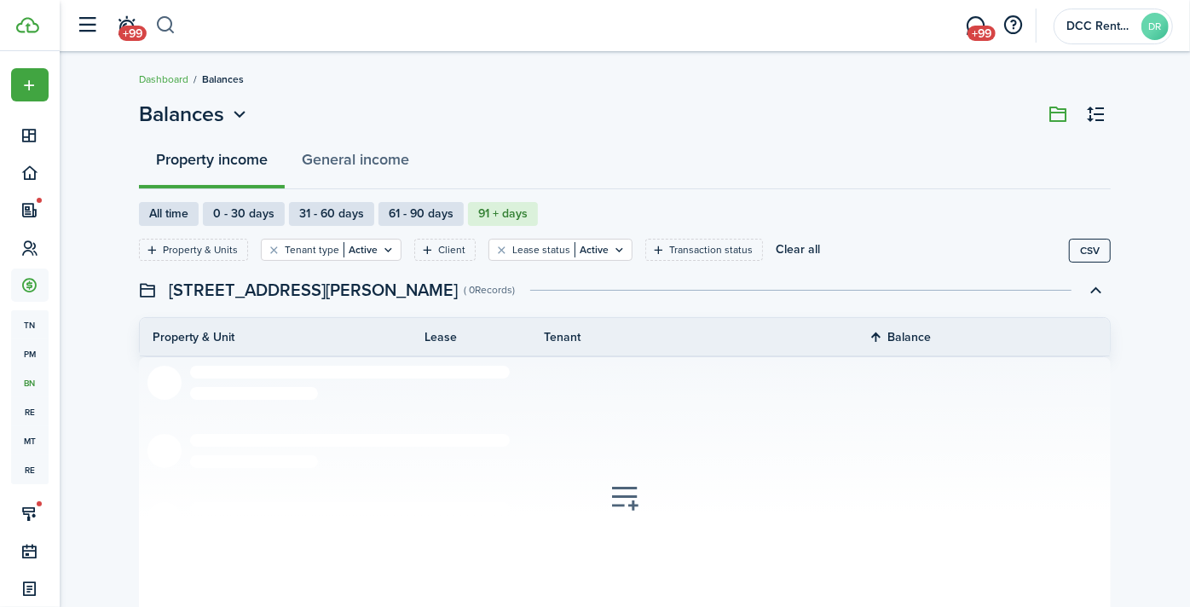
click at [164, 24] on button "button" at bounding box center [165, 25] width 21 height 29
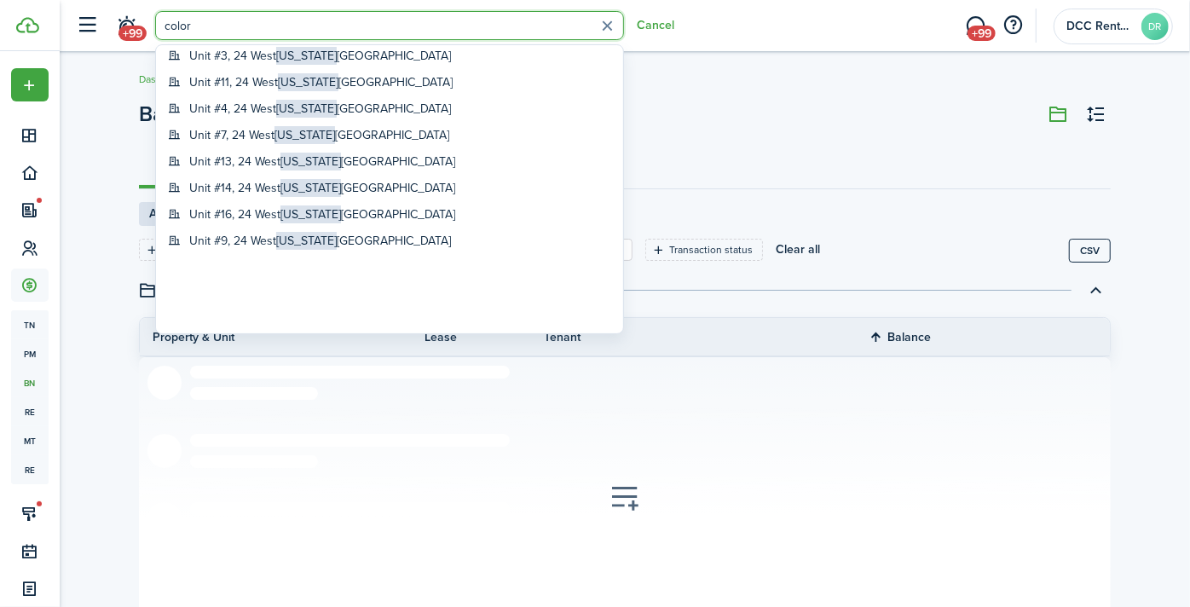
scroll to position [163, 0]
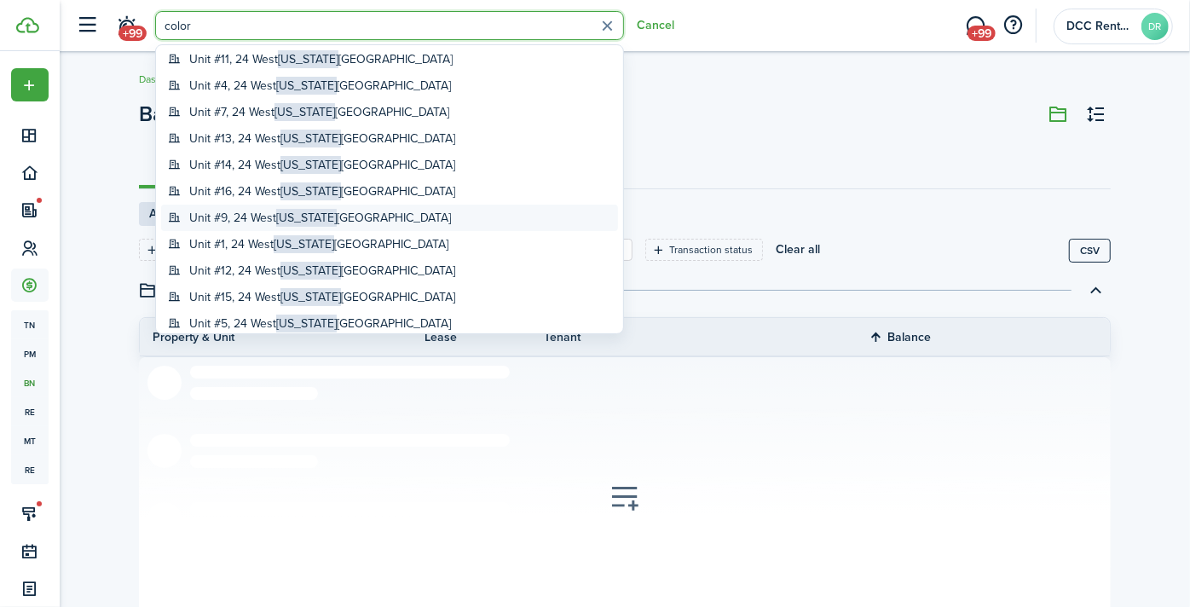
type input "color"
click at [265, 218] on global-search-item-title "[STREET_ADDRESS][US_STATE]" at bounding box center [320, 218] width 262 height 18
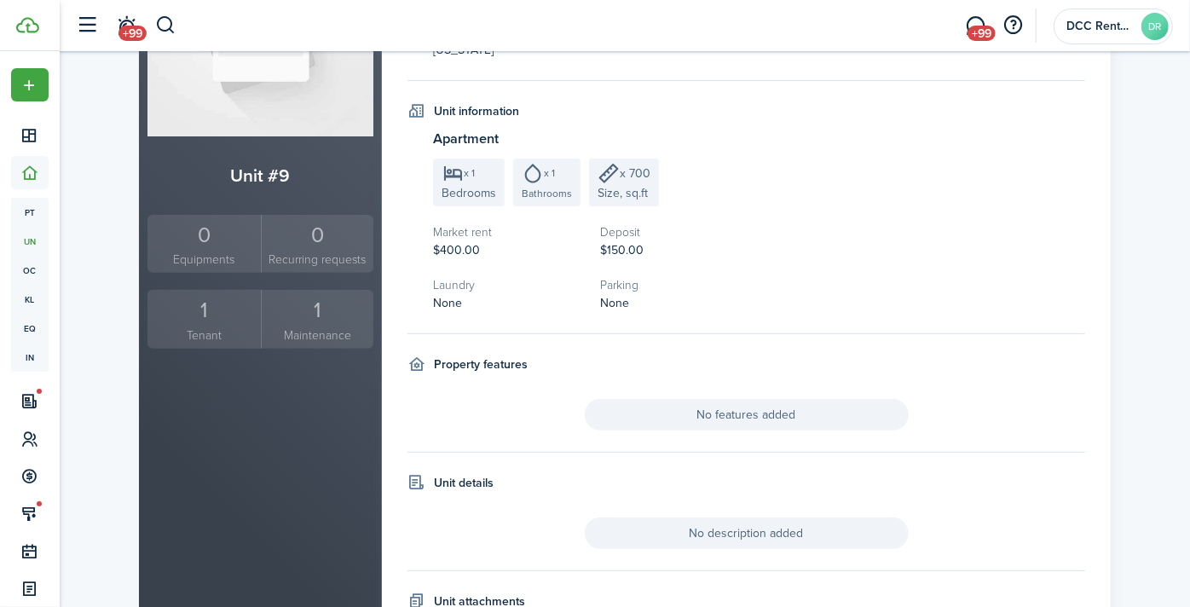
scroll to position [284, 0]
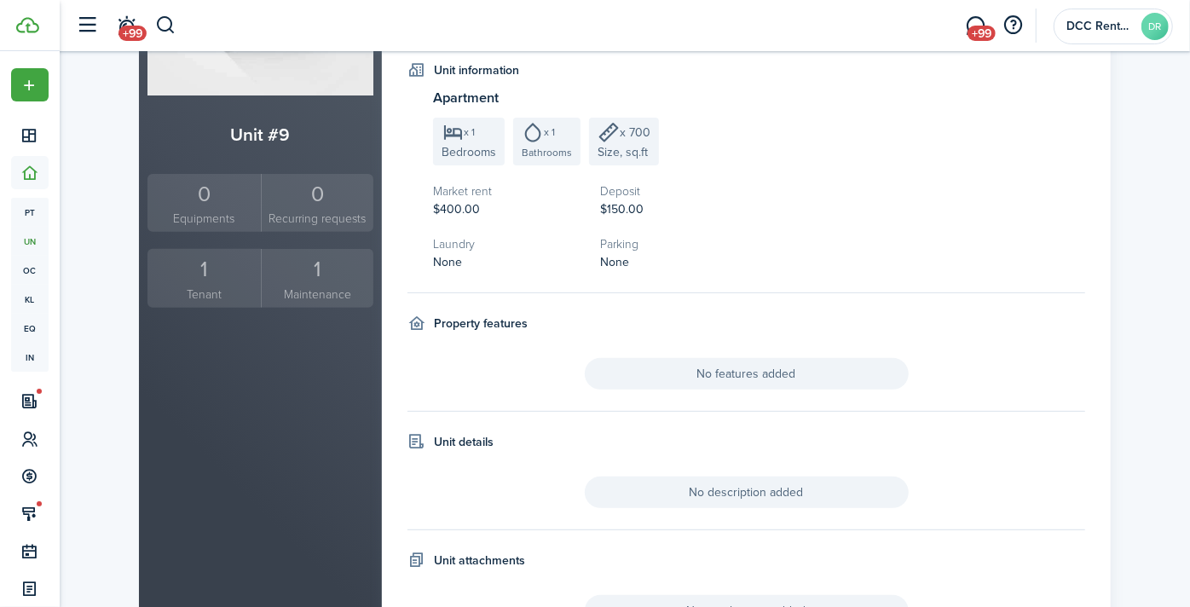
click at [205, 268] on div "1" at bounding box center [204, 269] width 105 height 32
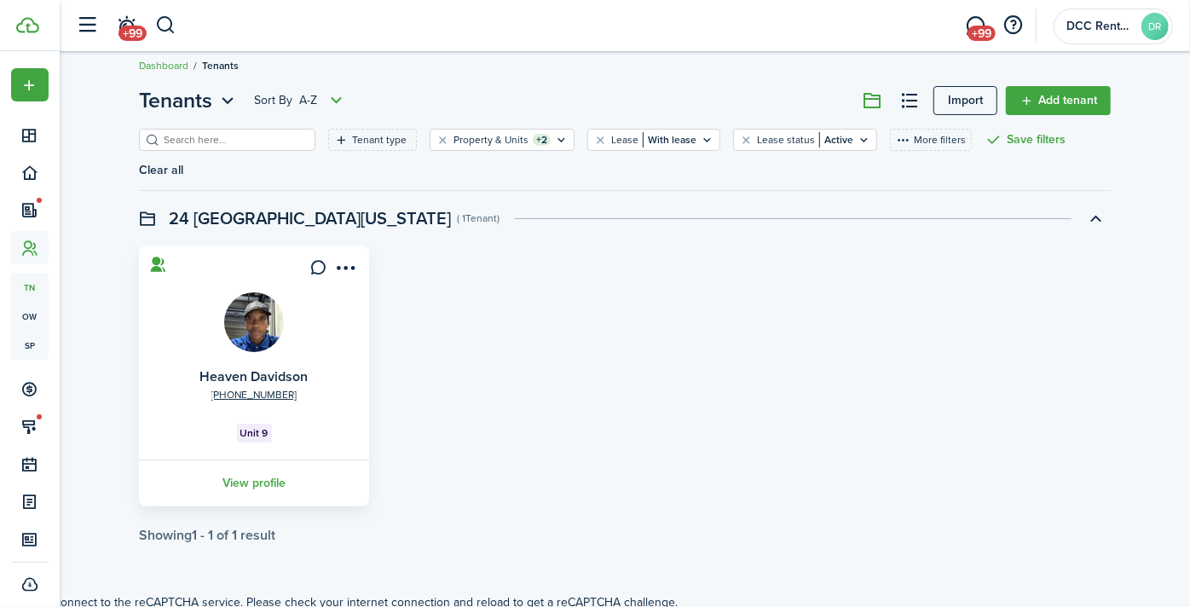
scroll to position [17, 0]
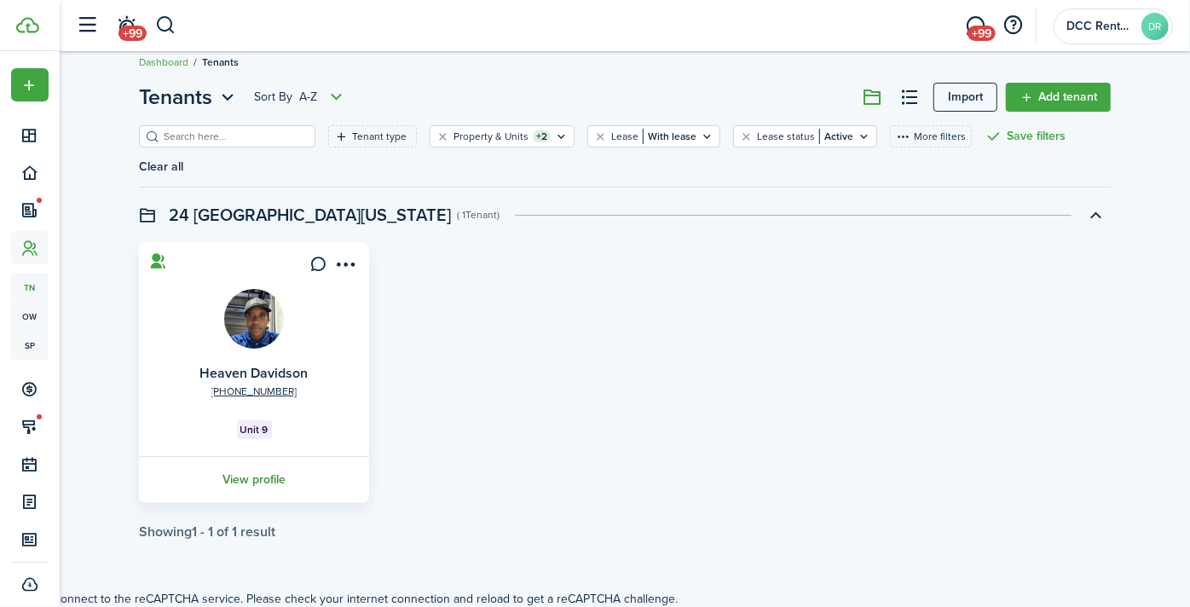
click at [284, 456] on link "View profile" at bounding box center [253, 479] width 235 height 47
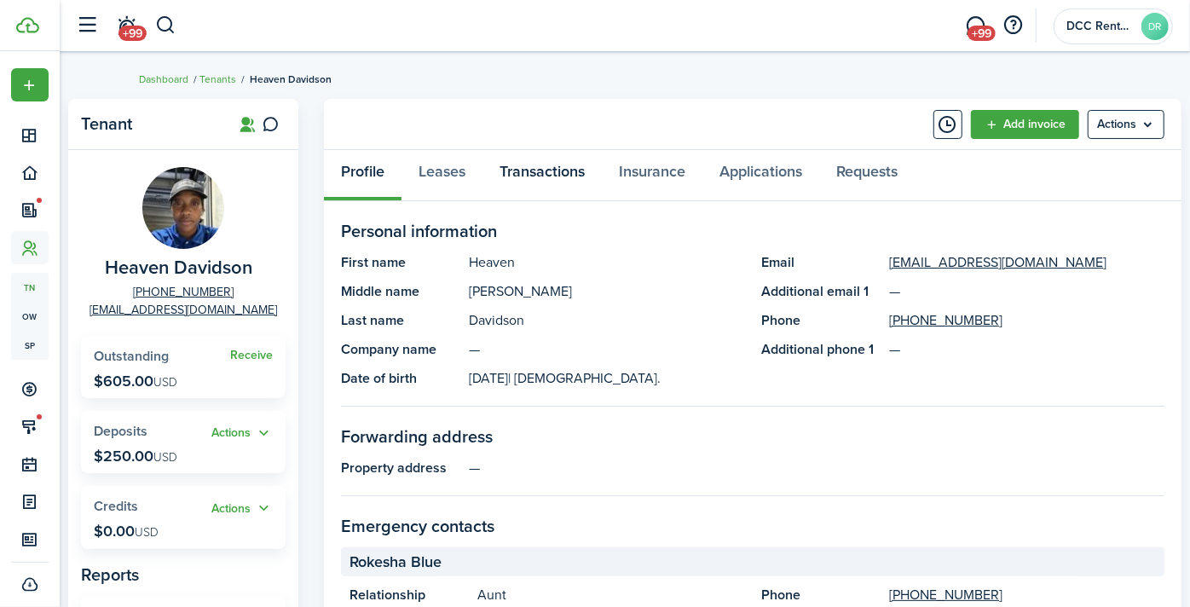
click at [602, 171] on link "Transactions" at bounding box center [542, 175] width 119 height 51
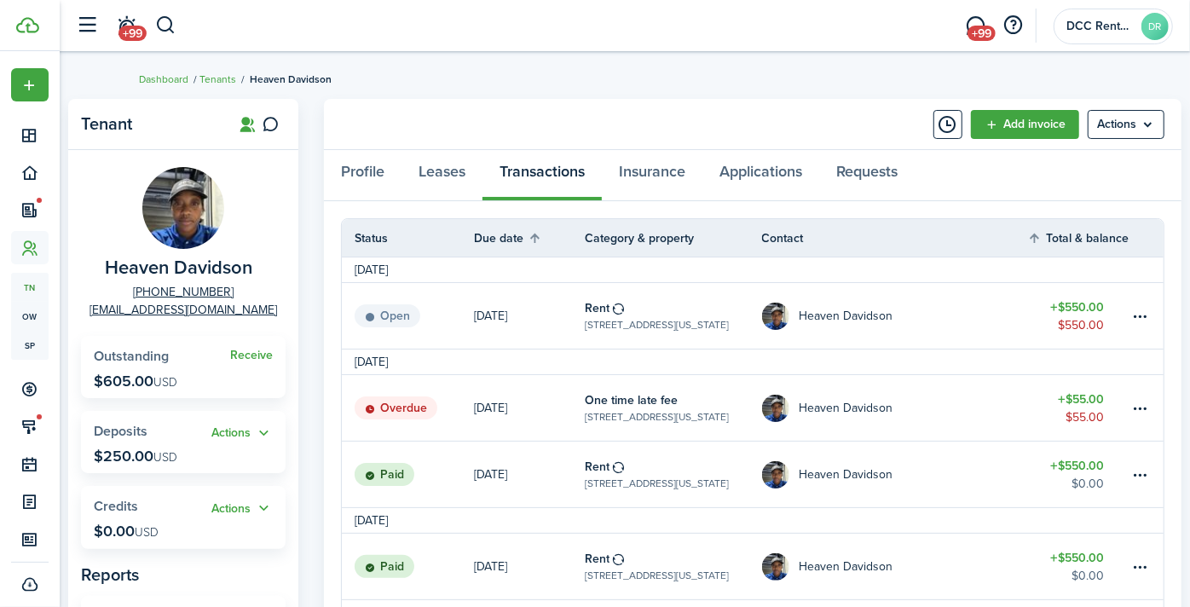
click at [678, 402] on table-info-title "One time late fee" at bounding box center [631, 400] width 93 height 18
click at [610, 467] on table-info-title "Rent" at bounding box center [597, 467] width 25 height 18
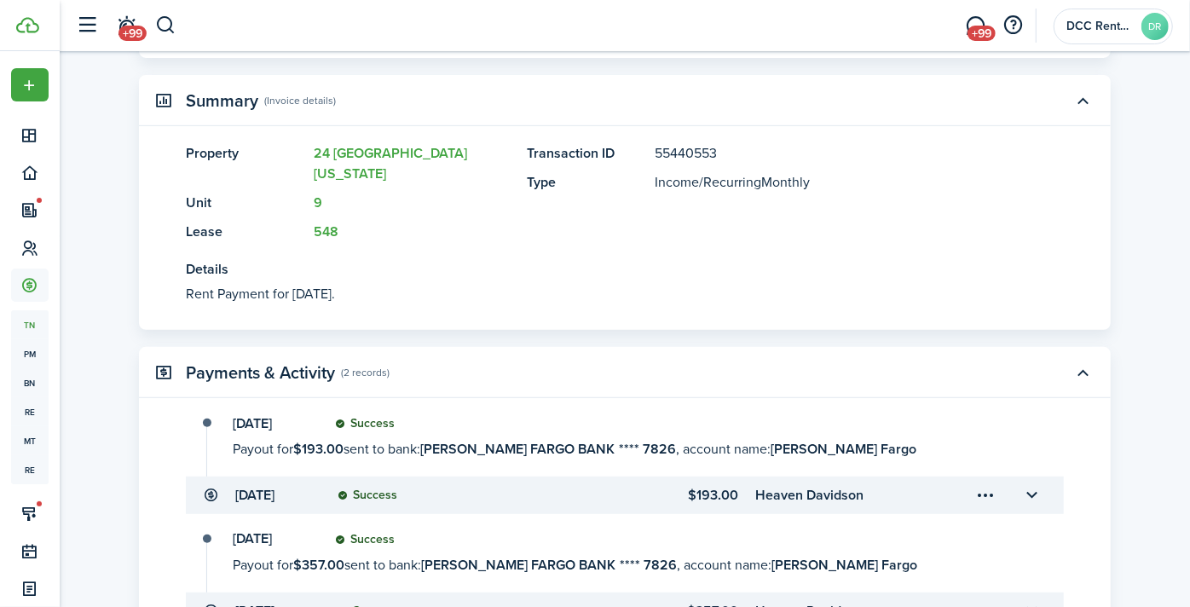
scroll to position [557, 0]
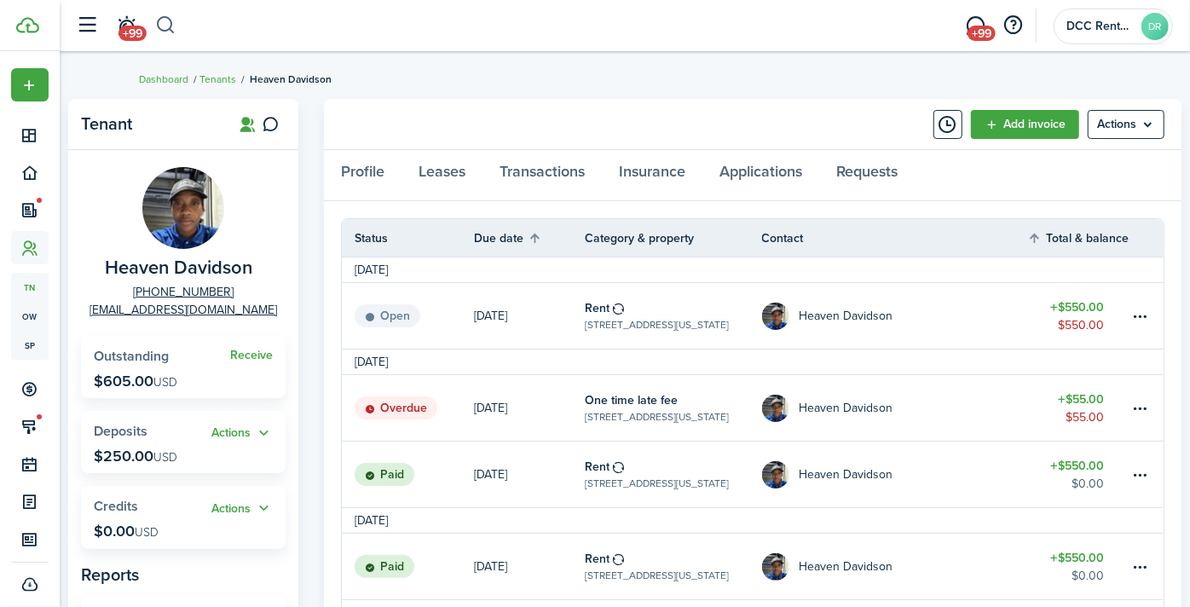
click at [168, 22] on button "button" at bounding box center [165, 25] width 21 height 29
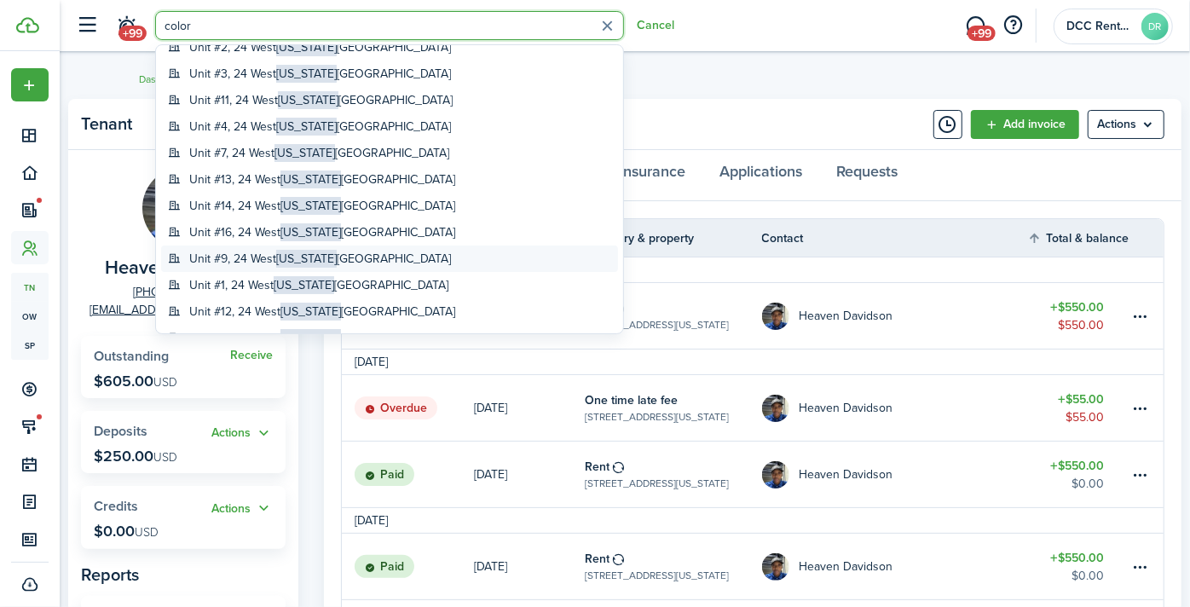
scroll to position [163, 0]
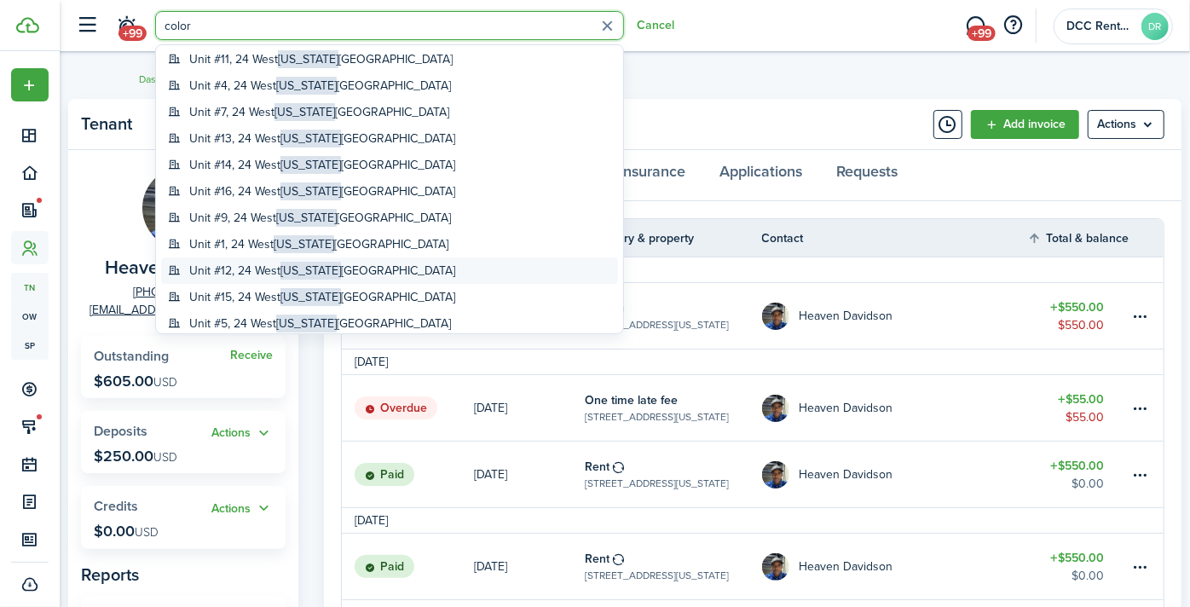
type input "color"
click at [280, 273] on global-search-item-title "[STREET_ADDRESS][US_STATE]" at bounding box center [322, 271] width 266 height 18
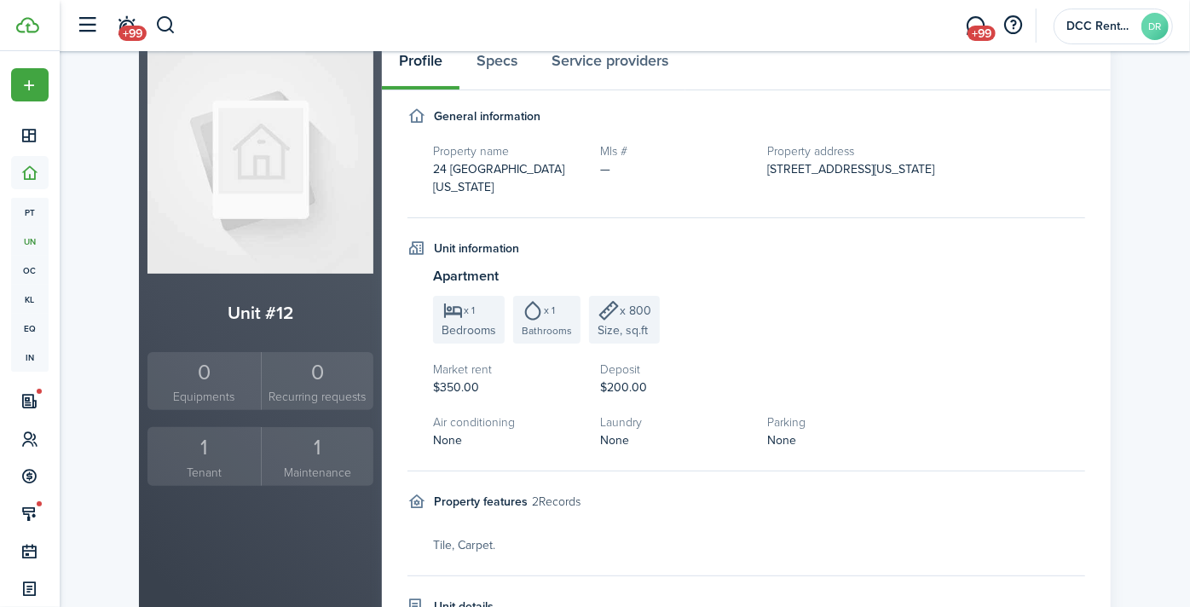
scroll to position [206, 0]
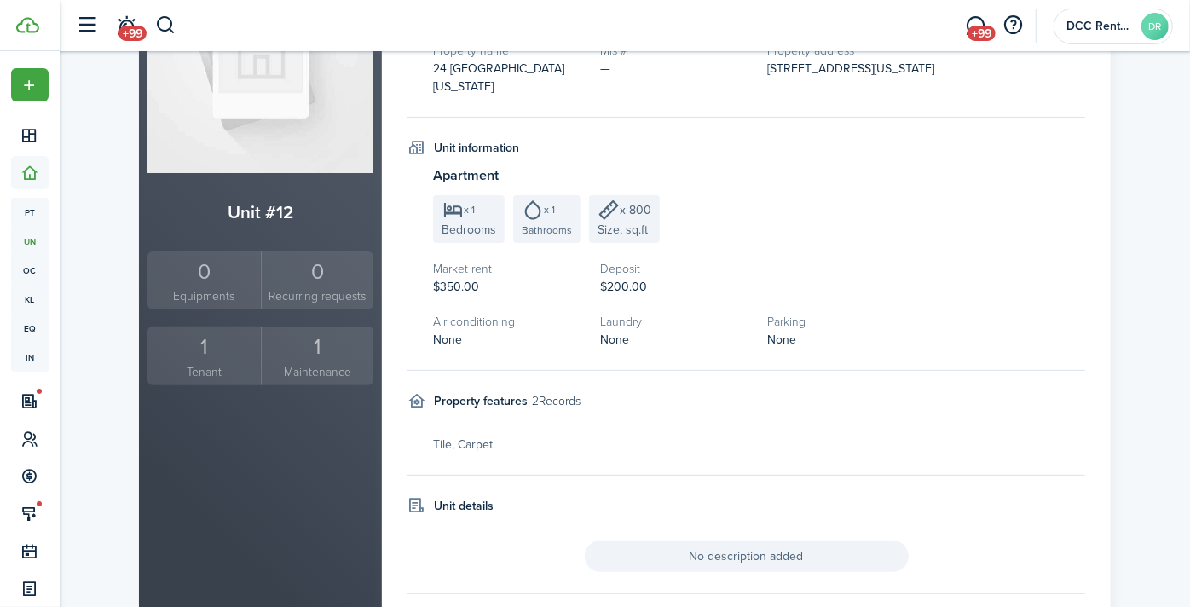
click at [205, 348] on div "1" at bounding box center [204, 347] width 105 height 32
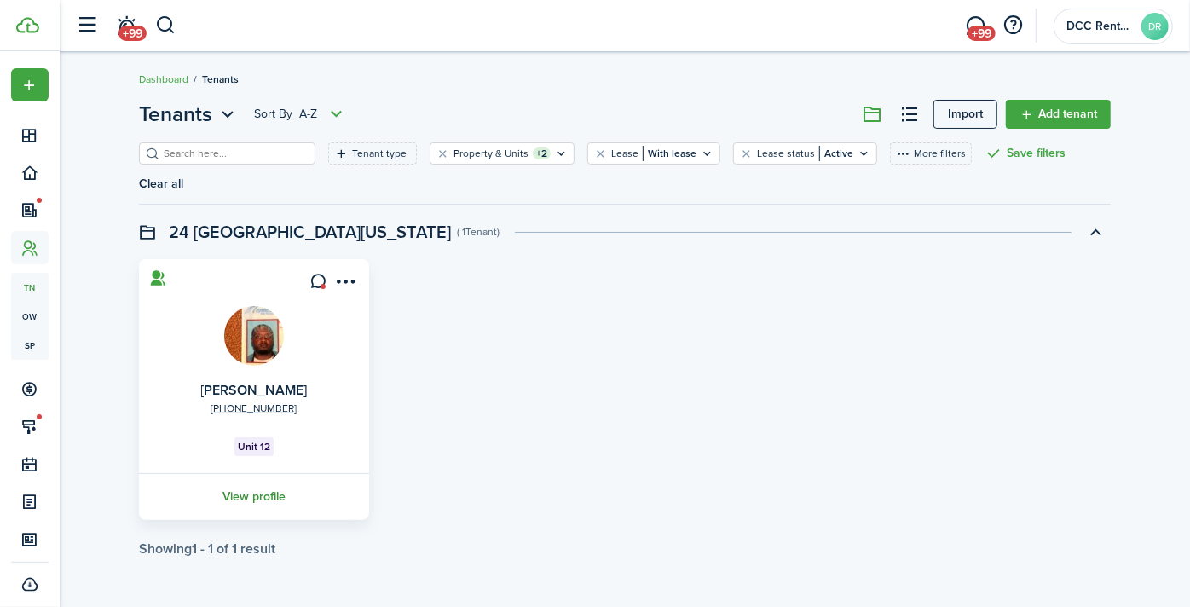
click at [263, 473] on link "View profile" at bounding box center [253, 496] width 235 height 47
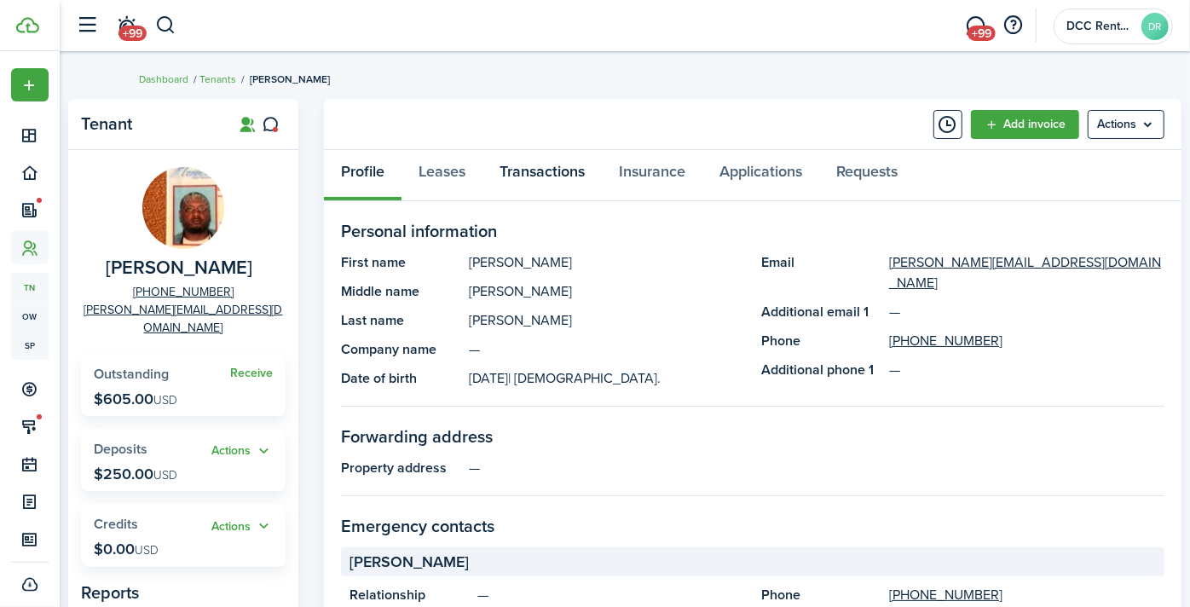
click at [602, 171] on link "Transactions" at bounding box center [542, 175] width 119 height 51
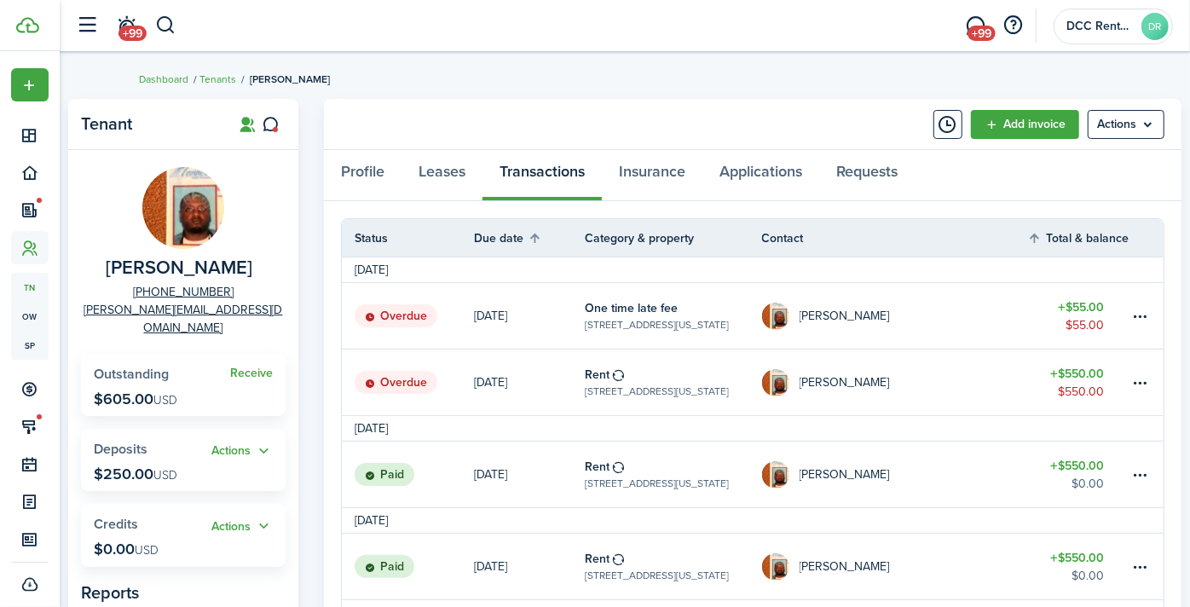
click at [610, 374] on table-info-title "Rent" at bounding box center [597, 375] width 25 height 18
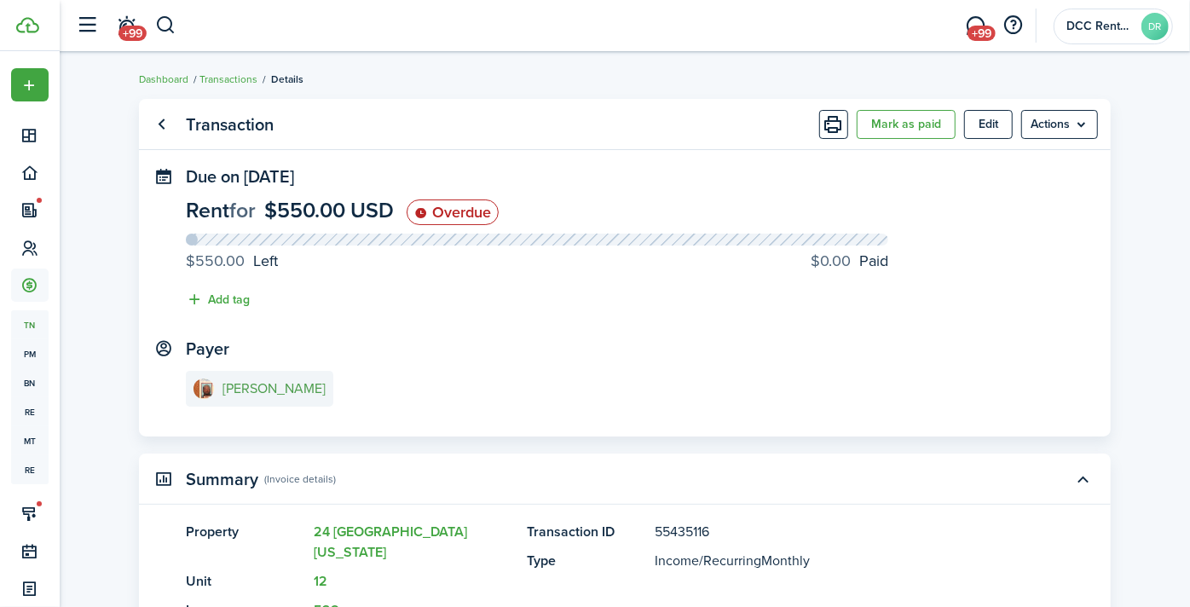
click at [297, 390] on e-details-info-title "[PERSON_NAME]" at bounding box center [274, 388] width 103 height 15
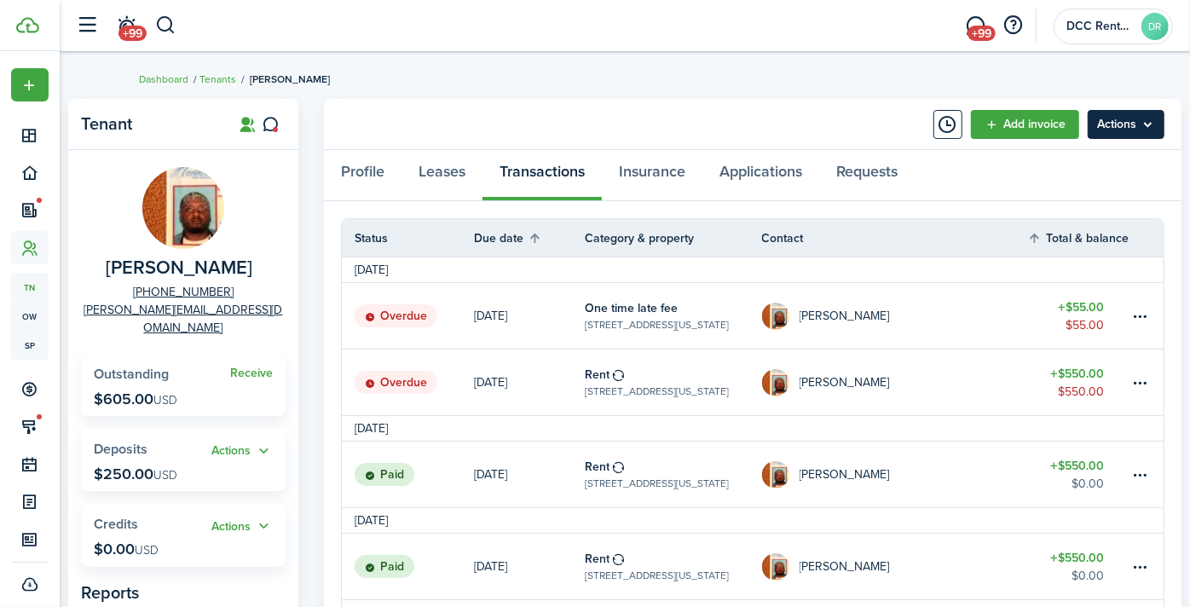
click at [1088, 126] on menu-btn "Actions" at bounding box center [1126, 124] width 77 height 29
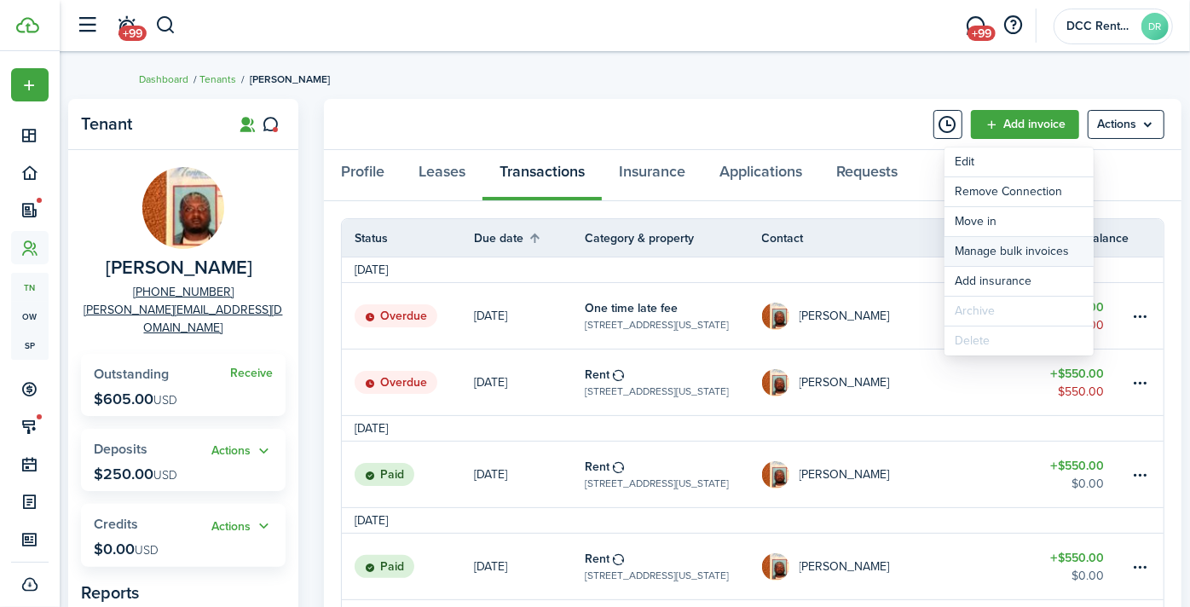
click at [993, 250] on link "Manage bulk invoices" at bounding box center [1019, 251] width 149 height 29
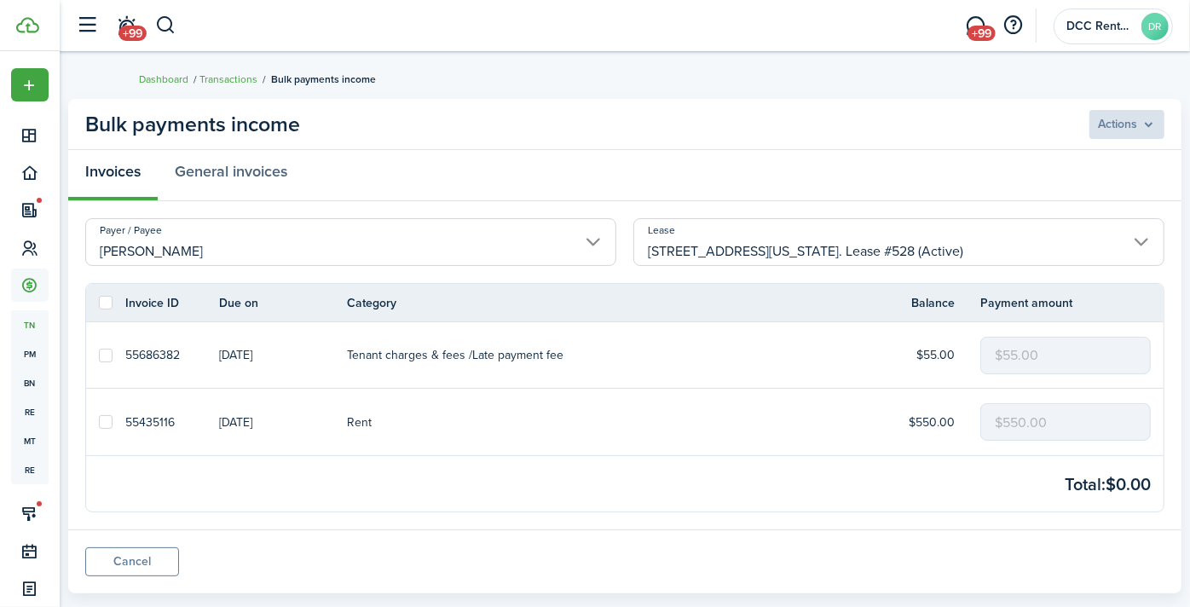
click at [113, 305] on label at bounding box center [106, 303] width 14 height 14
click at [99, 304] on input "checkbox" at bounding box center [98, 303] width 1 height 1
checkbox input "true"
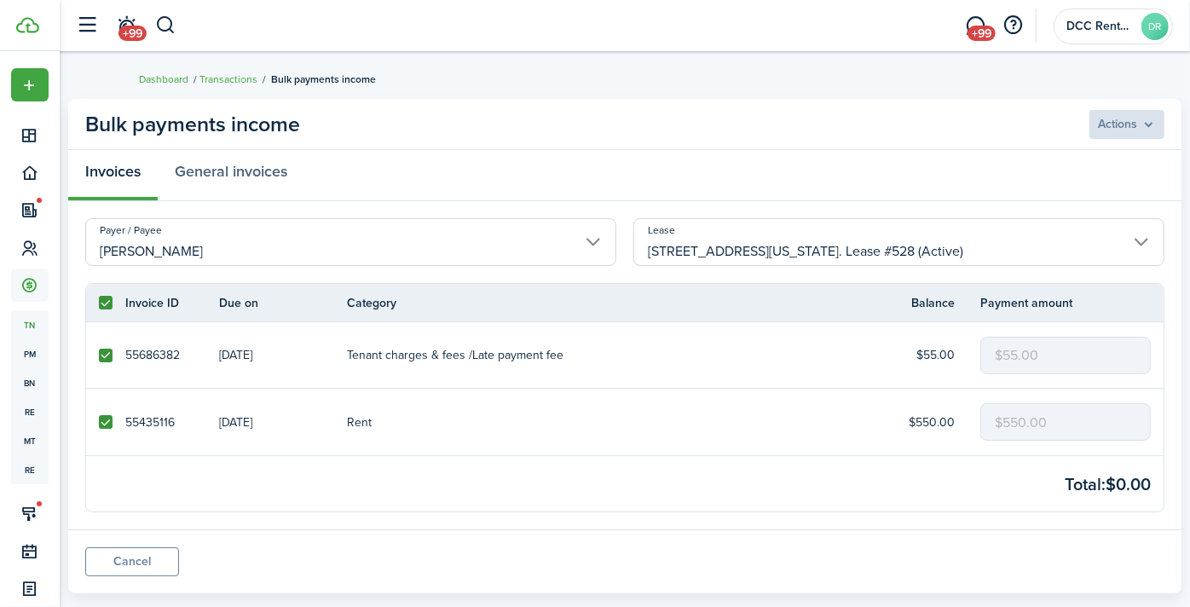
checkbox input "true"
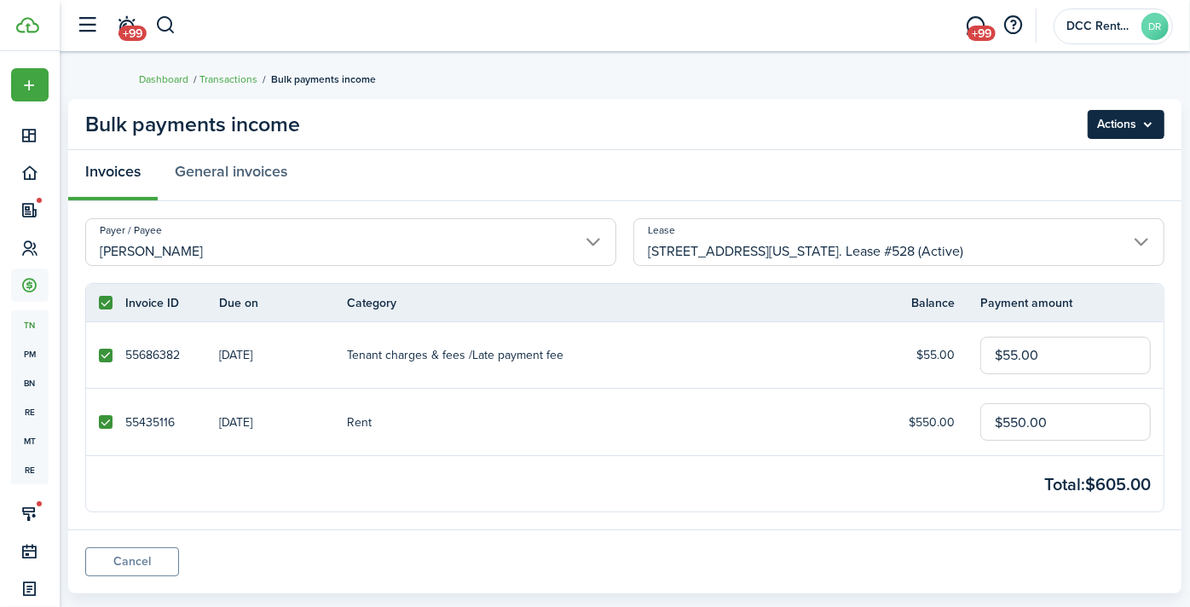
click at [1088, 124] on menu-btn "Actions" at bounding box center [1126, 124] width 77 height 29
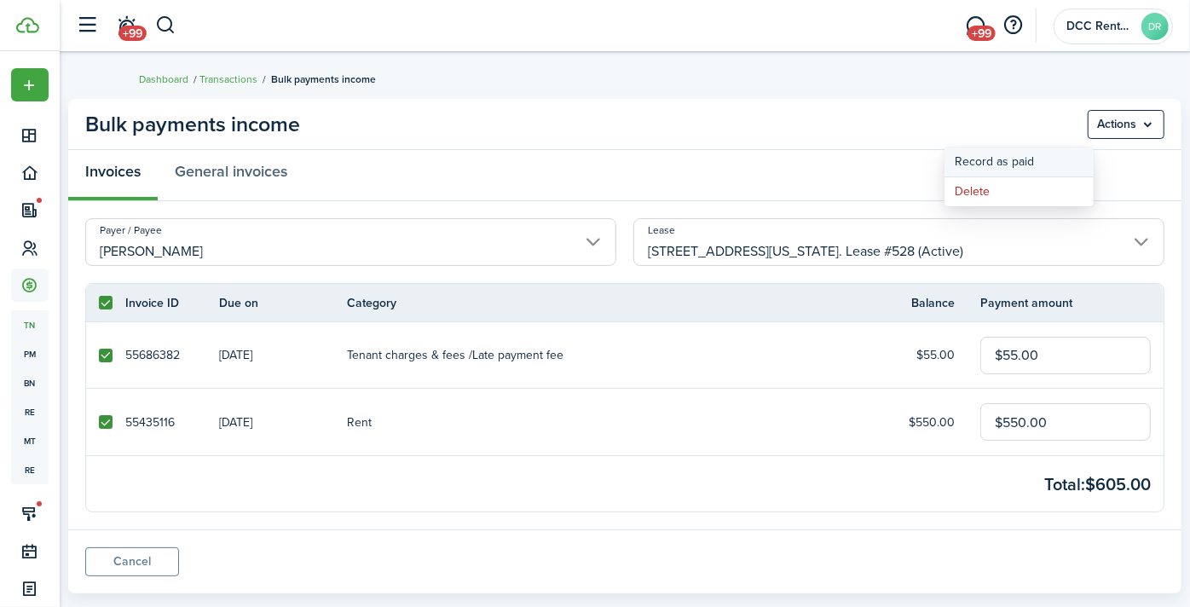
click at [981, 156] on button "Record as paid" at bounding box center [1019, 162] width 149 height 29
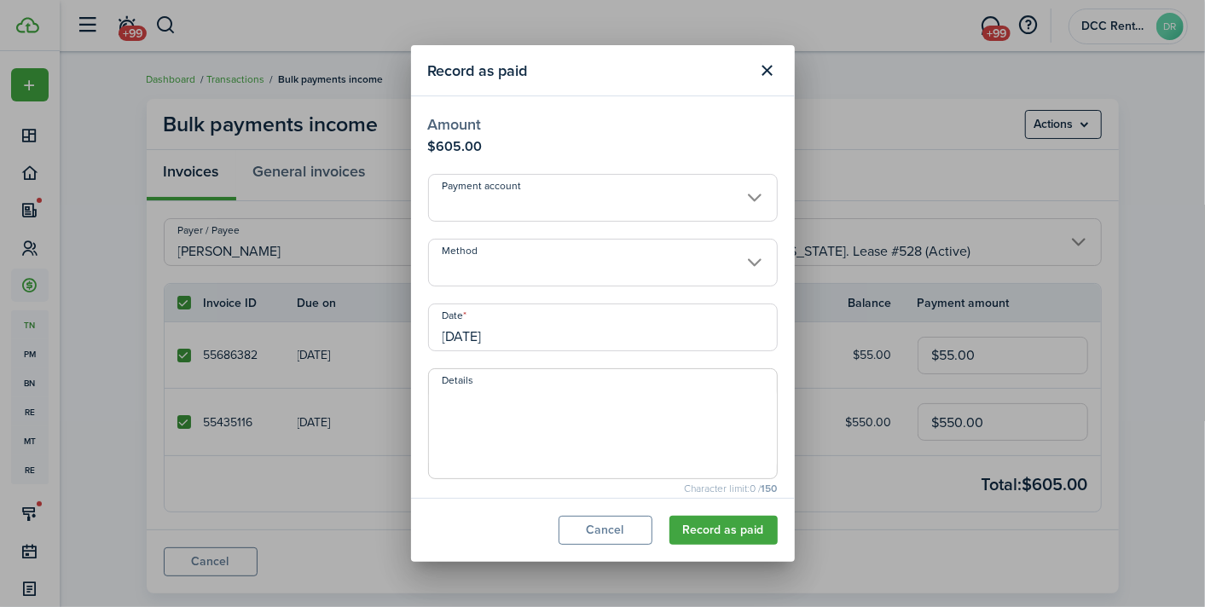
click at [524, 201] on input "Payment account" at bounding box center [603, 198] width 350 height 48
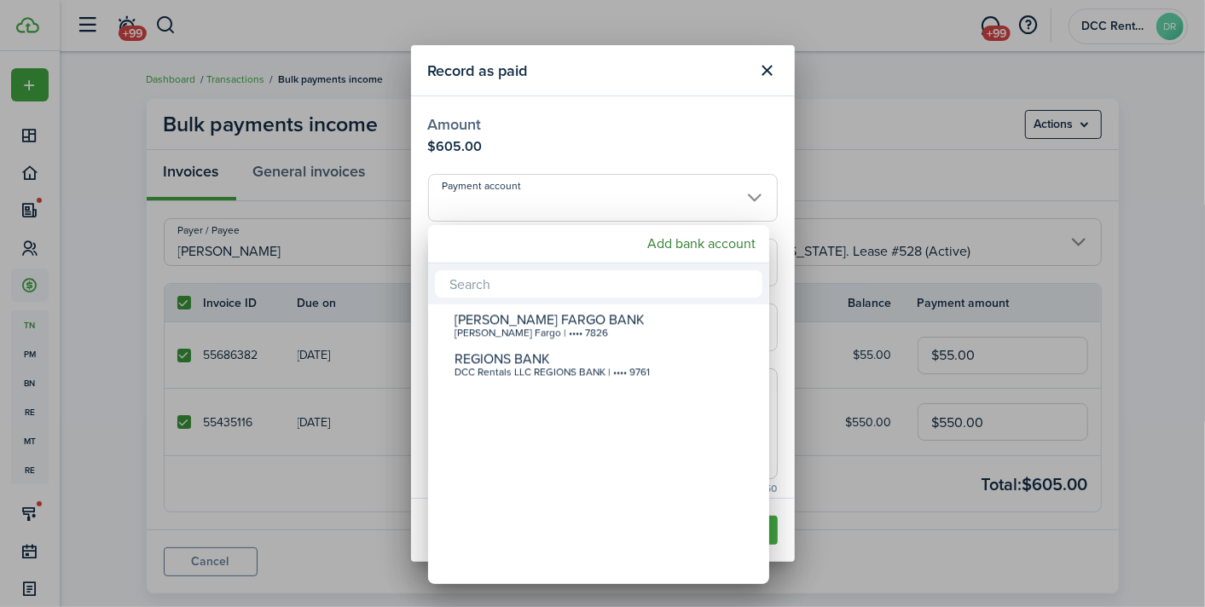
click at [530, 321] on div "[PERSON_NAME] FARGO BANK" at bounding box center [605, 319] width 302 height 15
type input "•••• •••• •••• 7826"
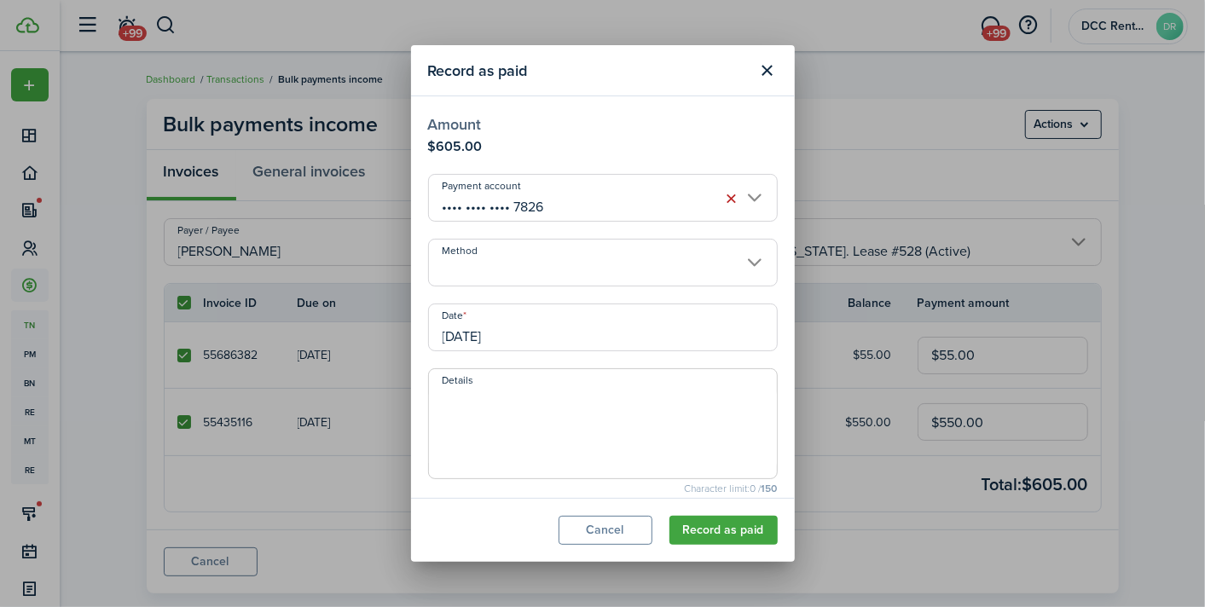
click at [540, 260] on input "Method" at bounding box center [603, 263] width 350 height 48
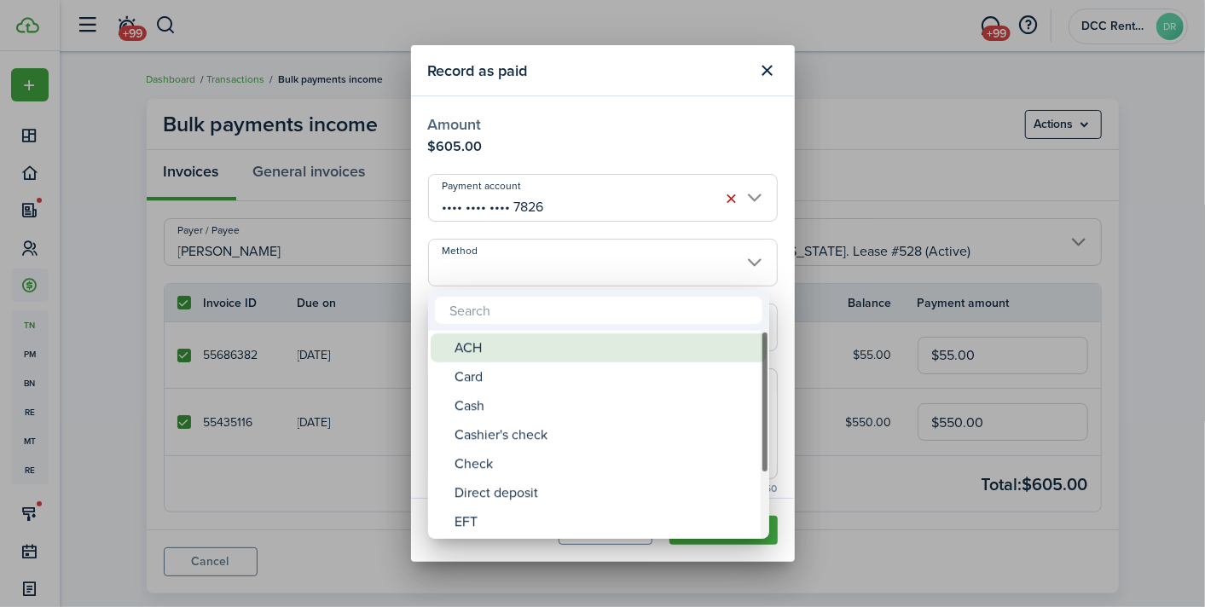
click at [524, 344] on div "ACH" at bounding box center [605, 347] width 302 height 29
type input "ACH"
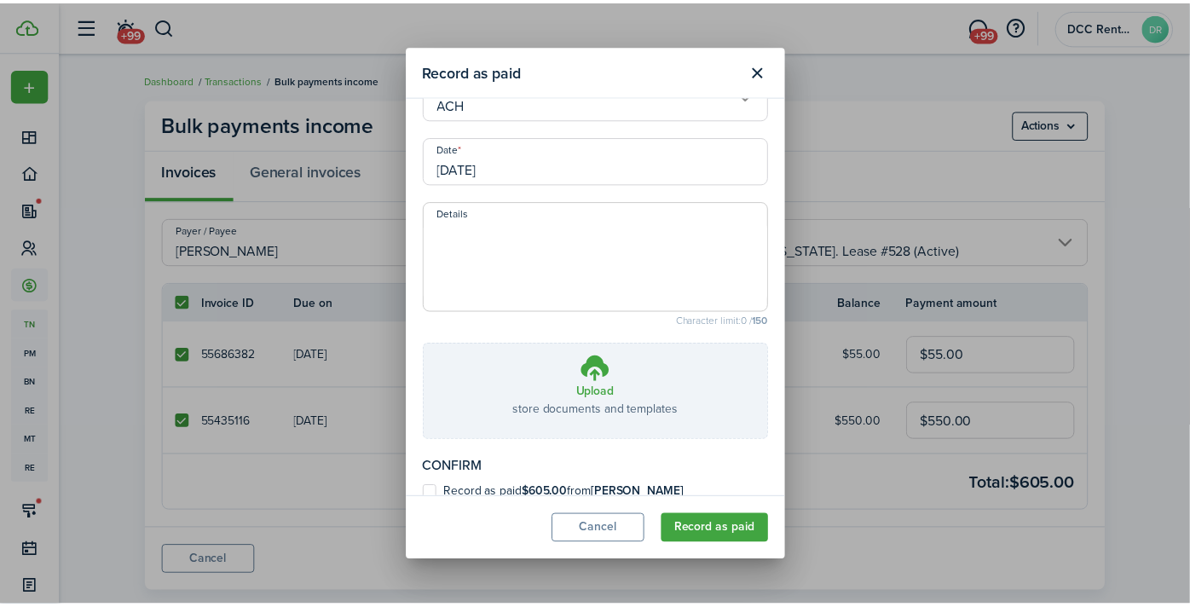
scroll to position [186, 0]
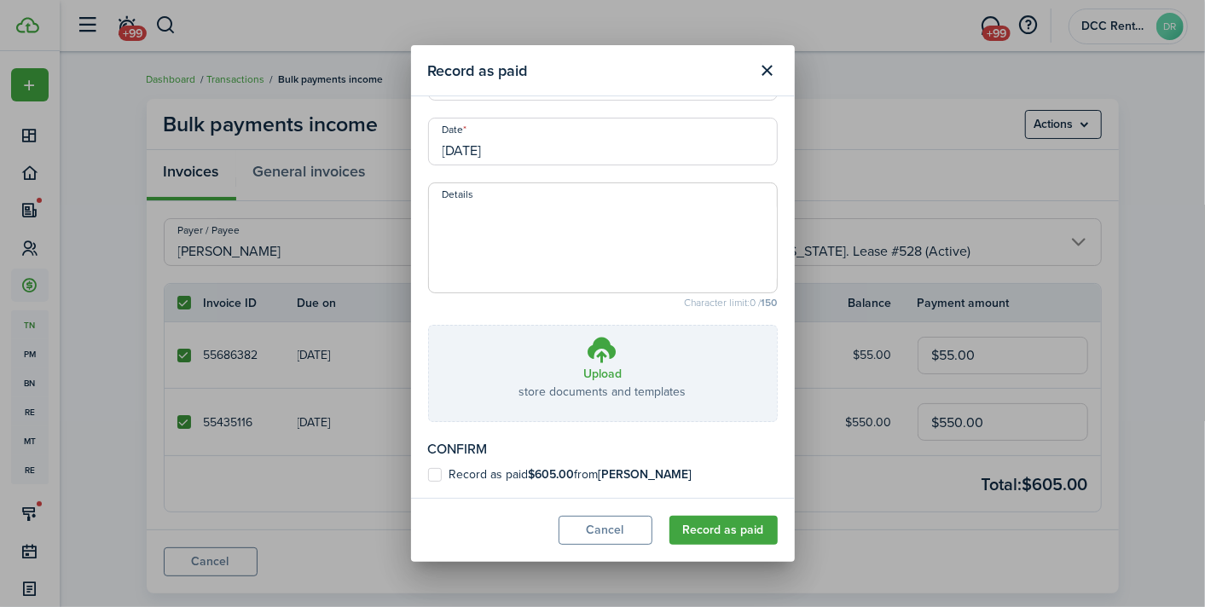
click at [641, 478] on b "[PERSON_NAME]" at bounding box center [646, 475] width 94 height 18
checkbox input "true"
click at [729, 526] on button "Record as paid" at bounding box center [723, 530] width 108 height 29
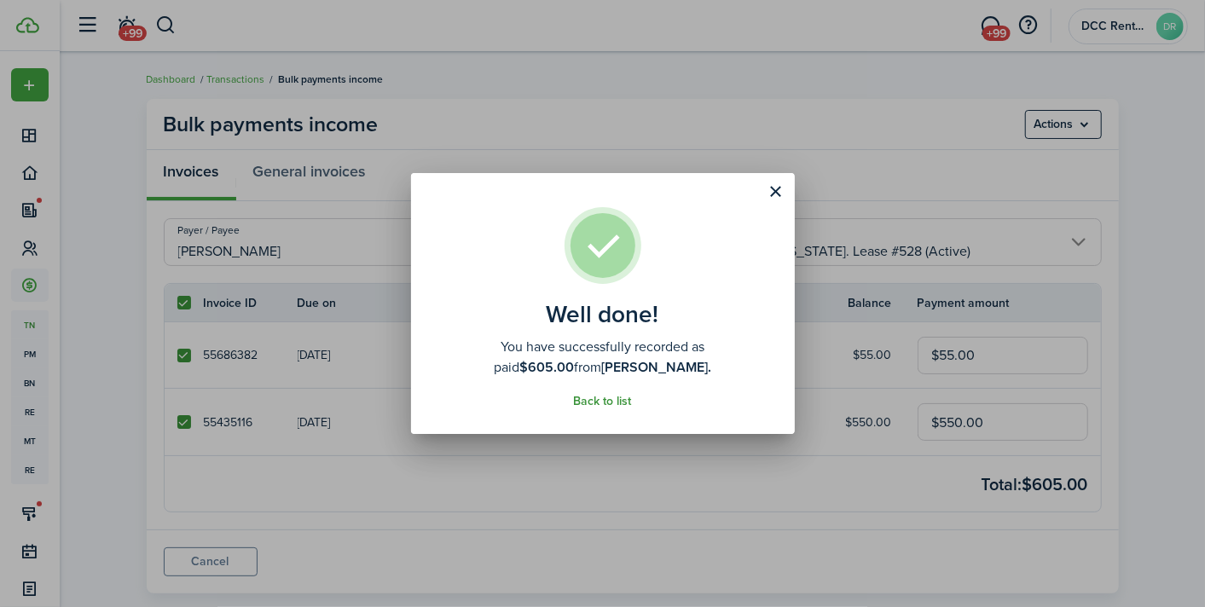
click at [605, 402] on link "Back to list" at bounding box center [603, 402] width 58 height 14
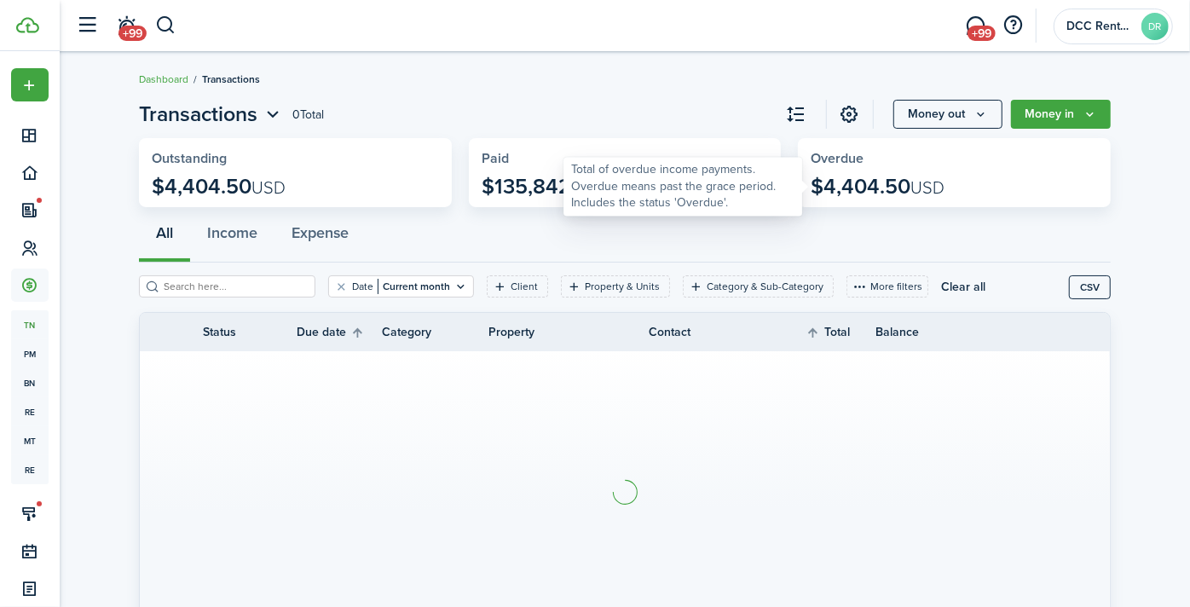
click at [851, 182] on p "$4,404.50 USD" at bounding box center [878, 187] width 134 height 24
click at [847, 155] on widget-stats-title "Overdue" at bounding box center [954, 158] width 287 height 15
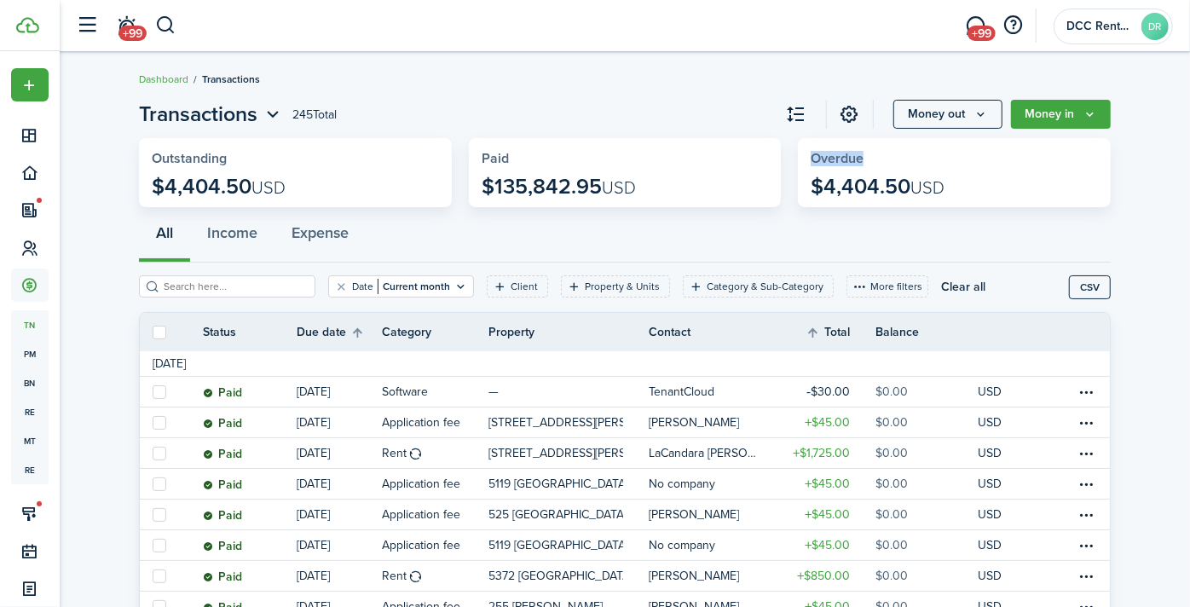
click at [847, 155] on widget-stats-title "Overdue" at bounding box center [954, 158] width 287 height 15
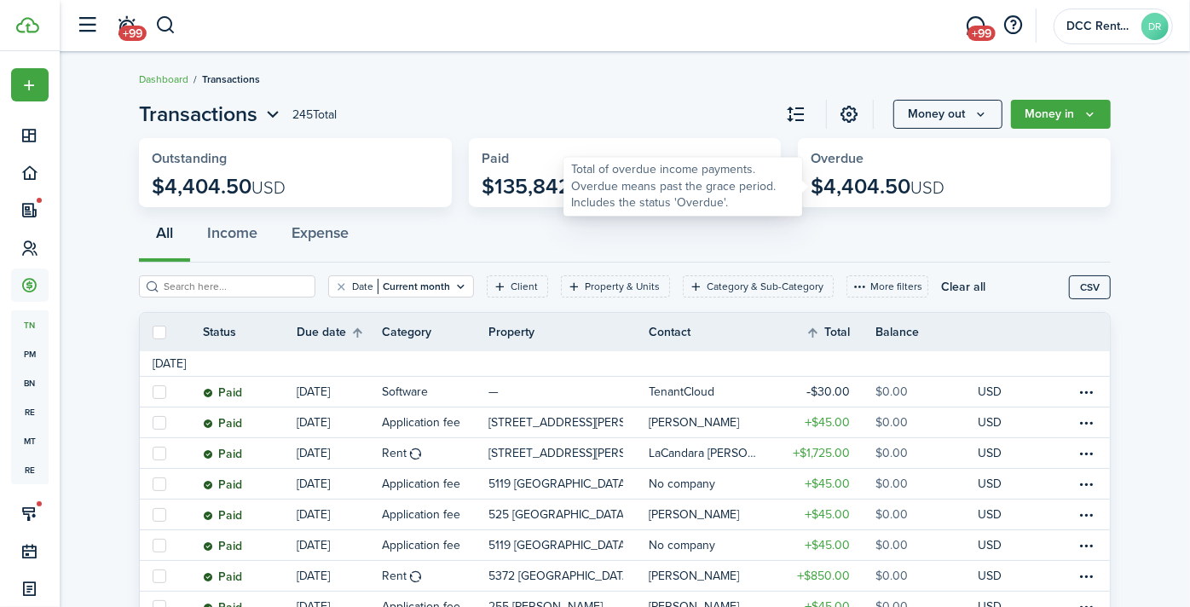
click at [885, 179] on p "$4,404.50 USD" at bounding box center [878, 187] width 134 height 24
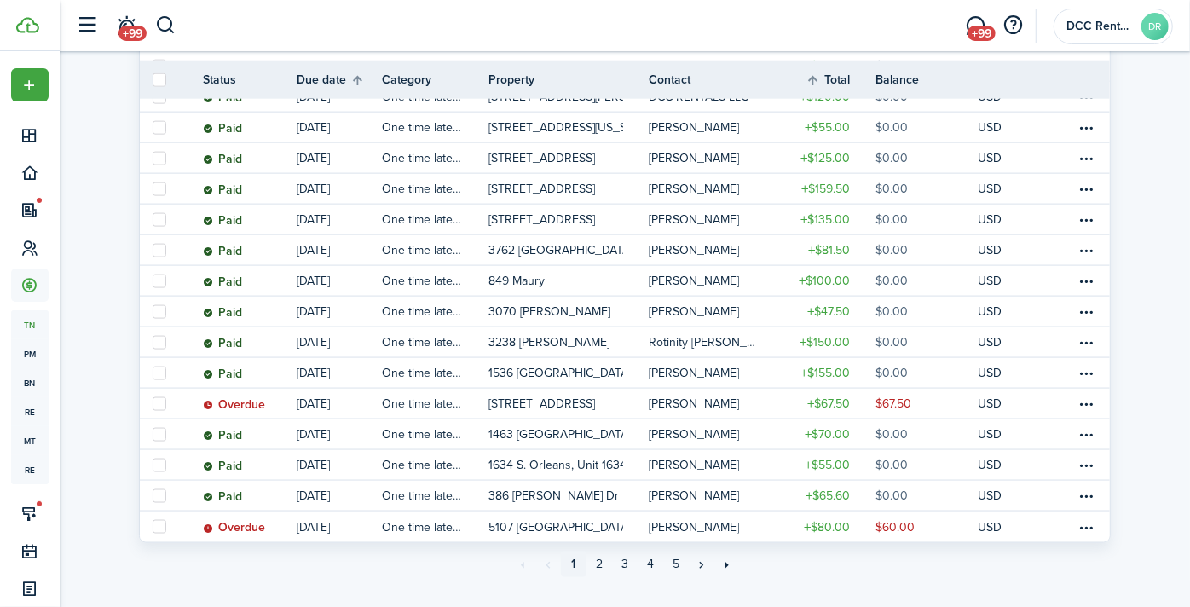
scroll to position [1393, 0]
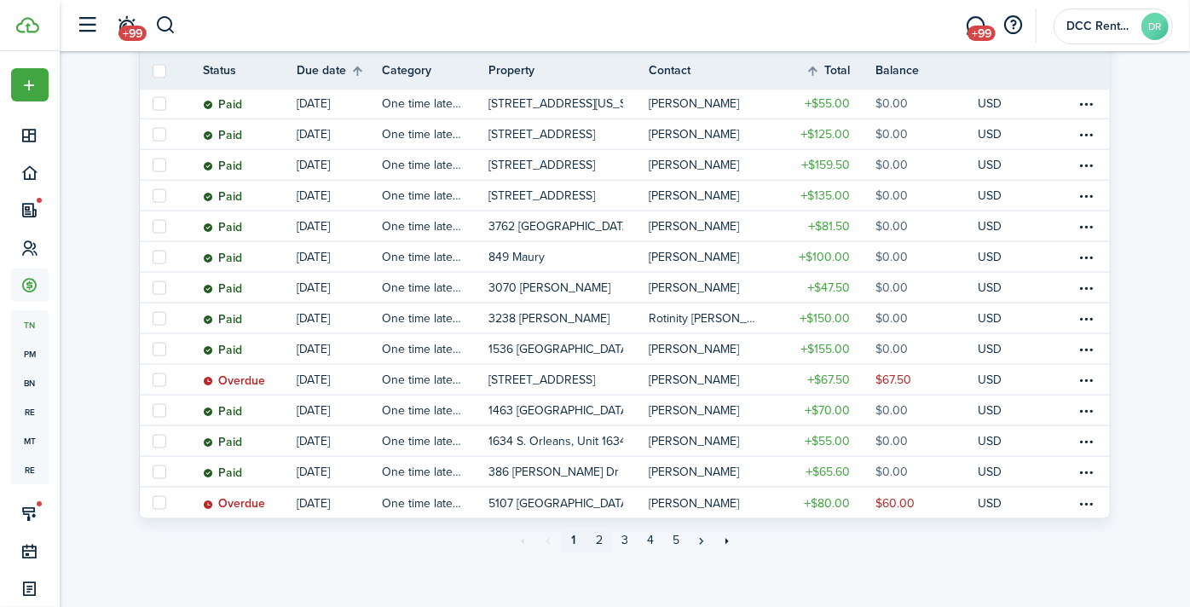
click at [600, 535] on link "2" at bounding box center [600, 541] width 26 height 26
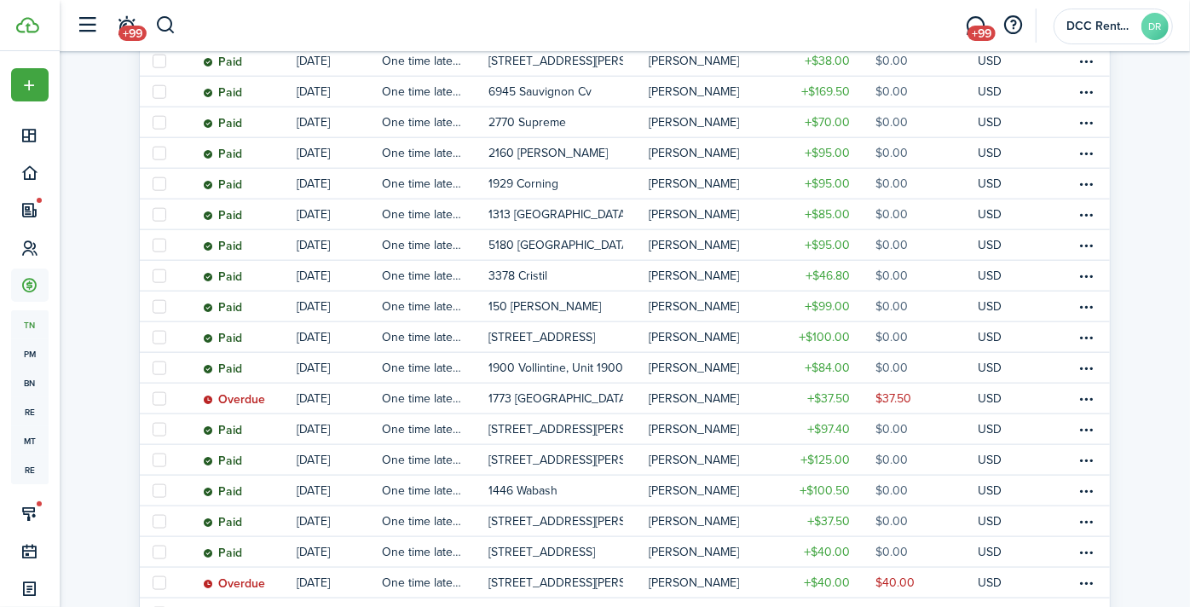
scroll to position [1137, 0]
